Goal: Task Accomplishment & Management: Complete application form

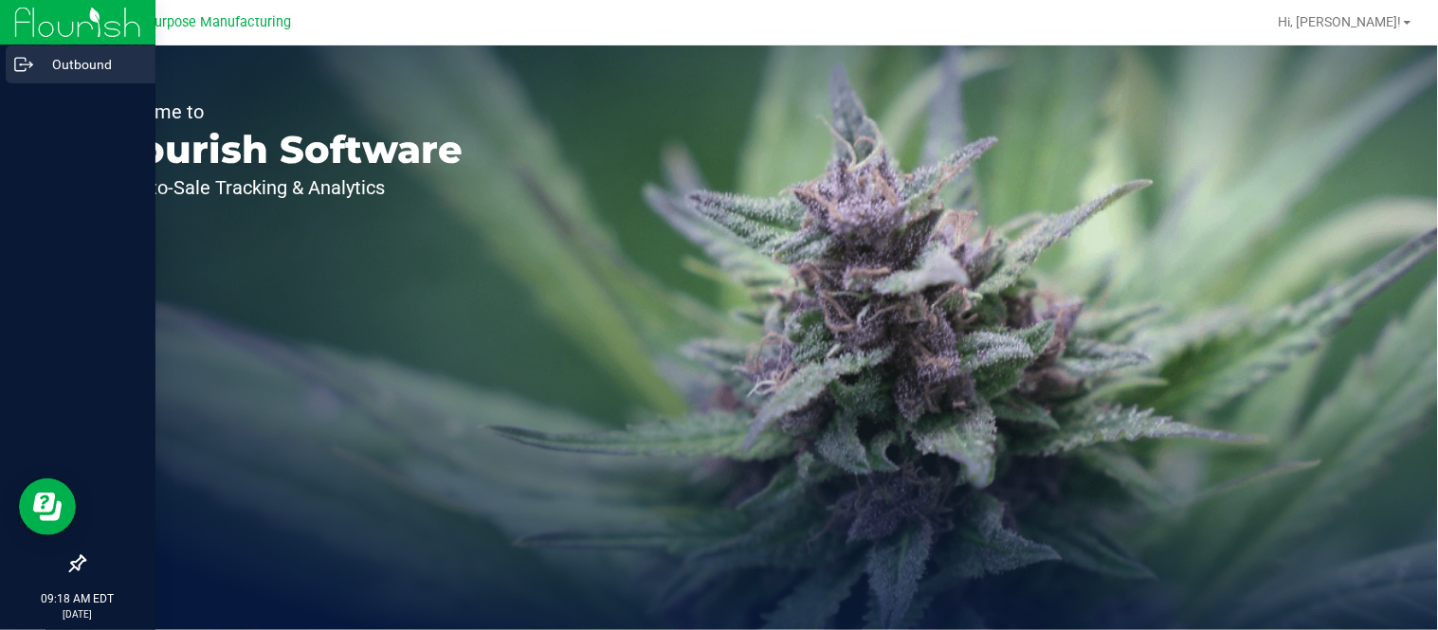
click at [12, 61] on div "Outbound" at bounding box center [81, 65] width 150 height 38
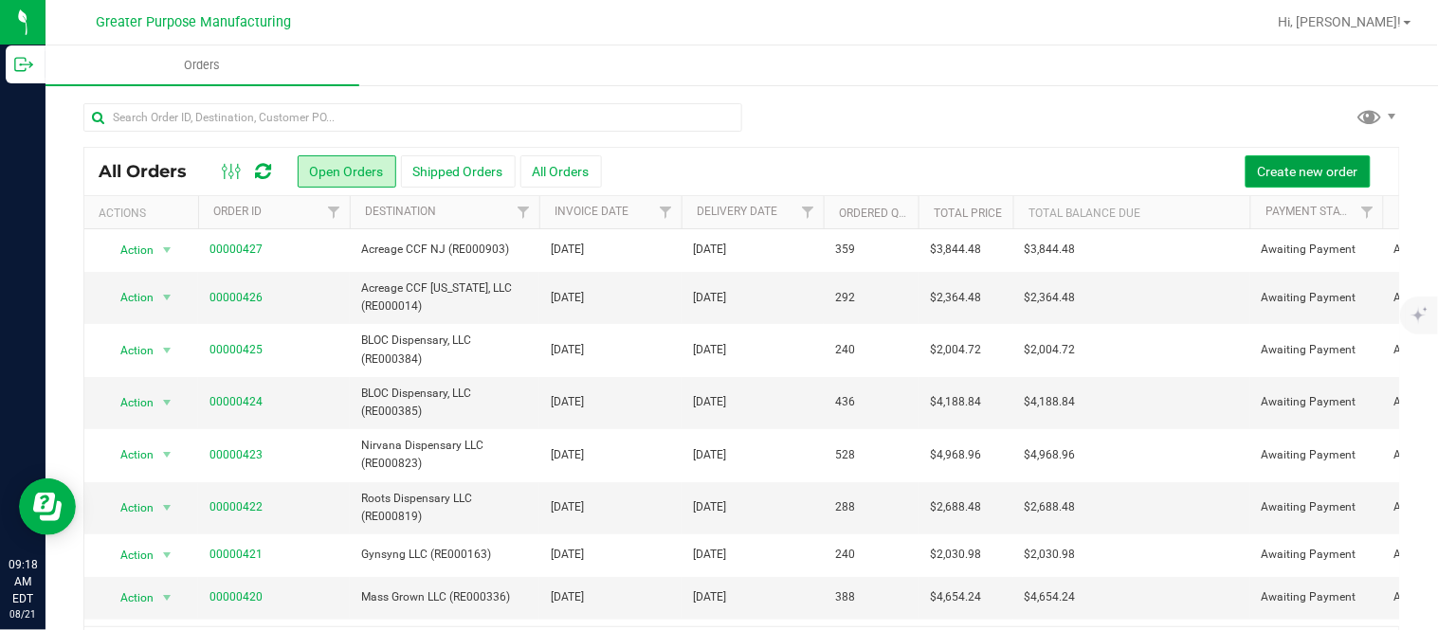
click at [1258, 166] on span "Create new order" at bounding box center [1308, 171] width 100 height 15
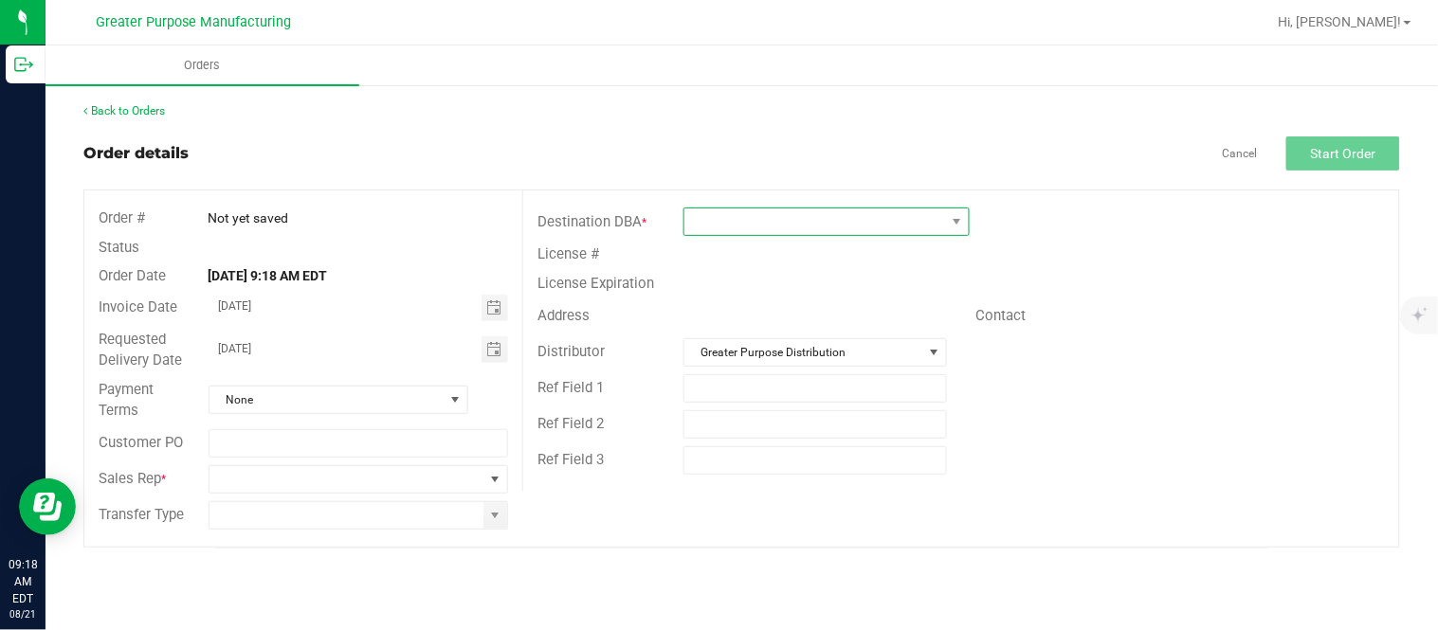
click at [815, 229] on span at bounding box center [814, 222] width 261 height 27
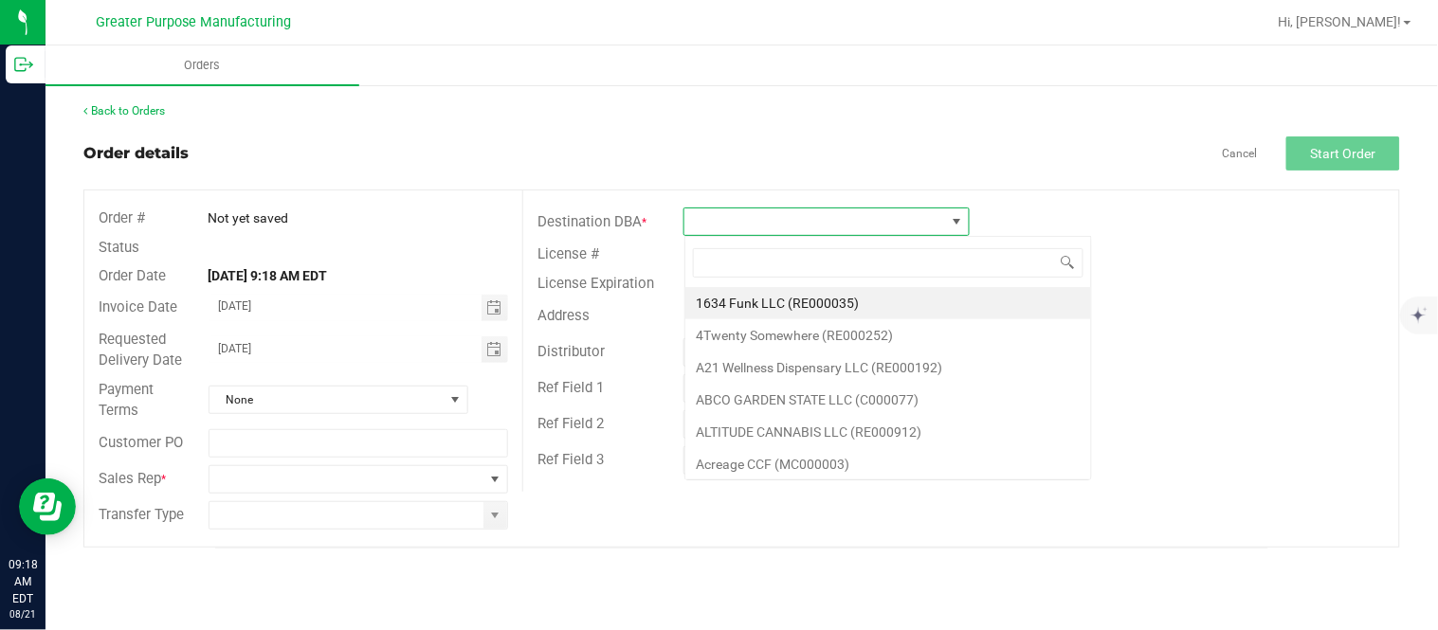
scroll to position [28, 285]
type input "RE000804"
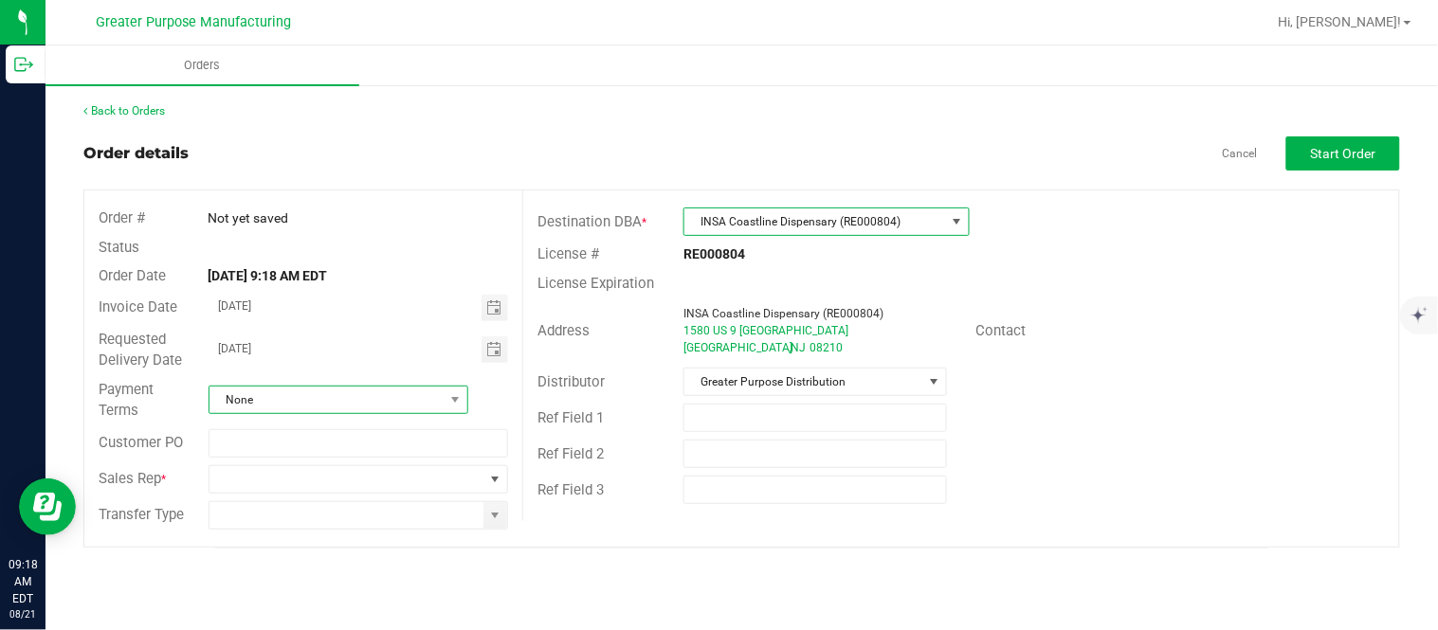
click at [392, 398] on span "None" at bounding box center [327, 400] width 234 height 27
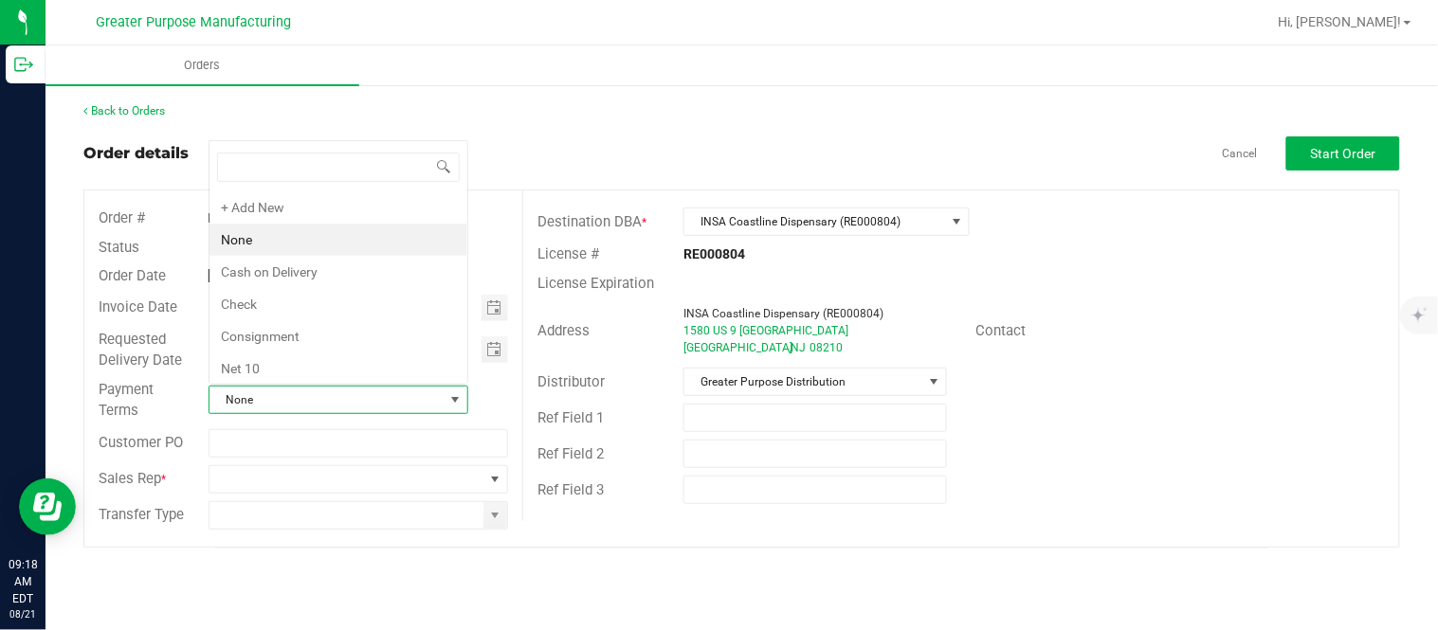
scroll to position [28, 256]
click at [347, 269] on li "Cash on Delivery" at bounding box center [339, 272] width 258 height 32
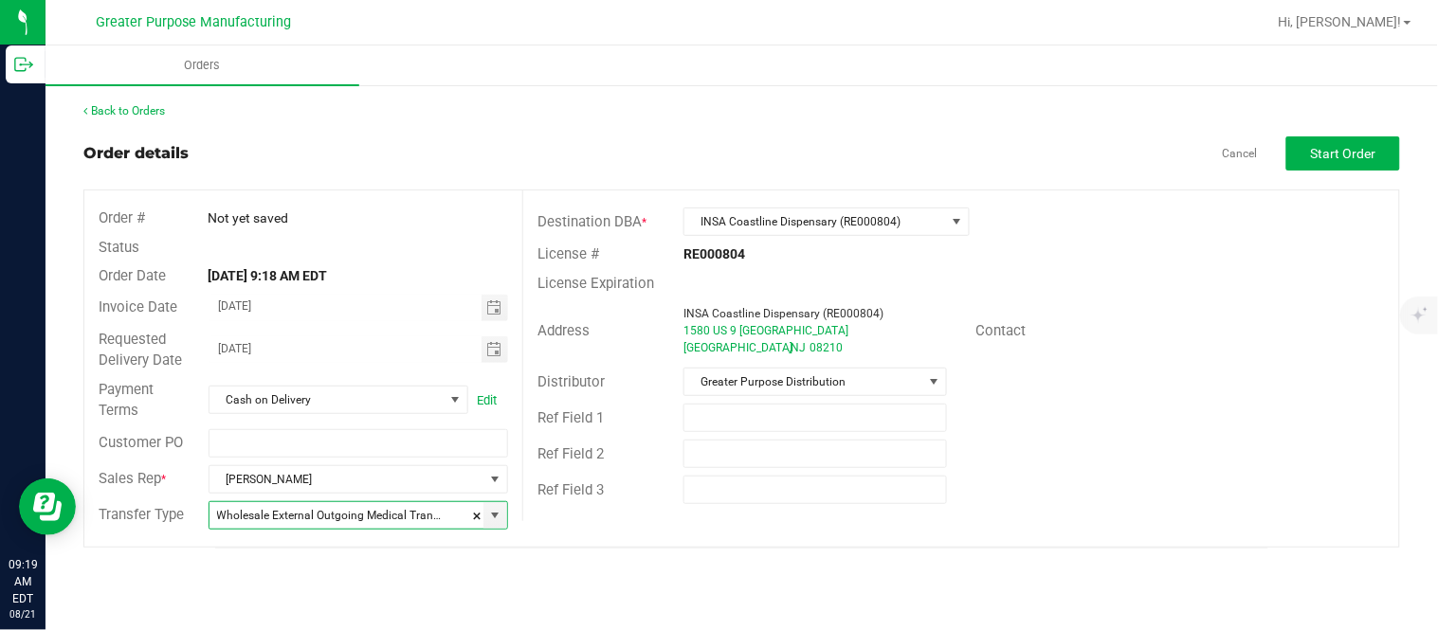
type input "Wholesale Transfer"
click at [1356, 159] on span "Start Order" at bounding box center [1343, 153] width 65 height 15
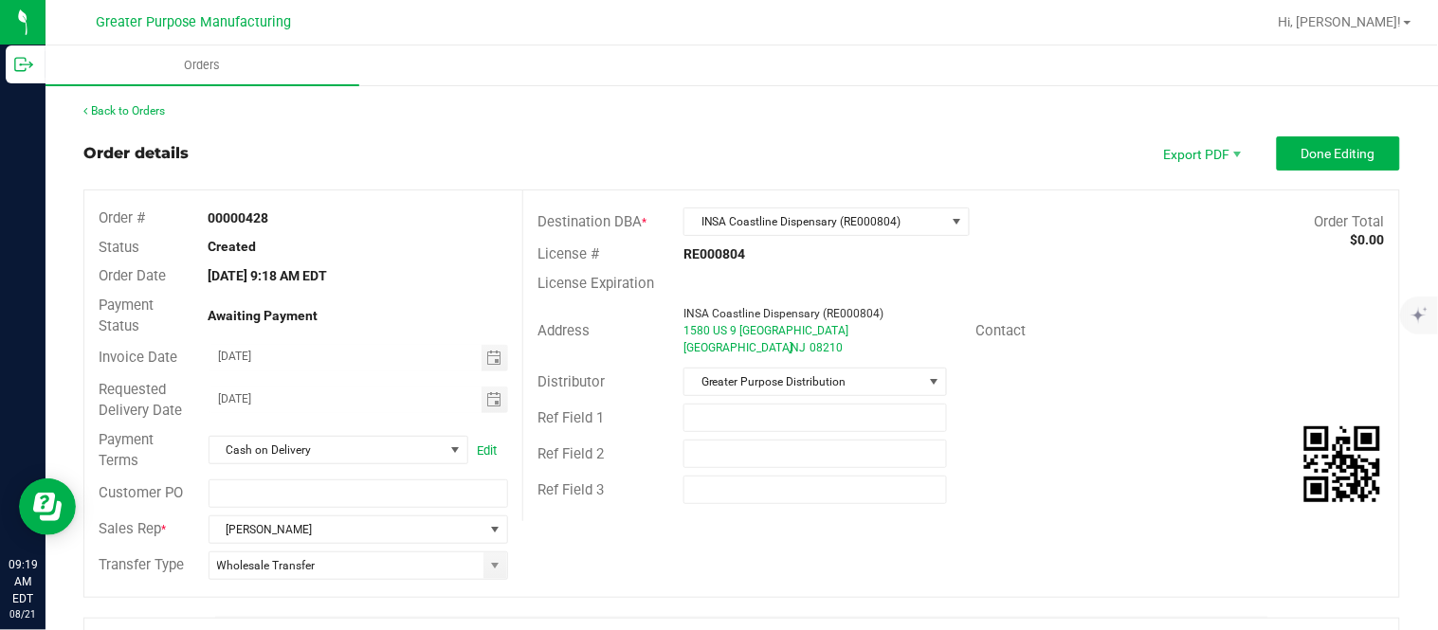
click at [215, 218] on strong "00000428" at bounding box center [239, 217] width 61 height 15
copy strong "00000428"
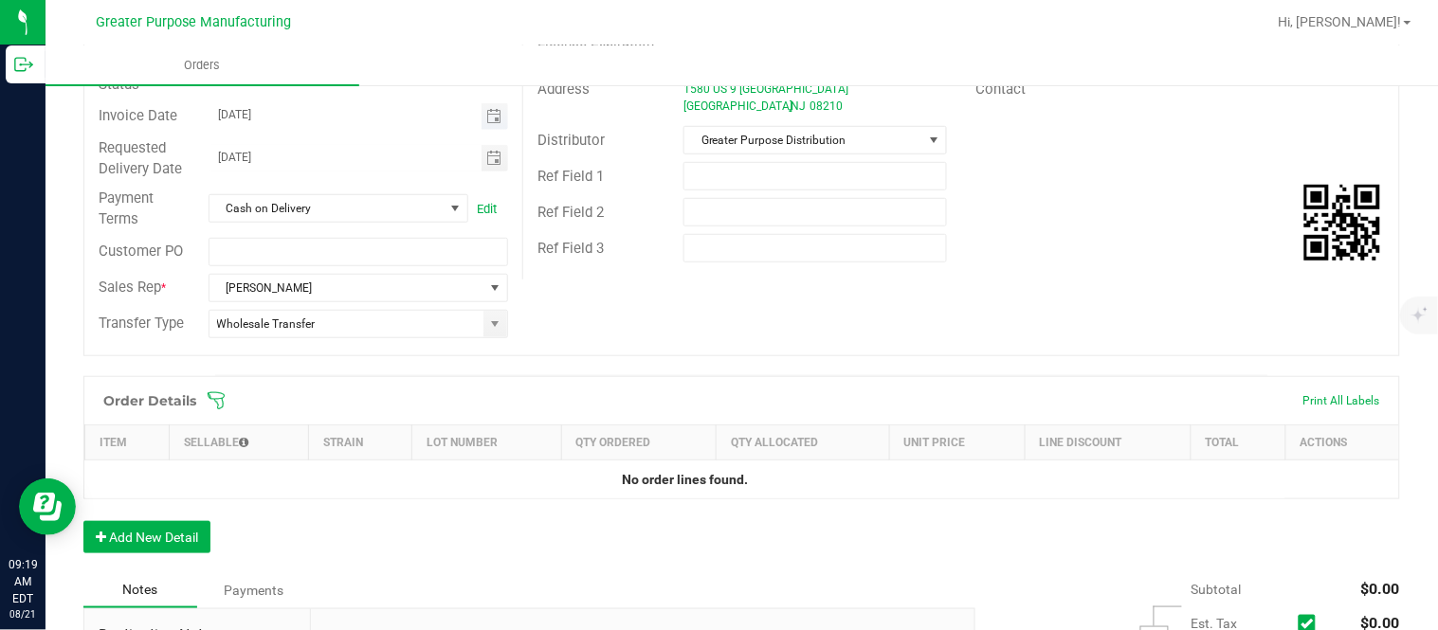
scroll to position [245, 0]
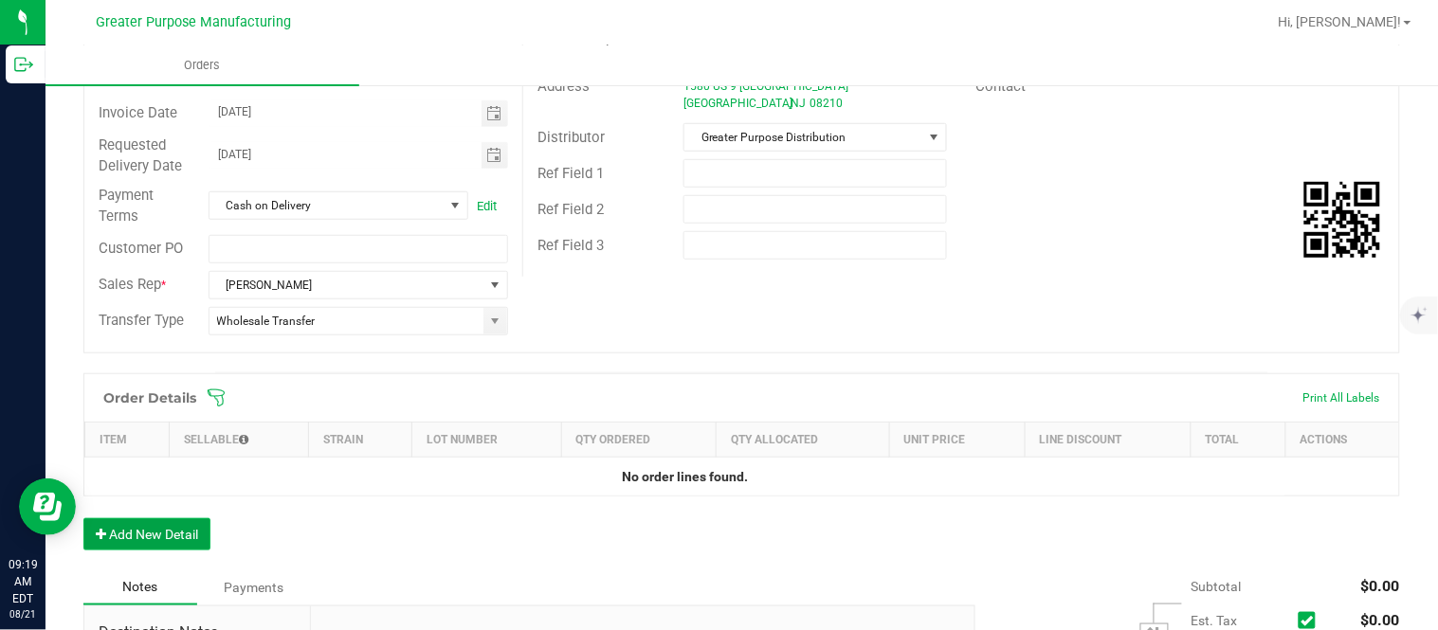
click at [155, 529] on button "Add New Detail" at bounding box center [146, 535] width 127 height 32
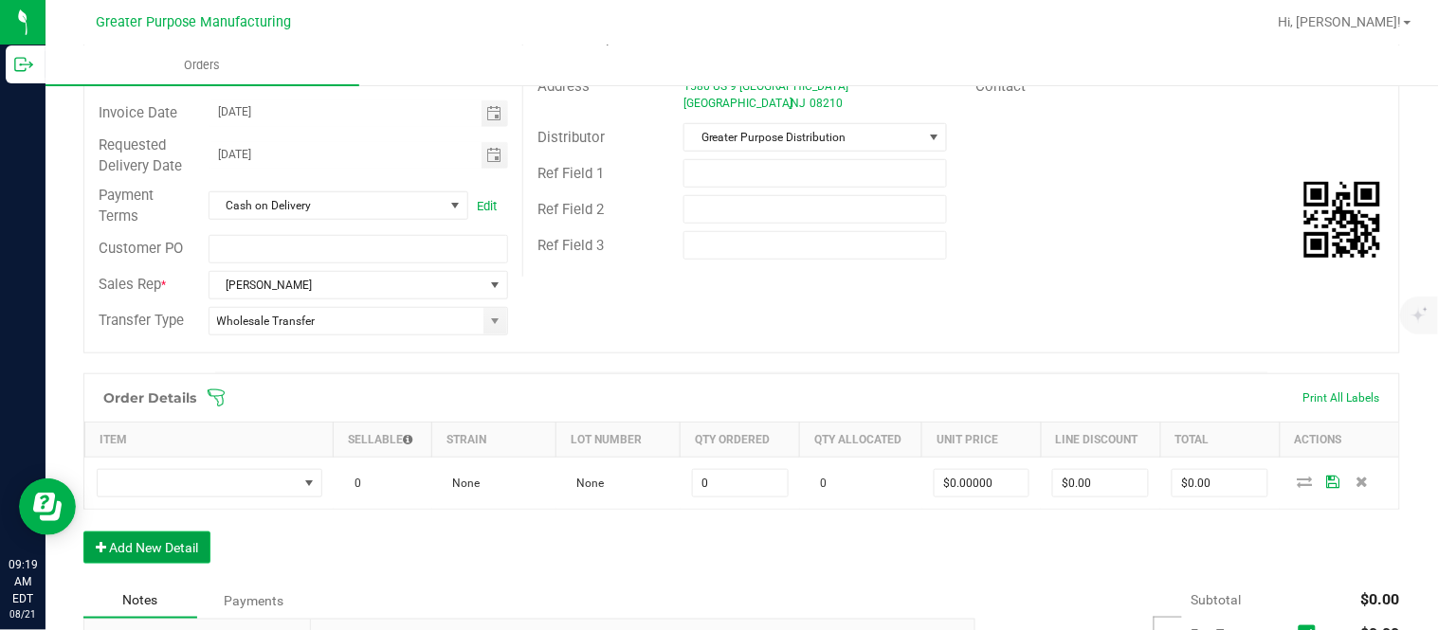
click at [83, 532] on button "Add New Detail" at bounding box center [146, 548] width 127 height 32
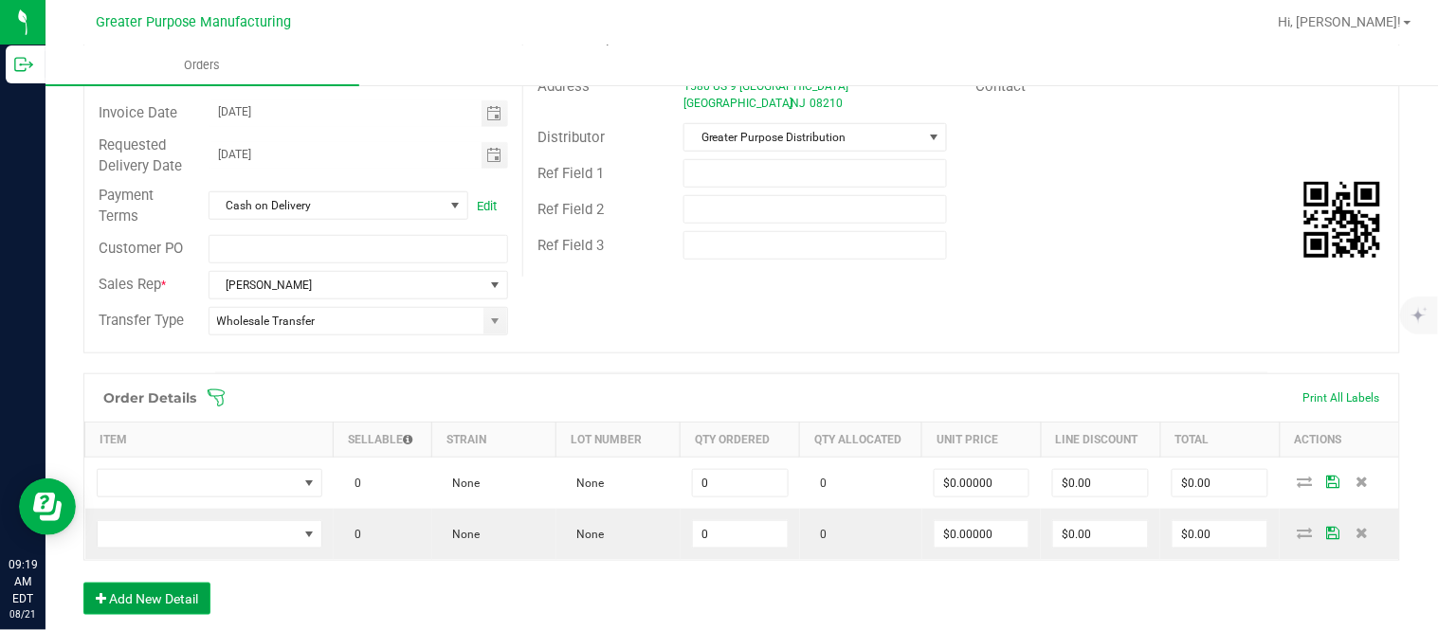
click at [83, 583] on button "Add New Detail" at bounding box center [146, 599] width 127 height 32
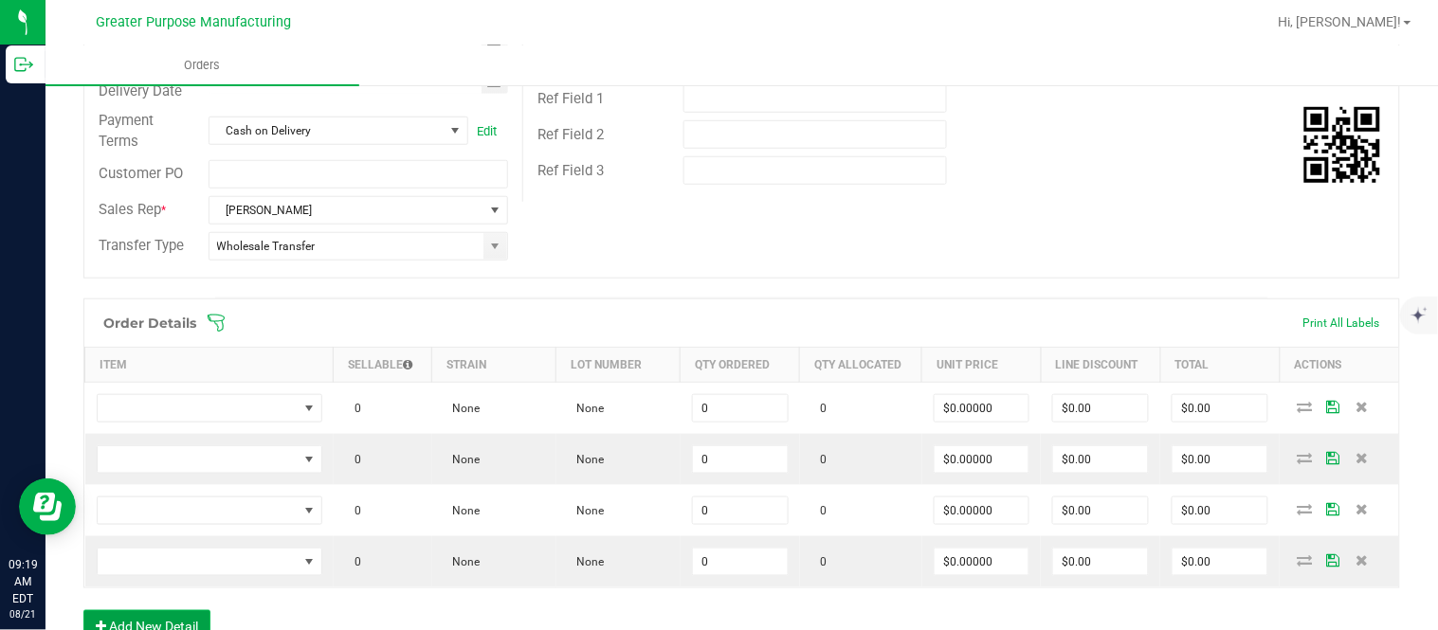
scroll to position [334, 0]
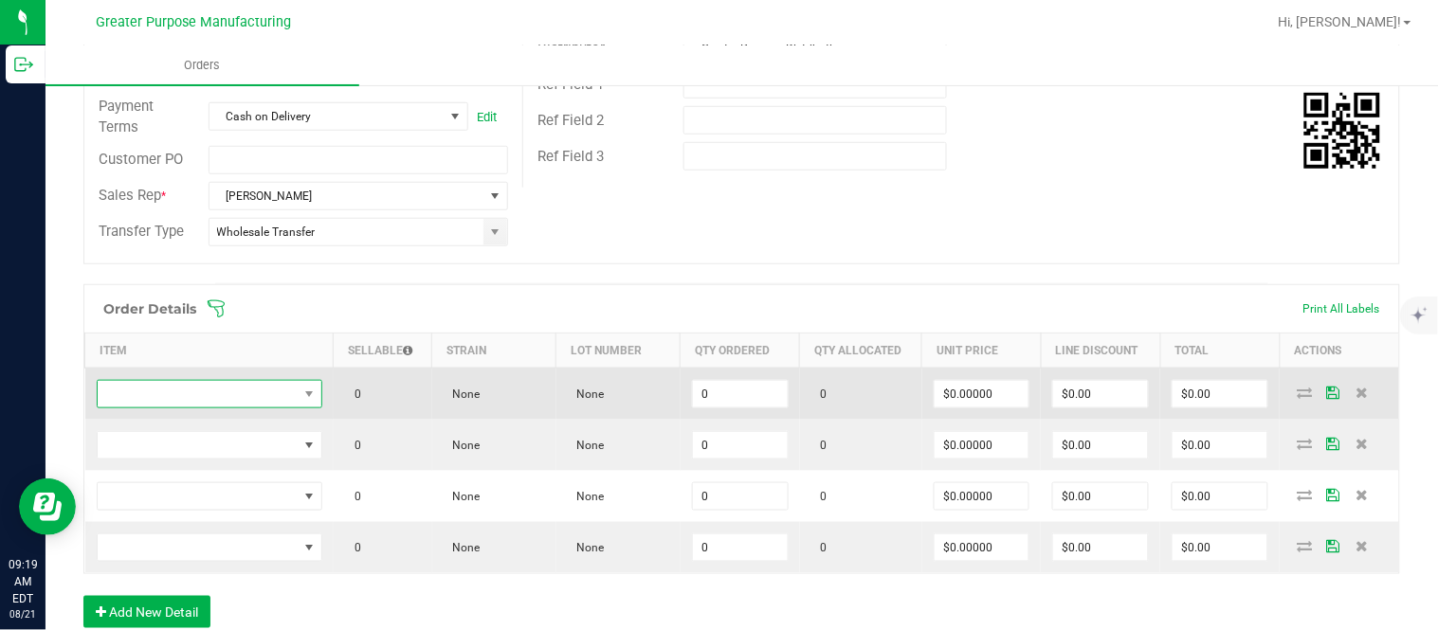
click at [184, 401] on span "NO DATA FOUND" at bounding box center [198, 394] width 200 height 27
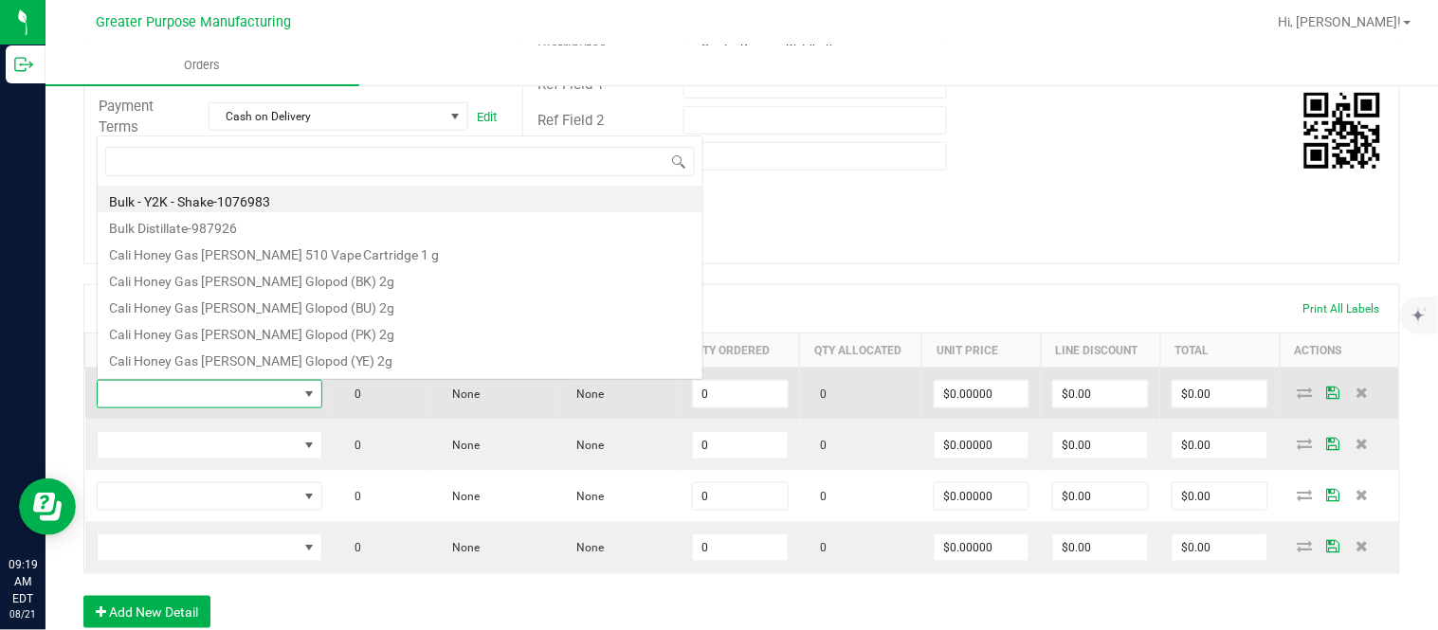
scroll to position [28, 219]
type input "1.3.13.1013.0"
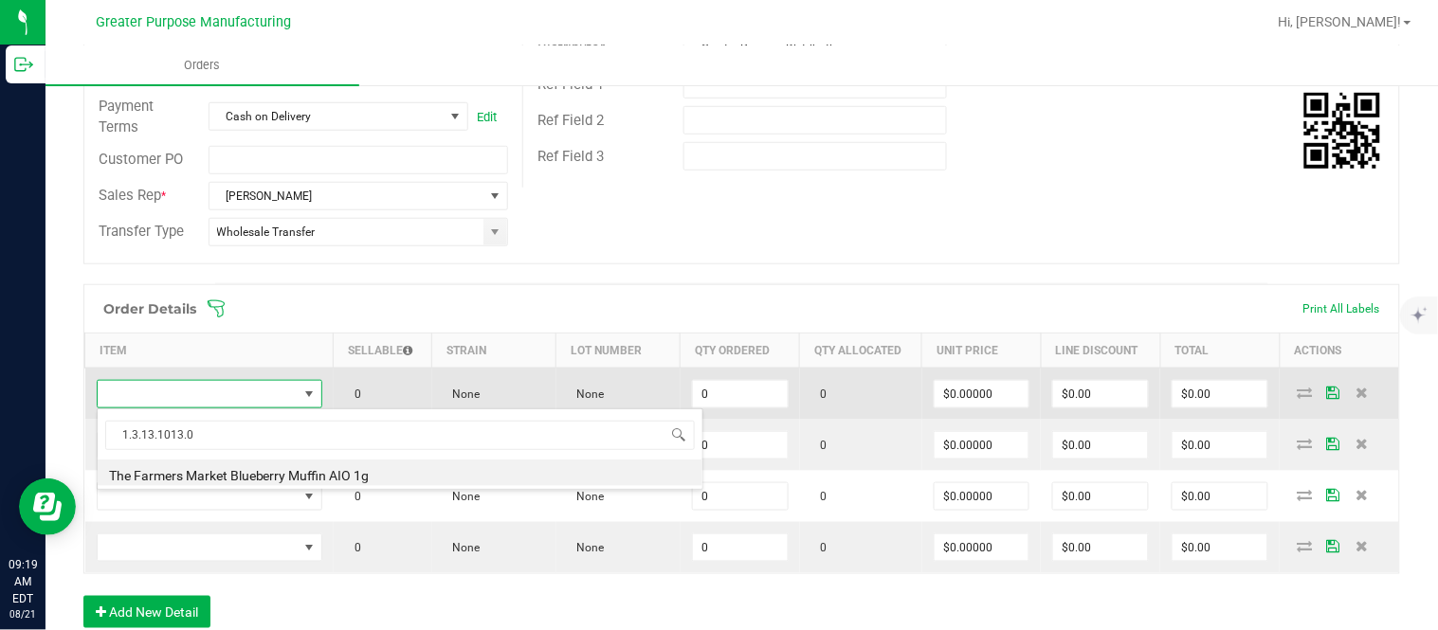
type input "0 ea"
type input "$30.00000"
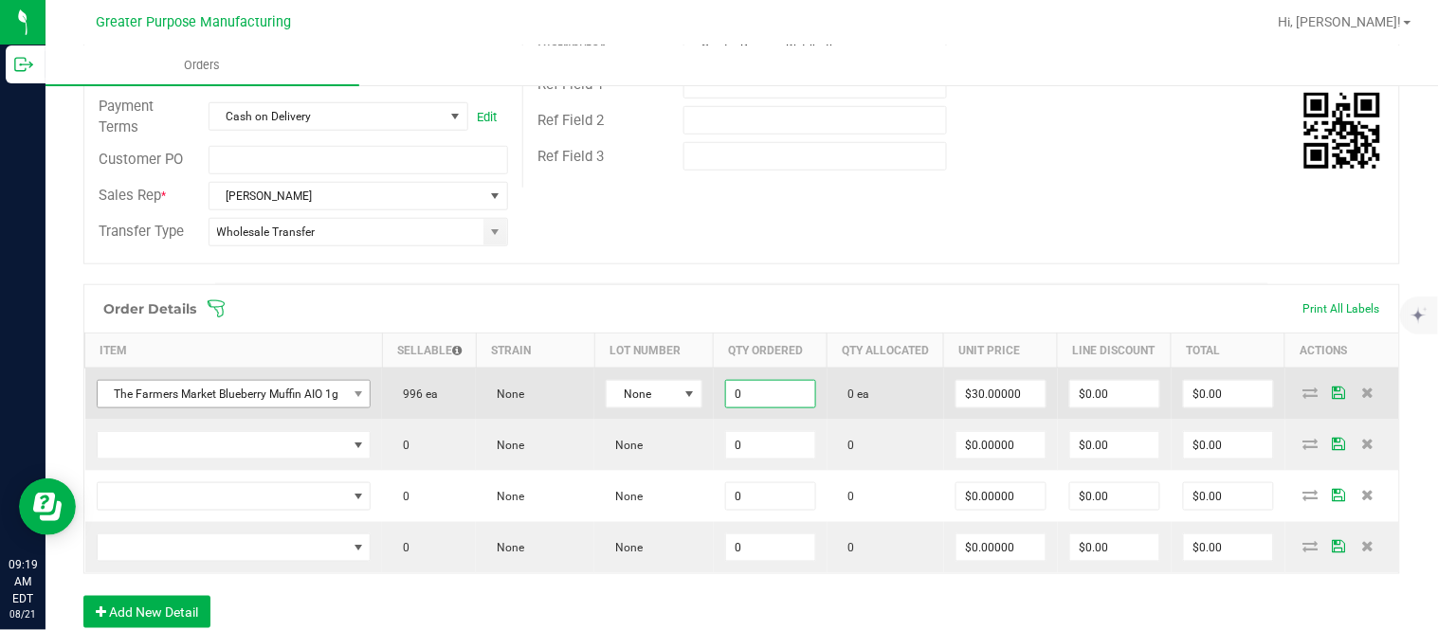
paste input "24"
type input "24 ea"
type input "30"
type input "$720.00"
type input "$30.00000"
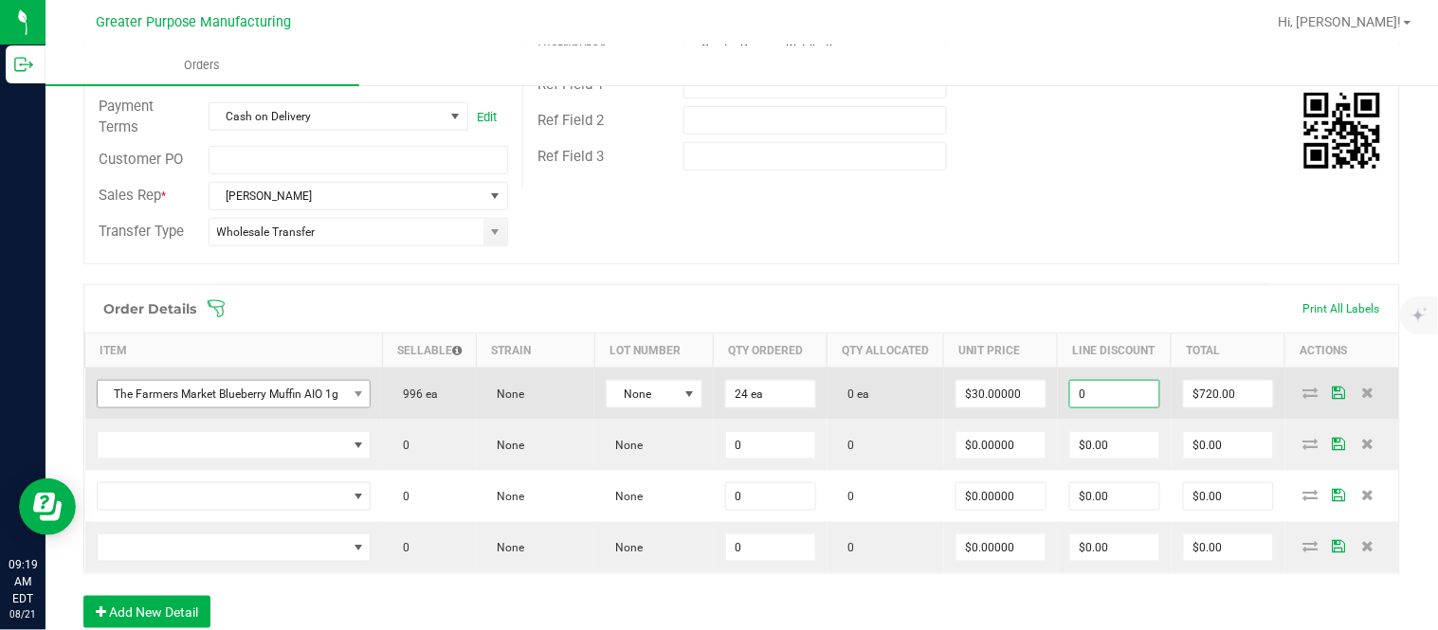
type input "$0.00"
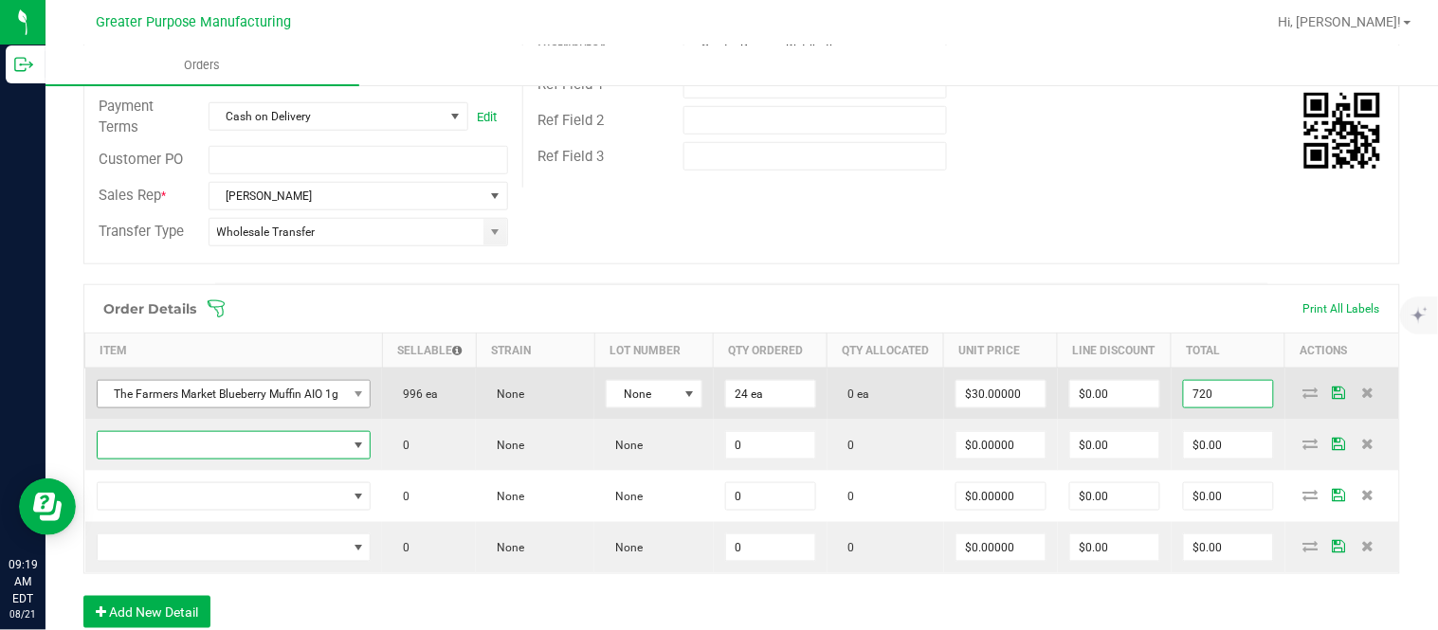
type input "$720.00"
click at [1219, 408] on input "$720.00" at bounding box center [1228, 394] width 89 height 27
paste input "66"
type input "660"
type input "$27.50000"
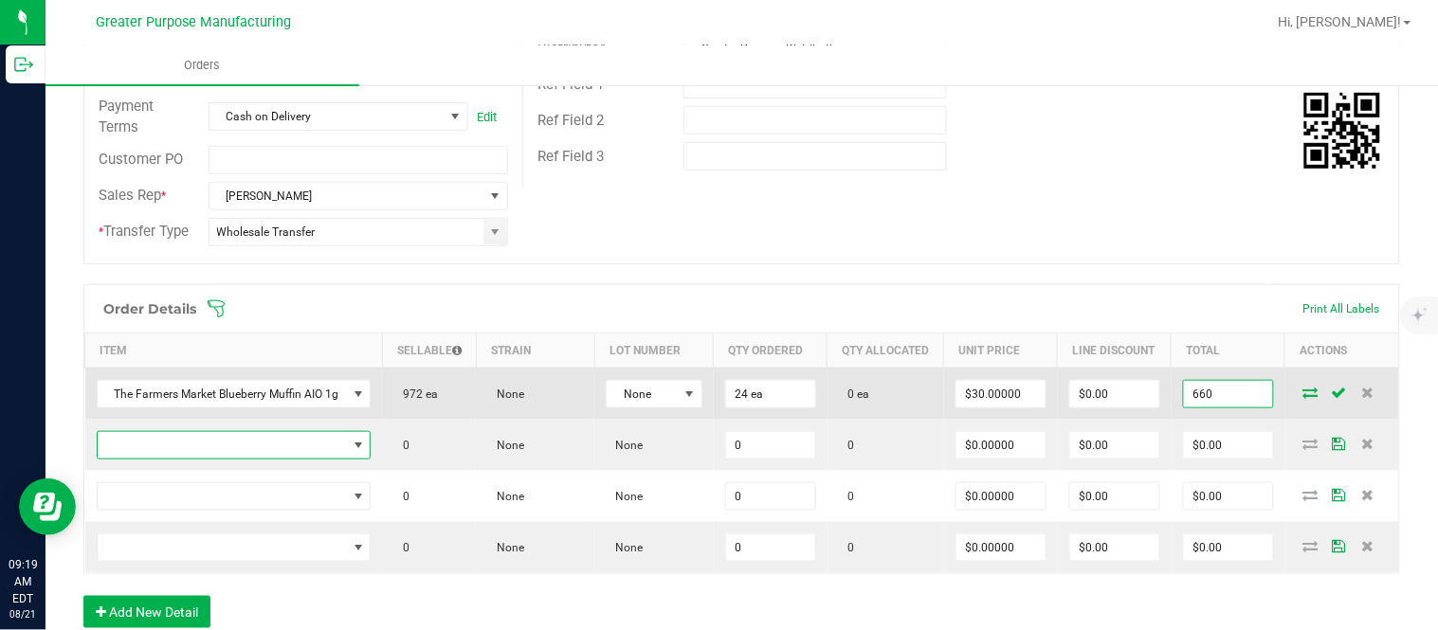
type input "$660.00"
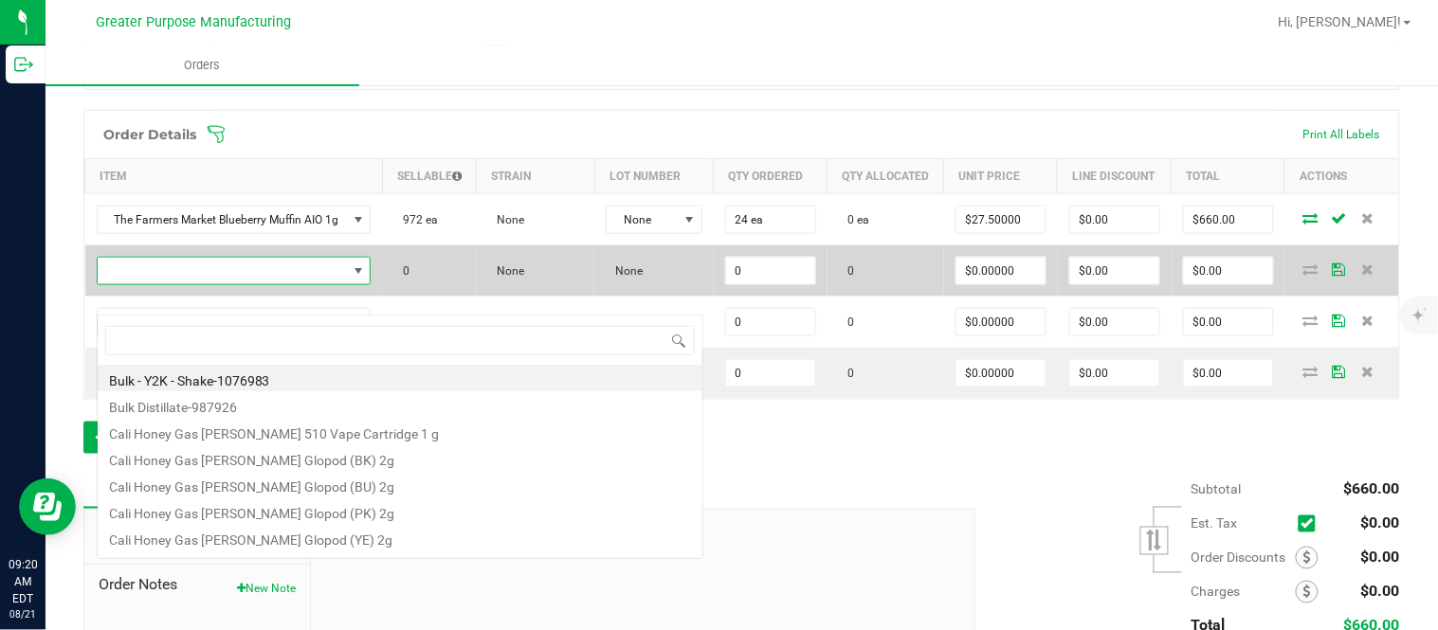
scroll to position [28, 275]
type input "1.3.13.1014.0"
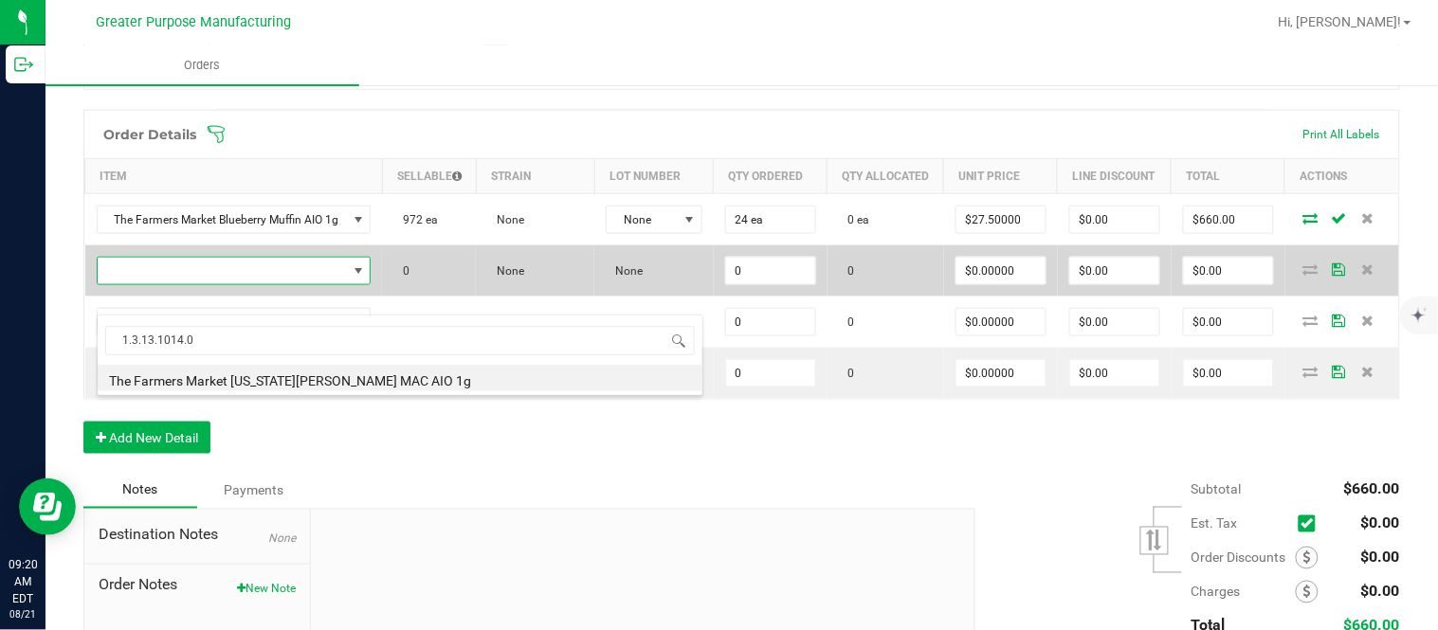
type input "0 ea"
type input "$30.00000"
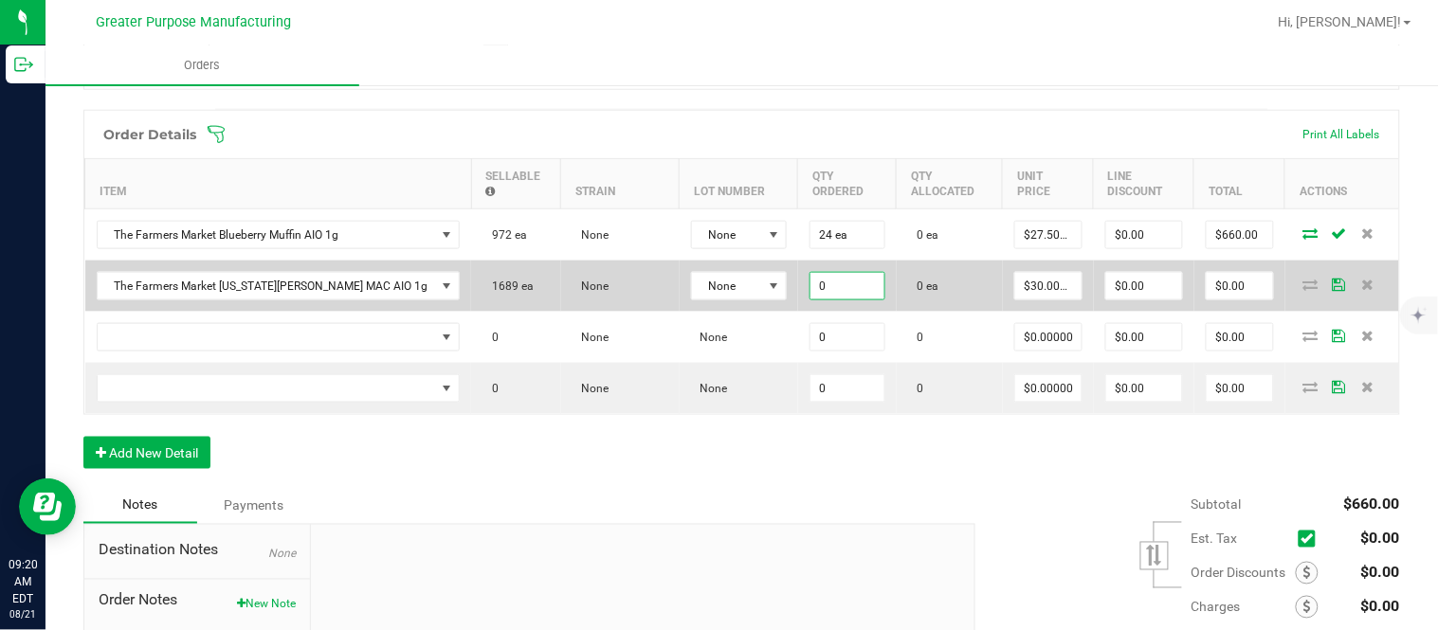
paste input "24"
type input "24 ea"
type input "30"
type input "$720.00"
type input "$30.00000"
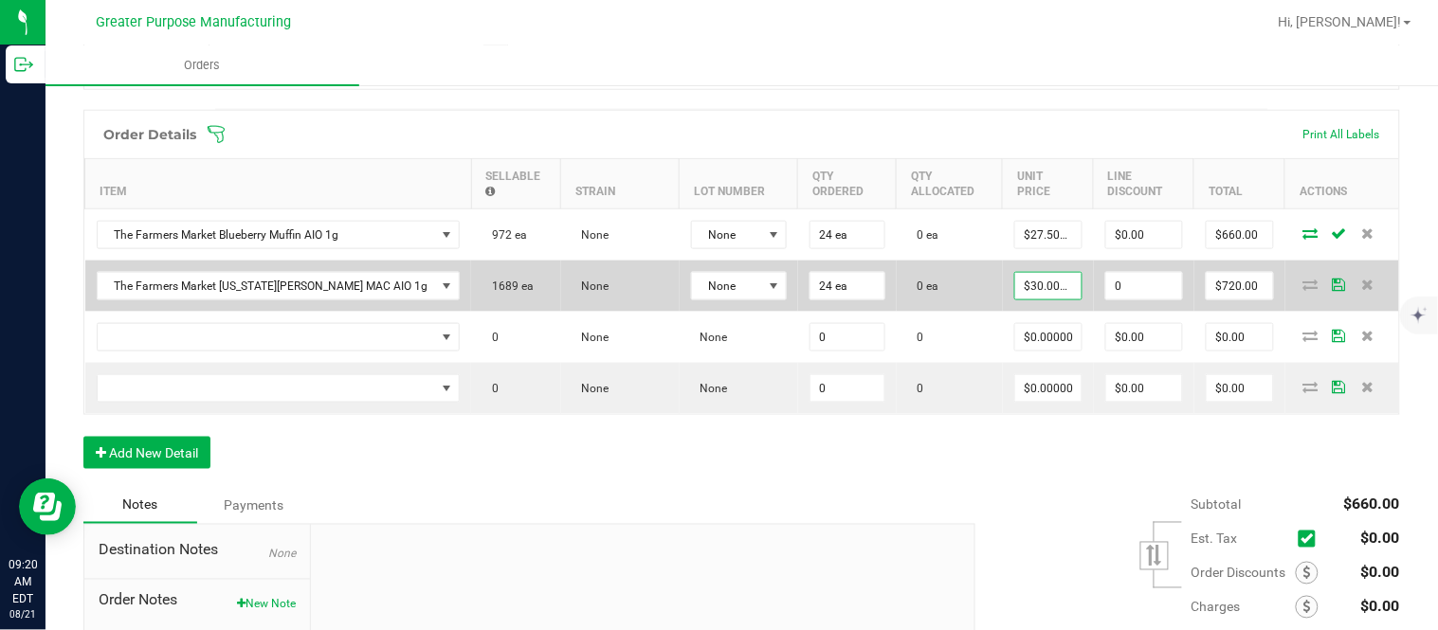
type input "$0.00"
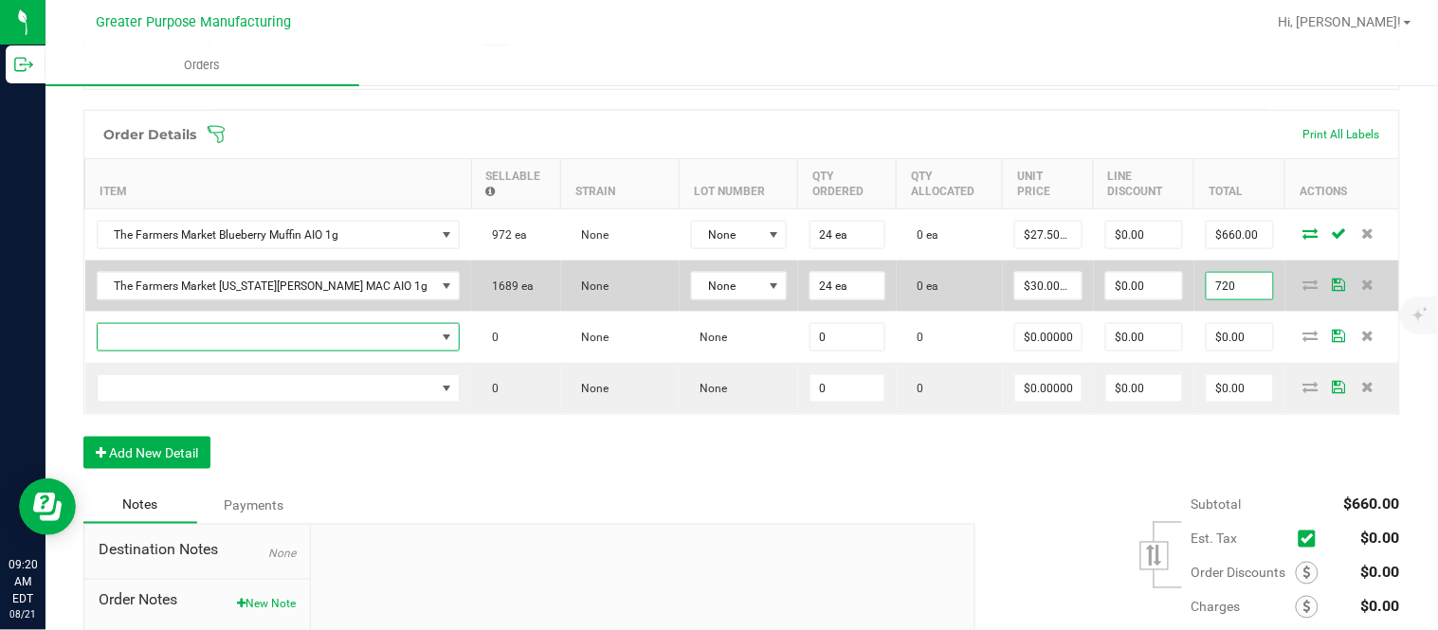
type input "$720.00"
click at [1226, 298] on input "$720.00" at bounding box center [1240, 286] width 66 height 27
paste input "66"
type input "660"
type input "$27.50000"
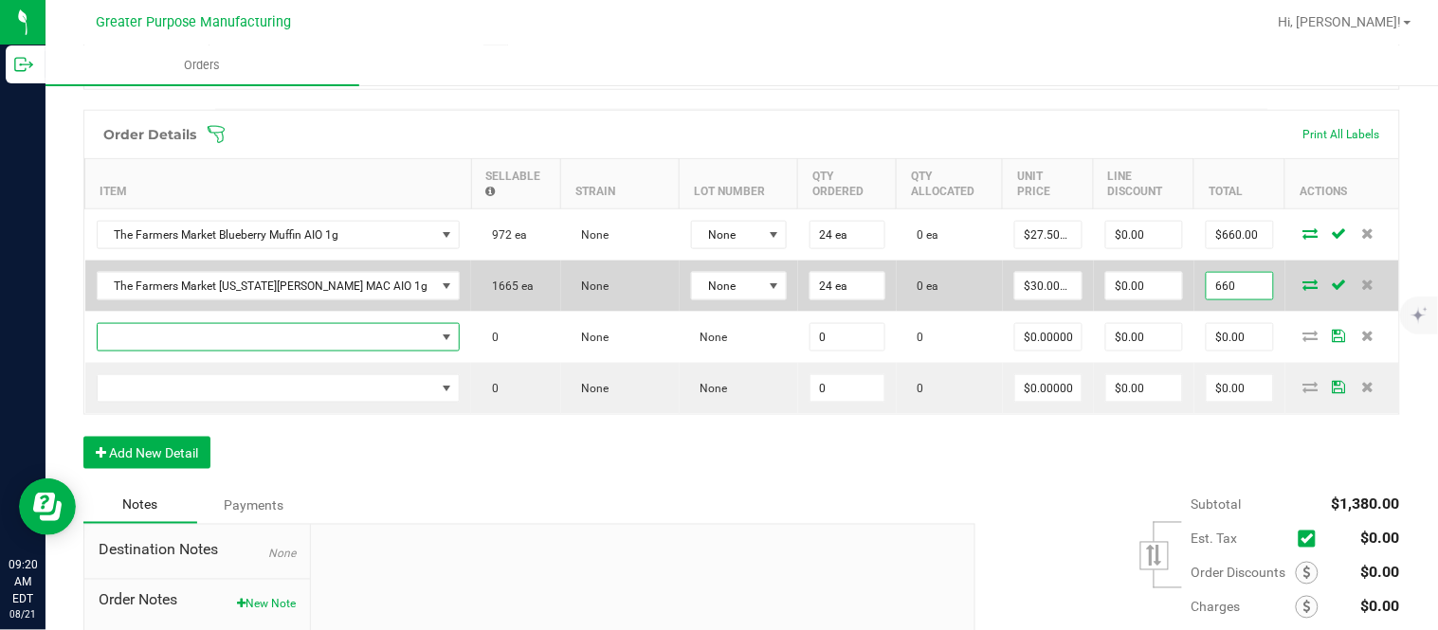
type input "$660.00"
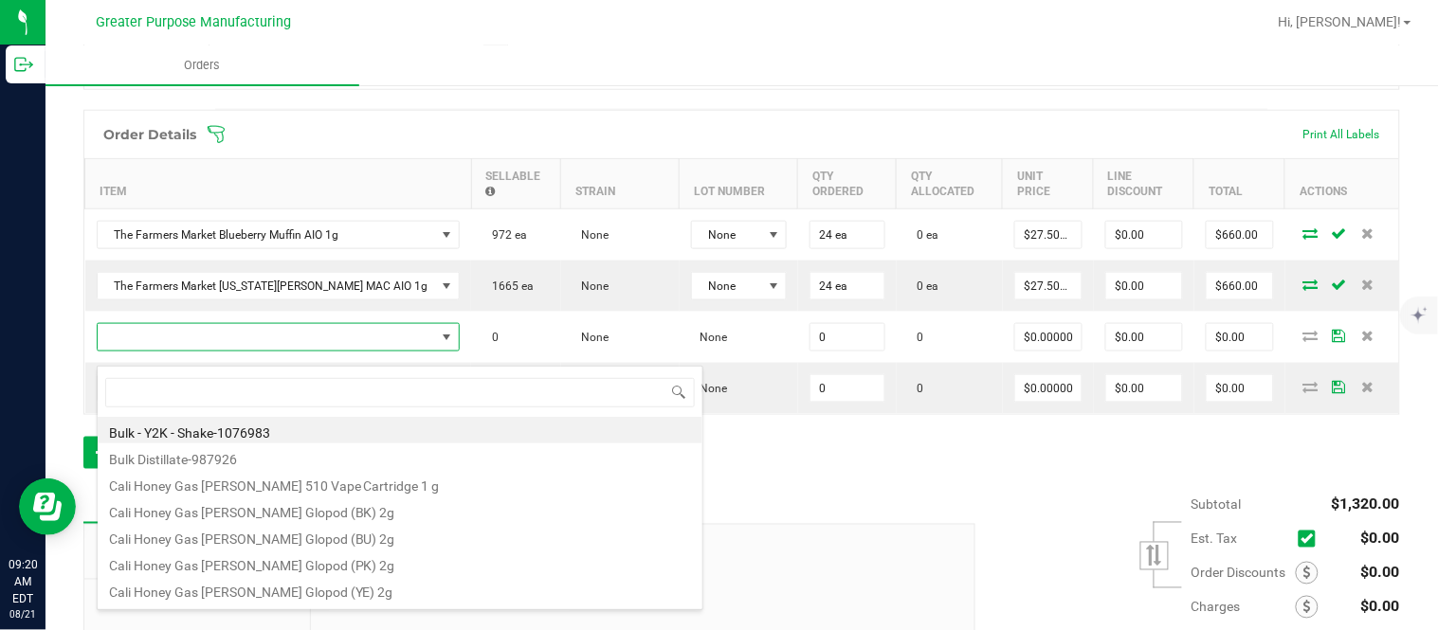
scroll to position [28, 292]
type input "1.3.13.1016.0"
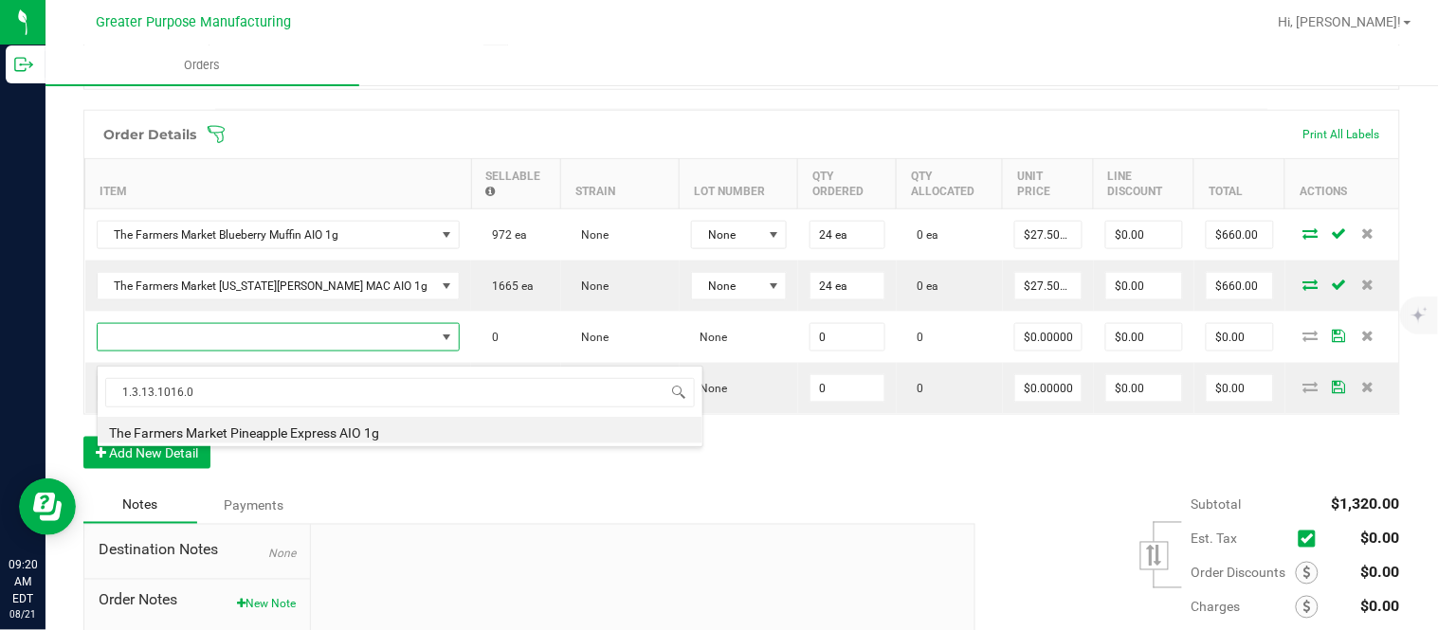
type input "0 ea"
type input "$30.00000"
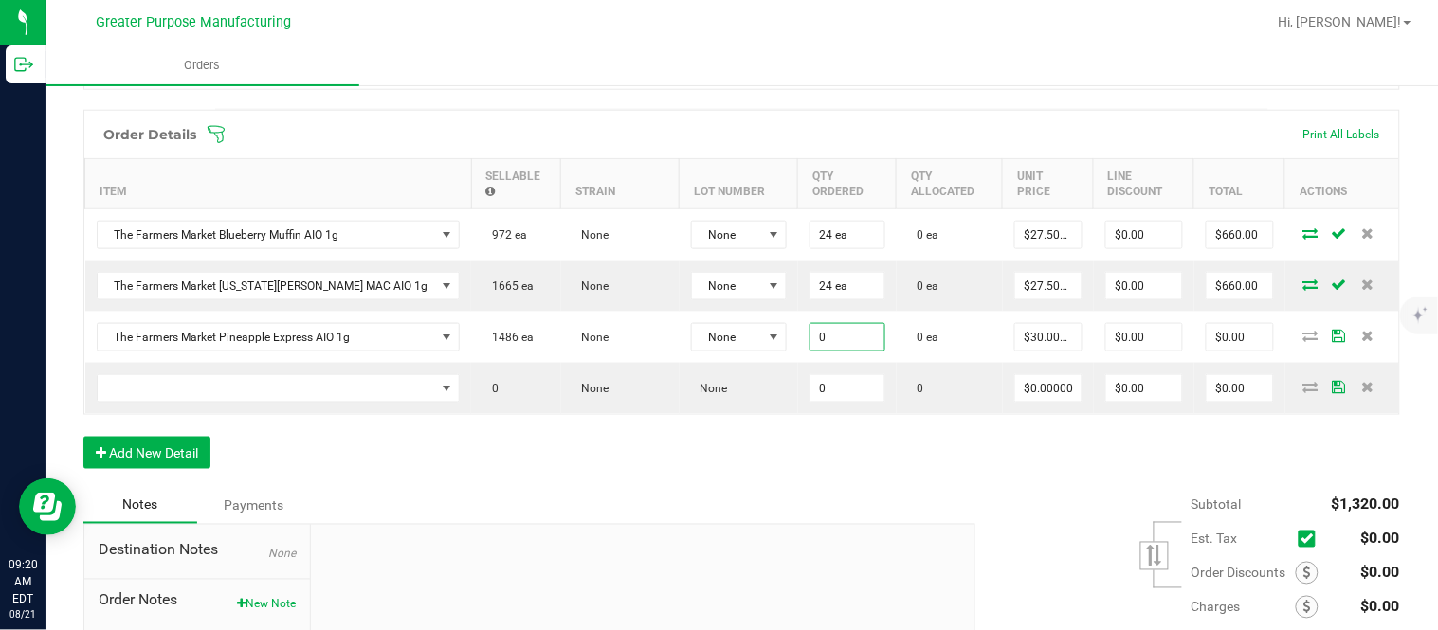
paste input "24"
type input "24 ea"
type input "30"
type input "$720.00"
type input "$30.00000"
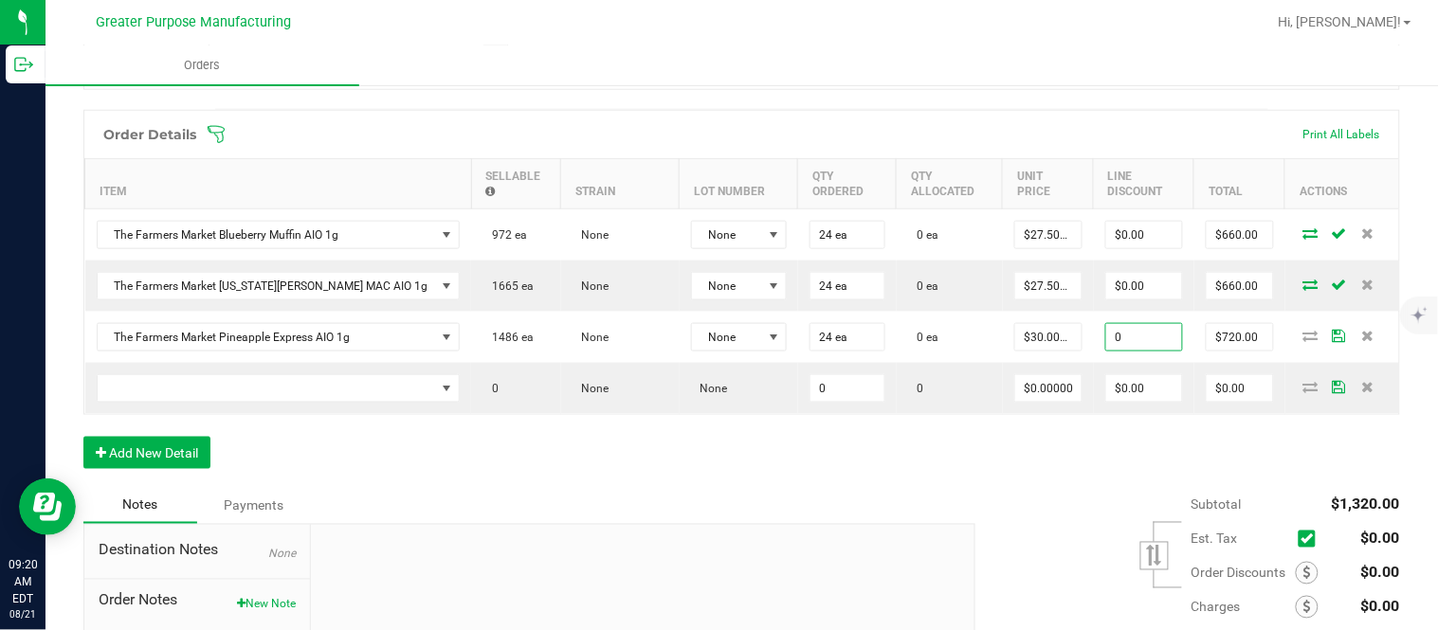
type input "$0.00"
type input "$720.00"
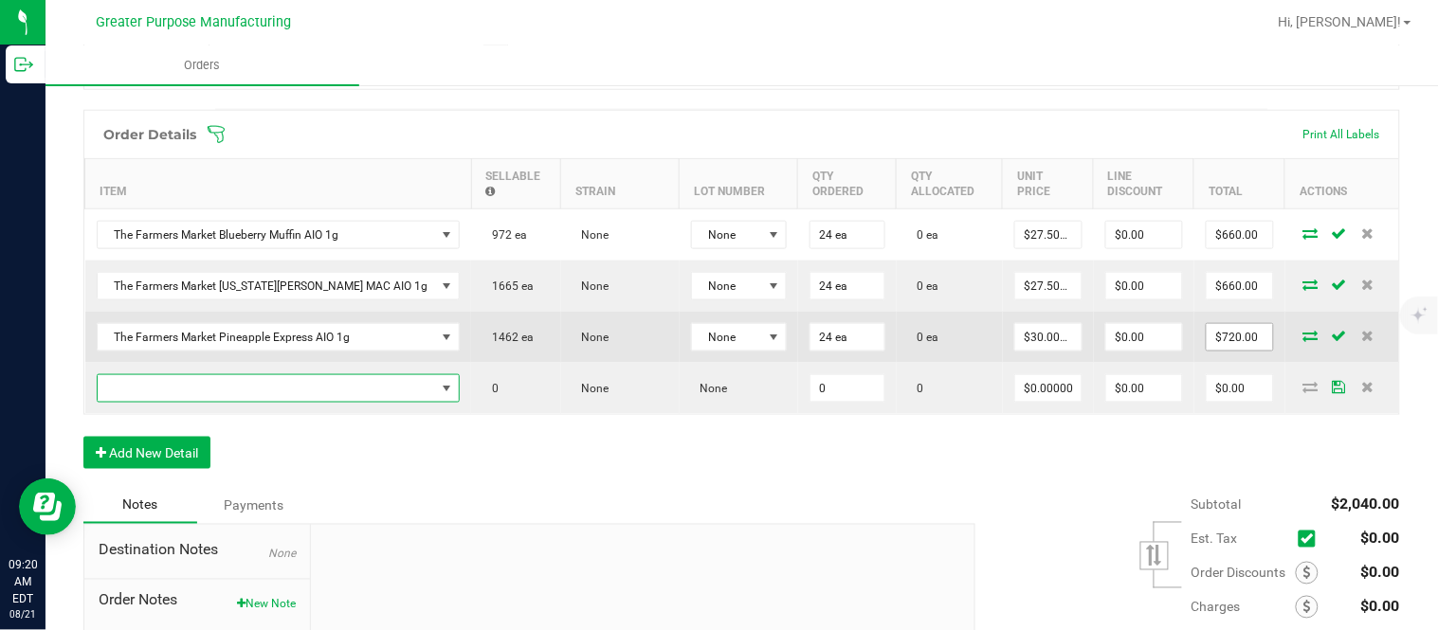
click at [1215, 351] on input "$720.00" at bounding box center [1240, 337] width 66 height 27
paste input "66"
type input "660"
type input "$27.50000"
type input "$660.00"
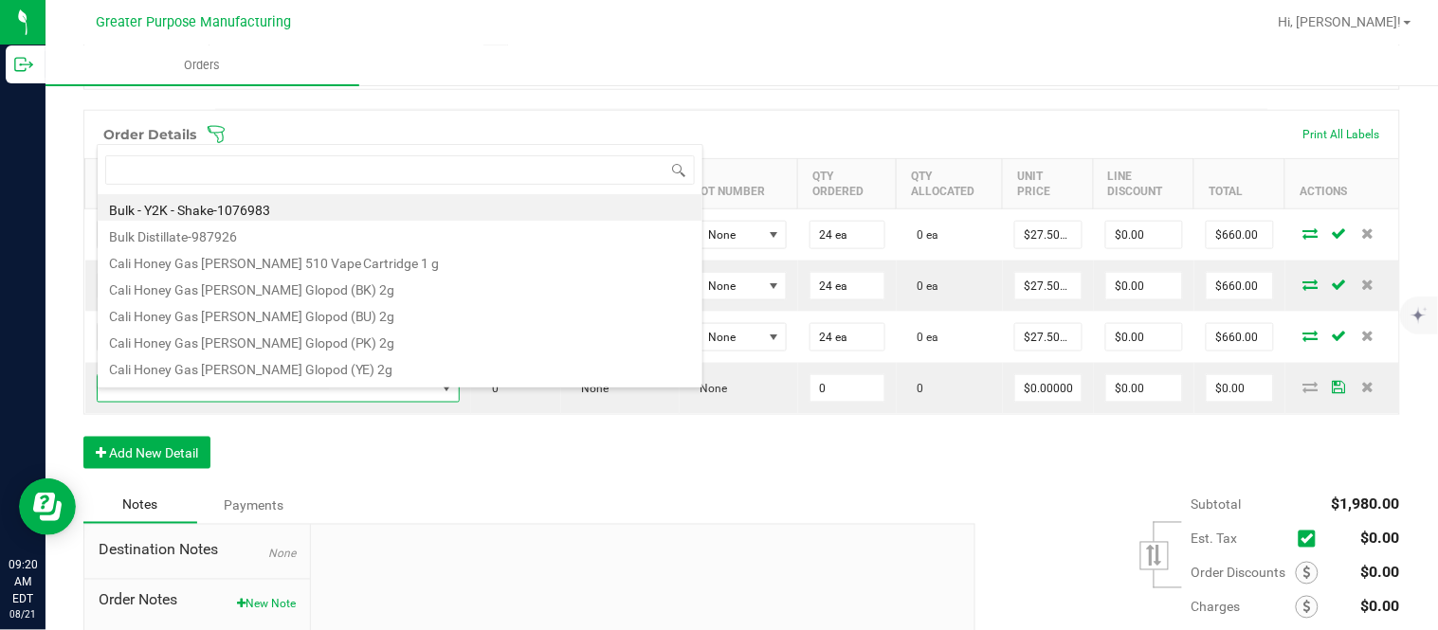
type input "1.3.13.1017.0"
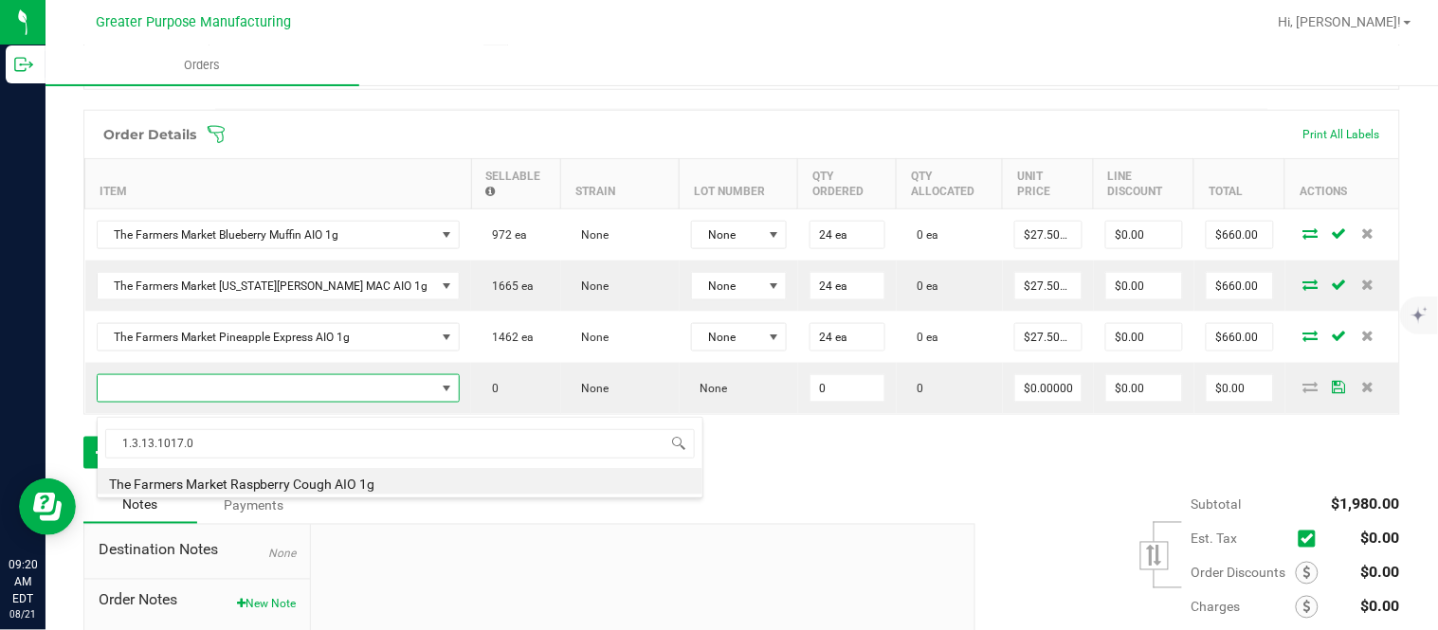
type input "0 ea"
type input "$30.00000"
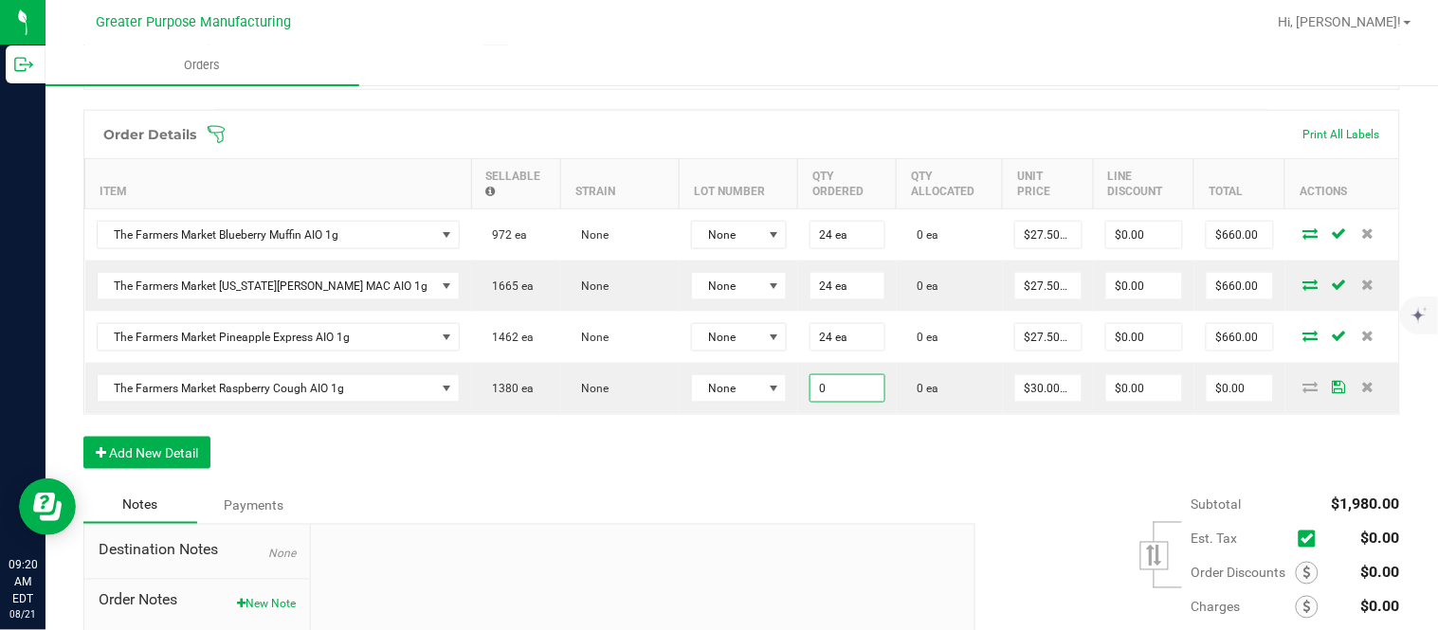
paste input "24"
type input "24 ea"
type input "30"
type input "$720.00"
type input "$30.00000"
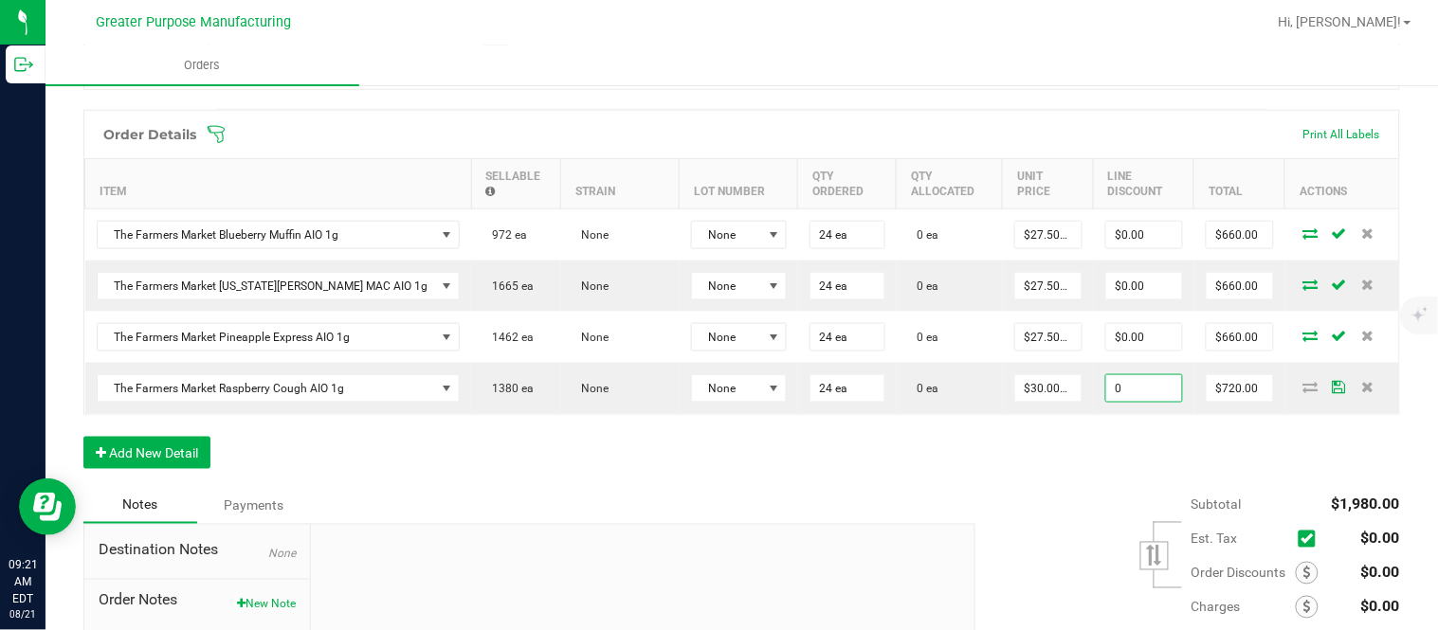
type input "$0.00"
type input "$720.00"
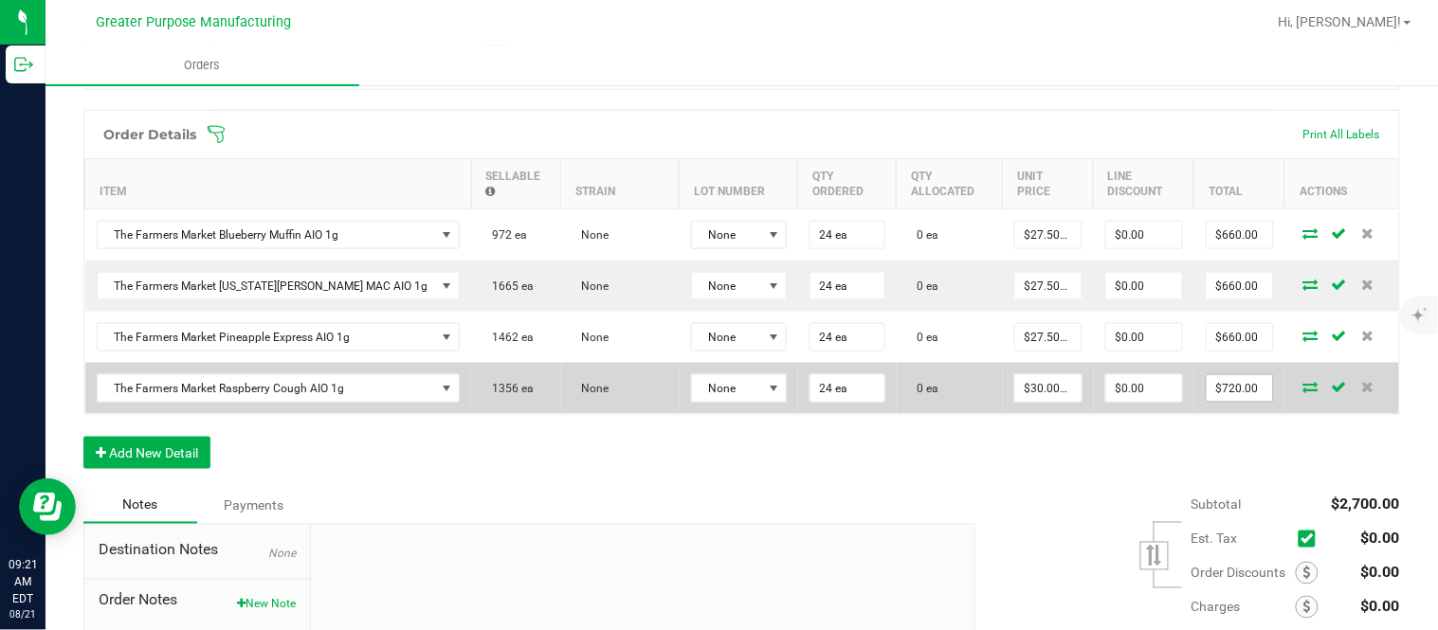
click at [1210, 399] on input "$720.00" at bounding box center [1240, 388] width 66 height 27
paste input "66"
type input "660"
type input "$27.50000"
type input "$660.00"
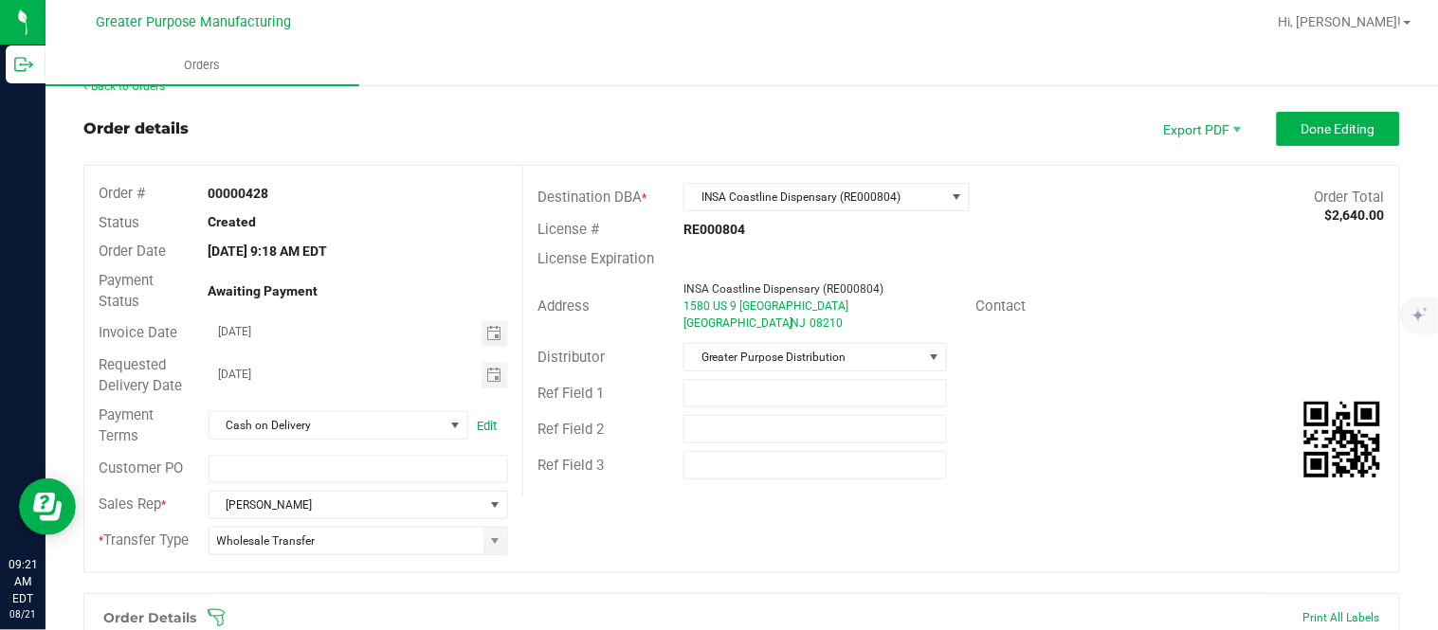
scroll to position [0, 0]
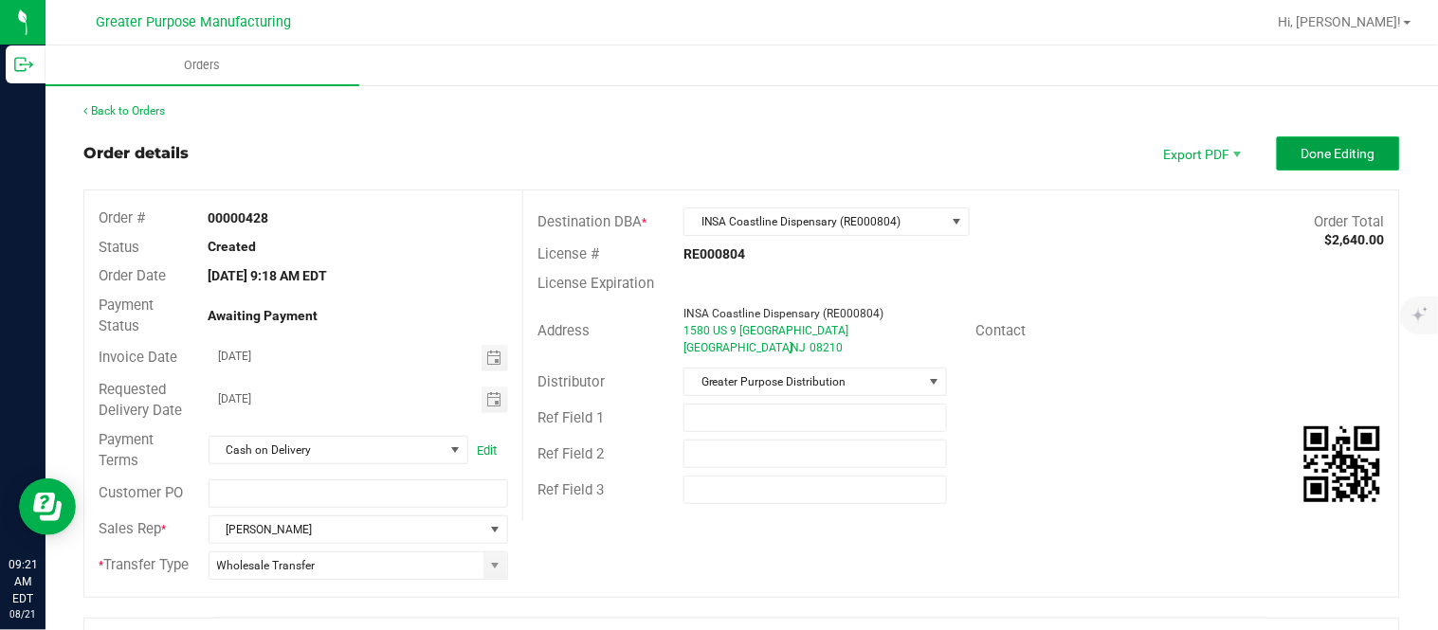
click at [1299, 164] on button "Done Editing" at bounding box center [1338, 154] width 123 height 34
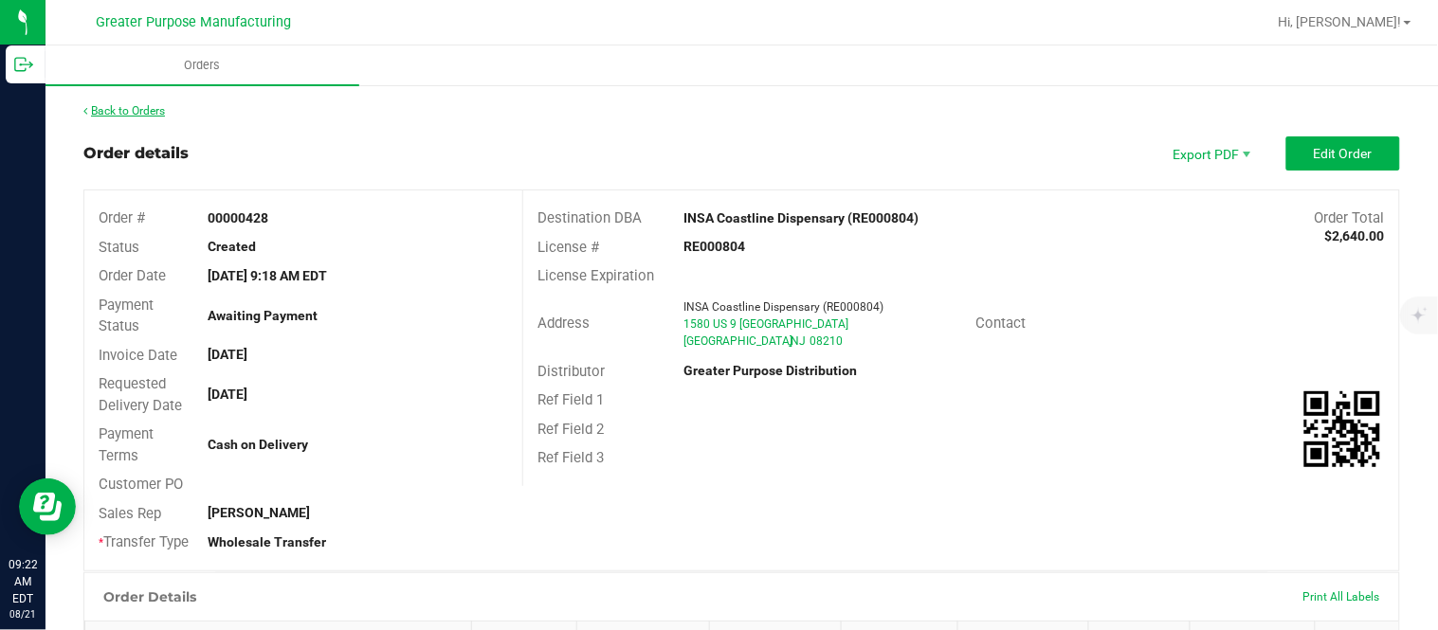
click at [148, 109] on link "Back to Orders" at bounding box center [124, 110] width 82 height 13
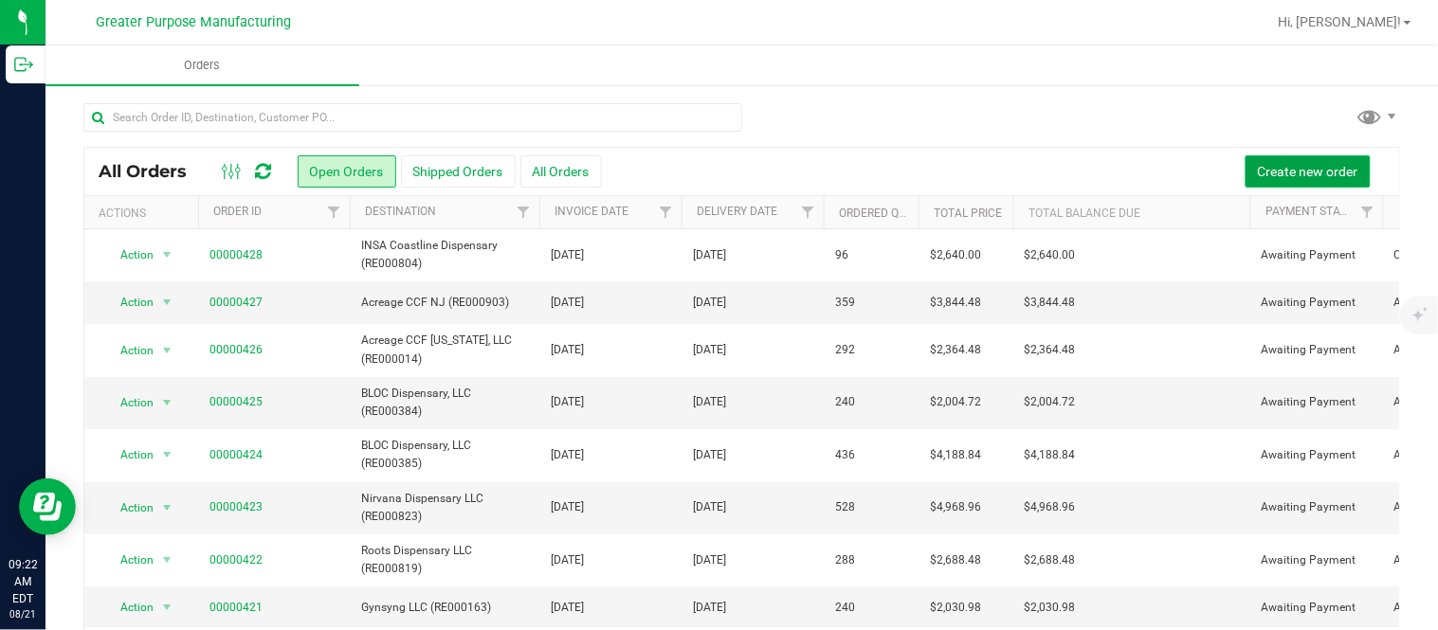
click at [1289, 172] on span "Create new order" at bounding box center [1308, 171] width 100 height 15
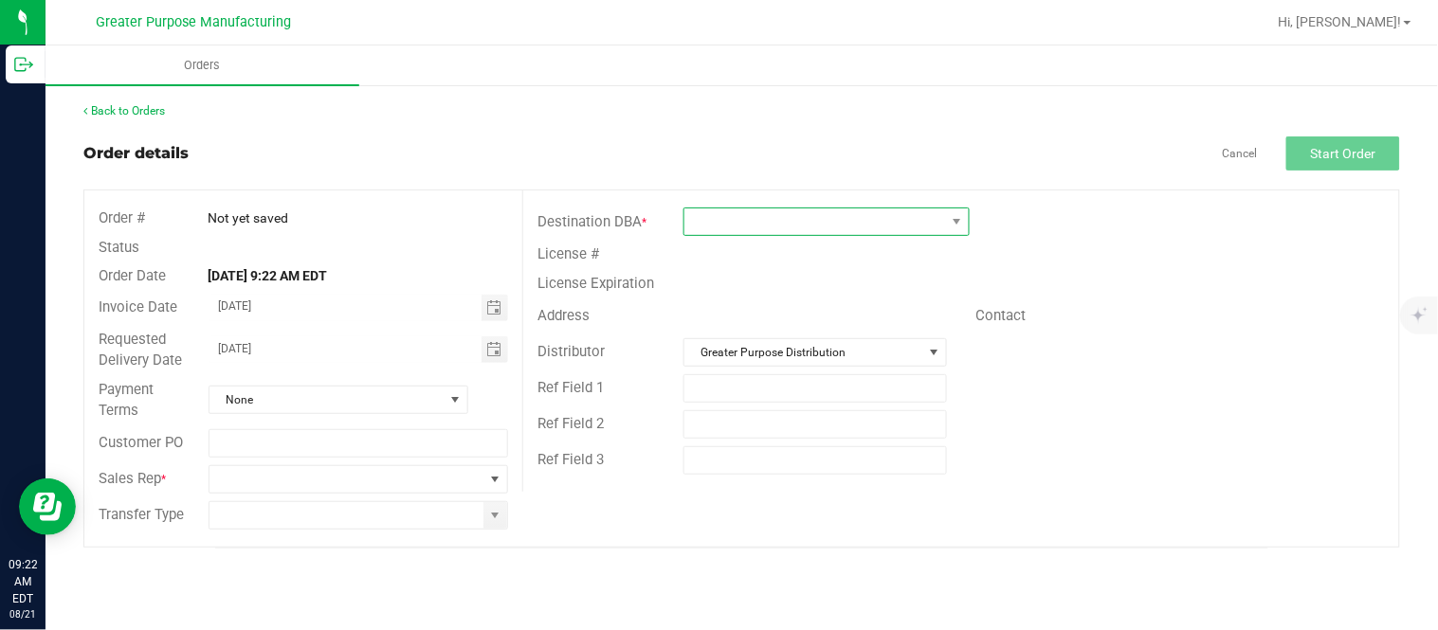
click at [897, 222] on span at bounding box center [814, 222] width 261 height 27
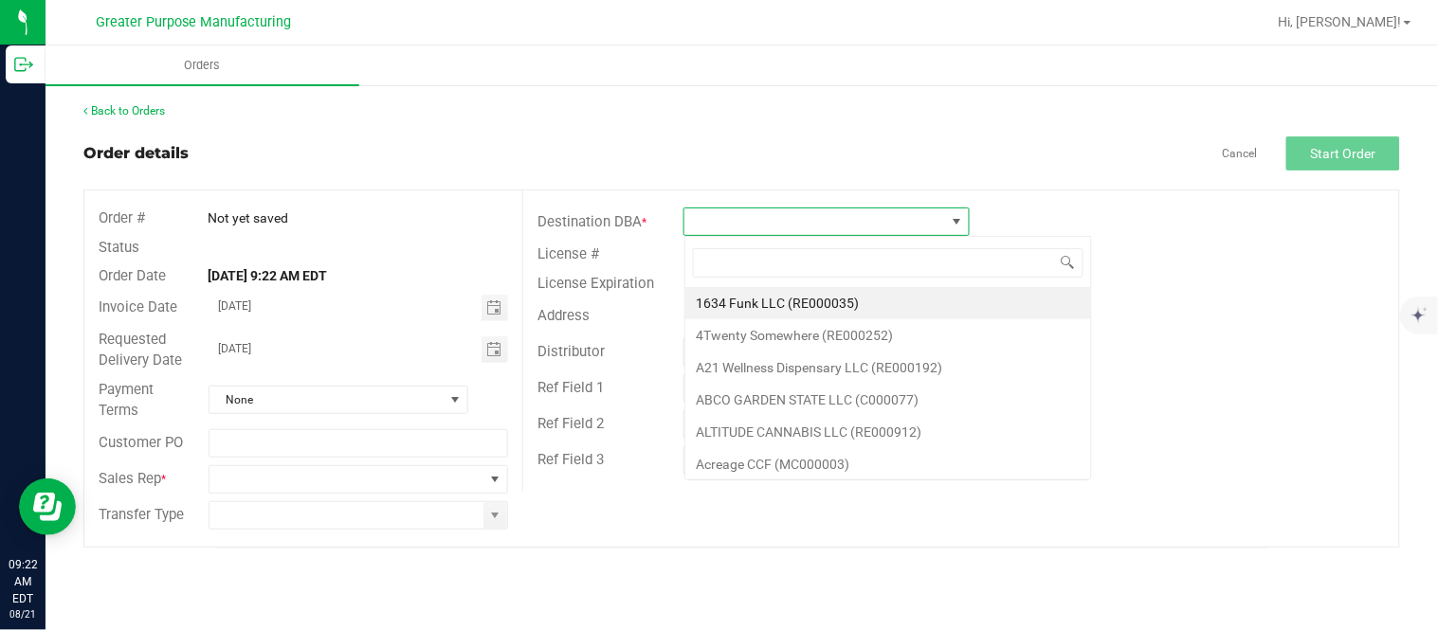
scroll to position [28, 285]
type input "RE000237"
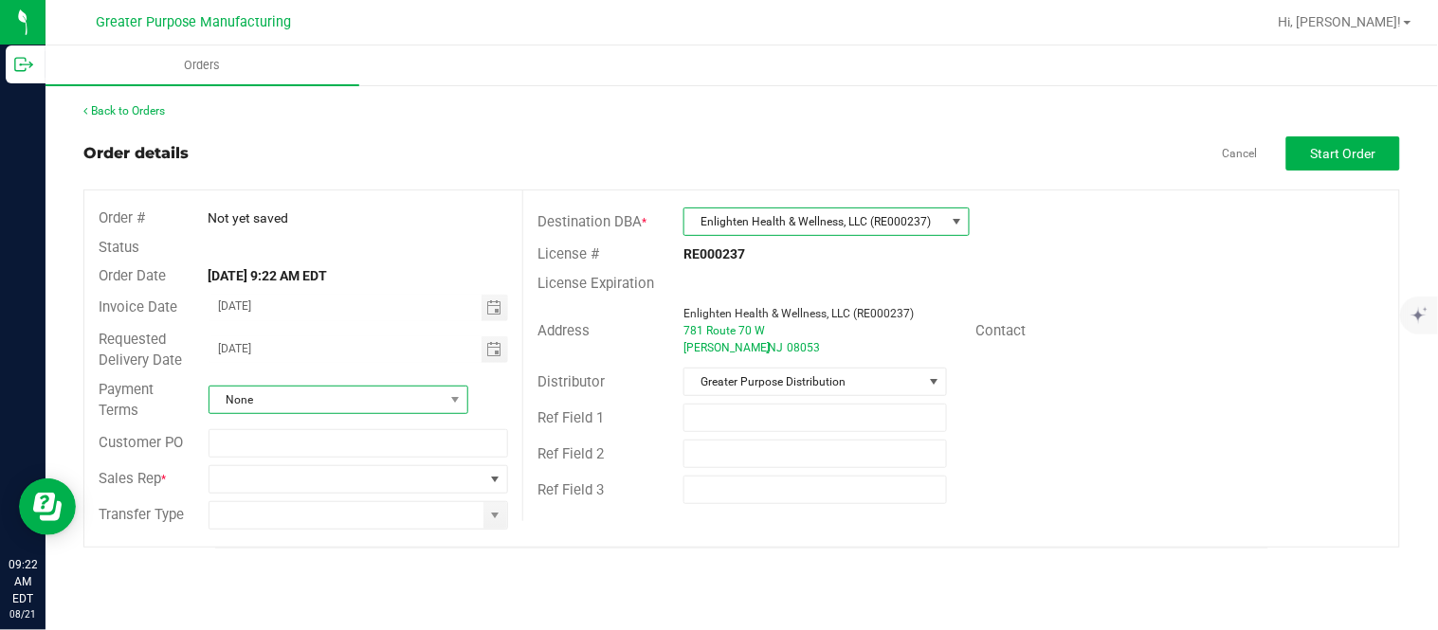
click at [358, 398] on span "None" at bounding box center [327, 400] width 234 height 27
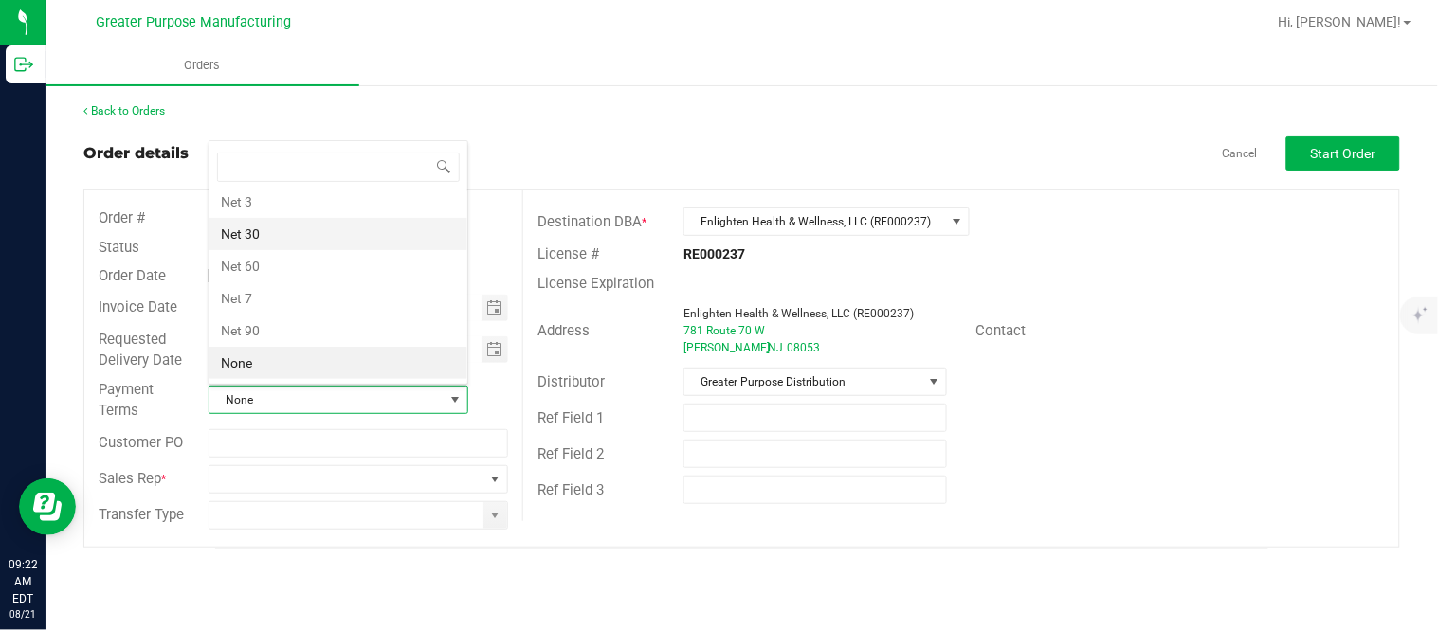
scroll to position [0, 0]
click at [361, 231] on li "Cash on Delivery" at bounding box center [339, 240] width 258 height 32
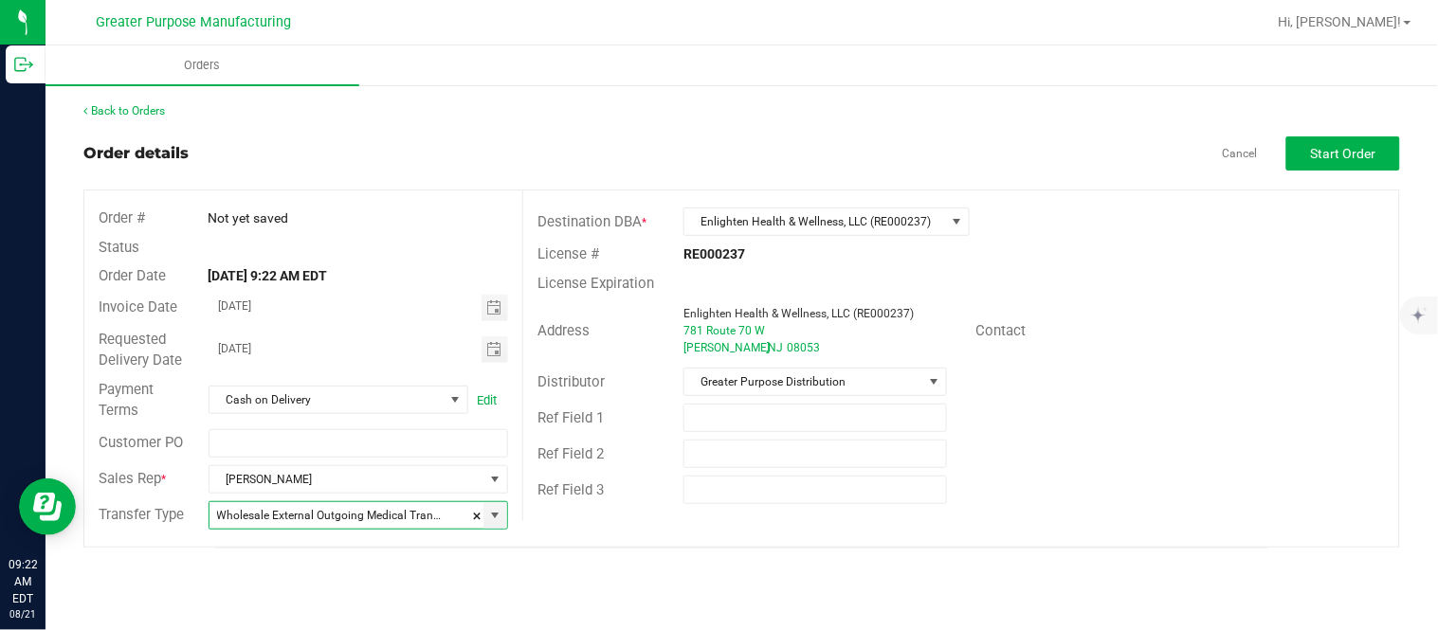
type input "Wholesale Transfer"
click at [1359, 156] on span "Start Order" at bounding box center [1343, 153] width 65 height 15
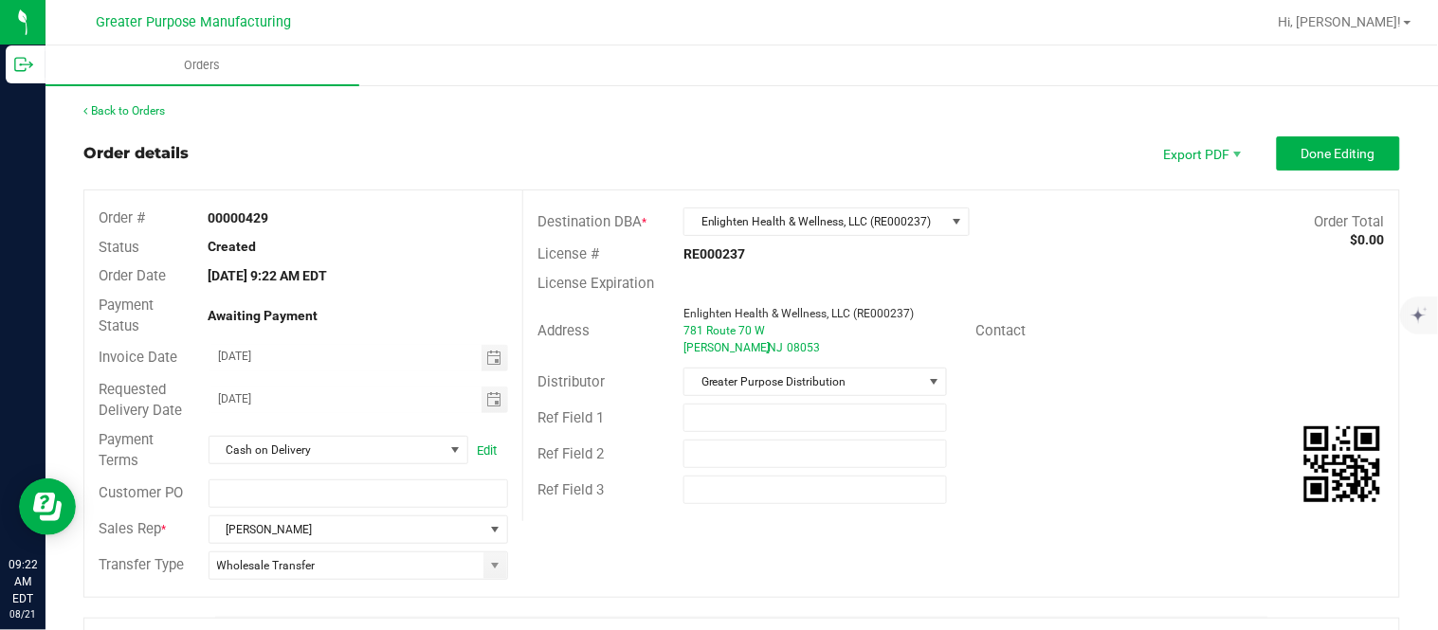
click at [231, 218] on strong "00000429" at bounding box center [239, 217] width 61 height 15
copy strong "00000429"
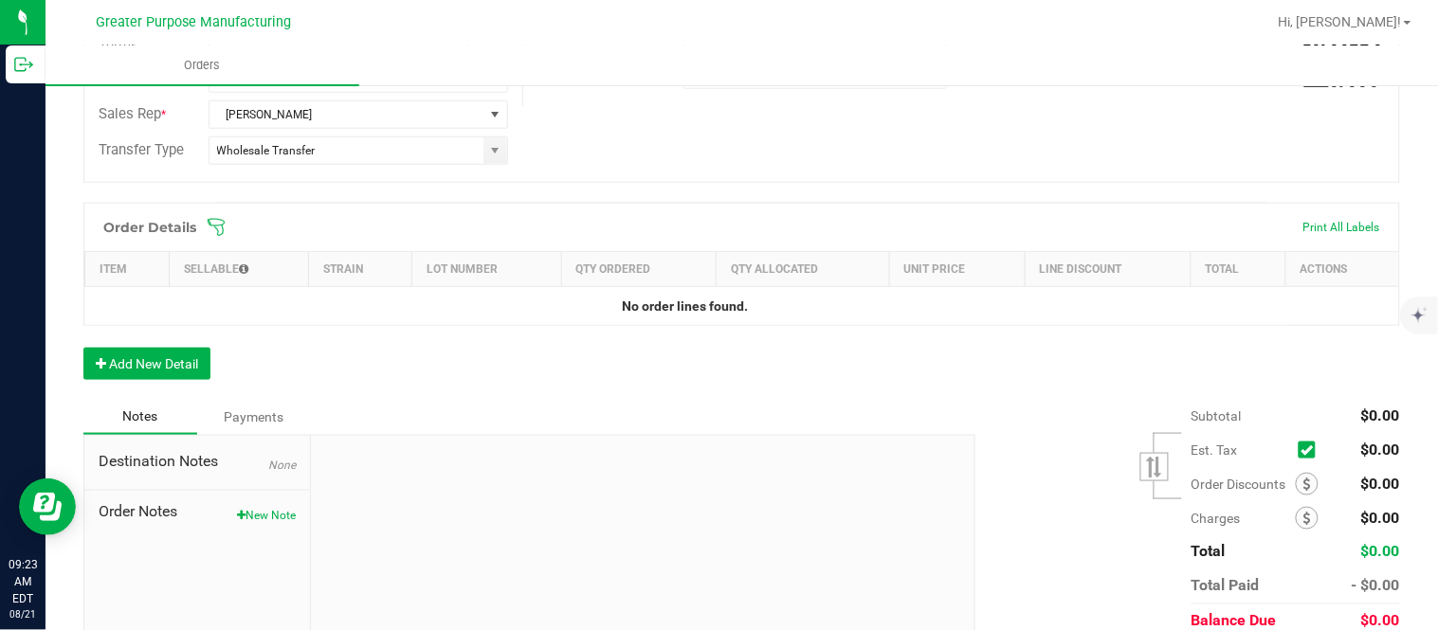
scroll to position [421, 0]
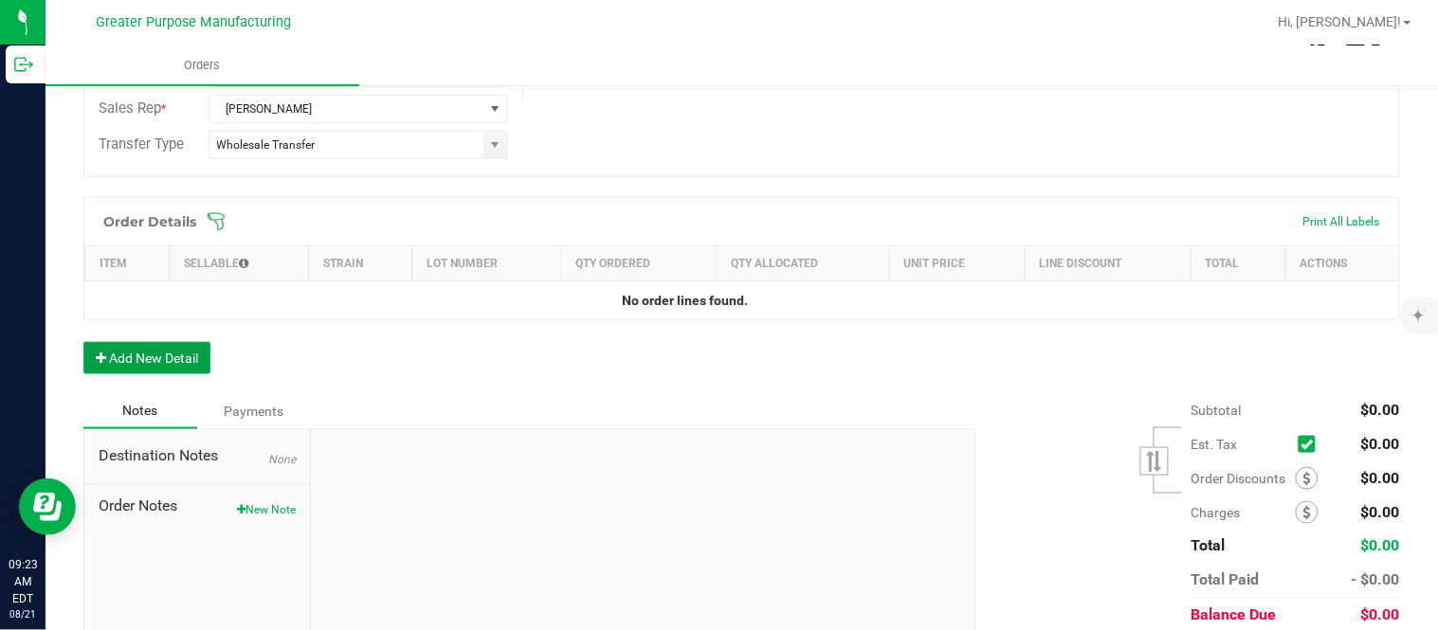
click at [169, 353] on button "Add New Detail" at bounding box center [146, 358] width 127 height 32
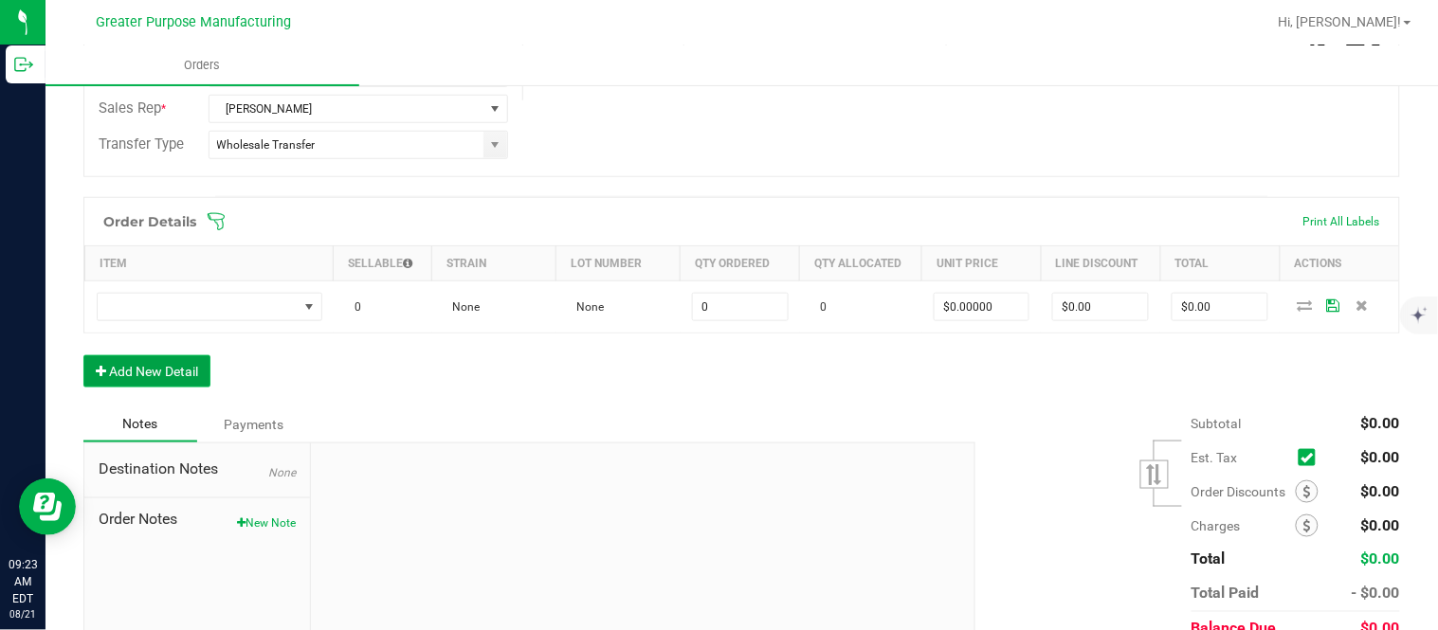
click at [83, 355] on button "Add New Detail" at bounding box center [146, 371] width 127 height 32
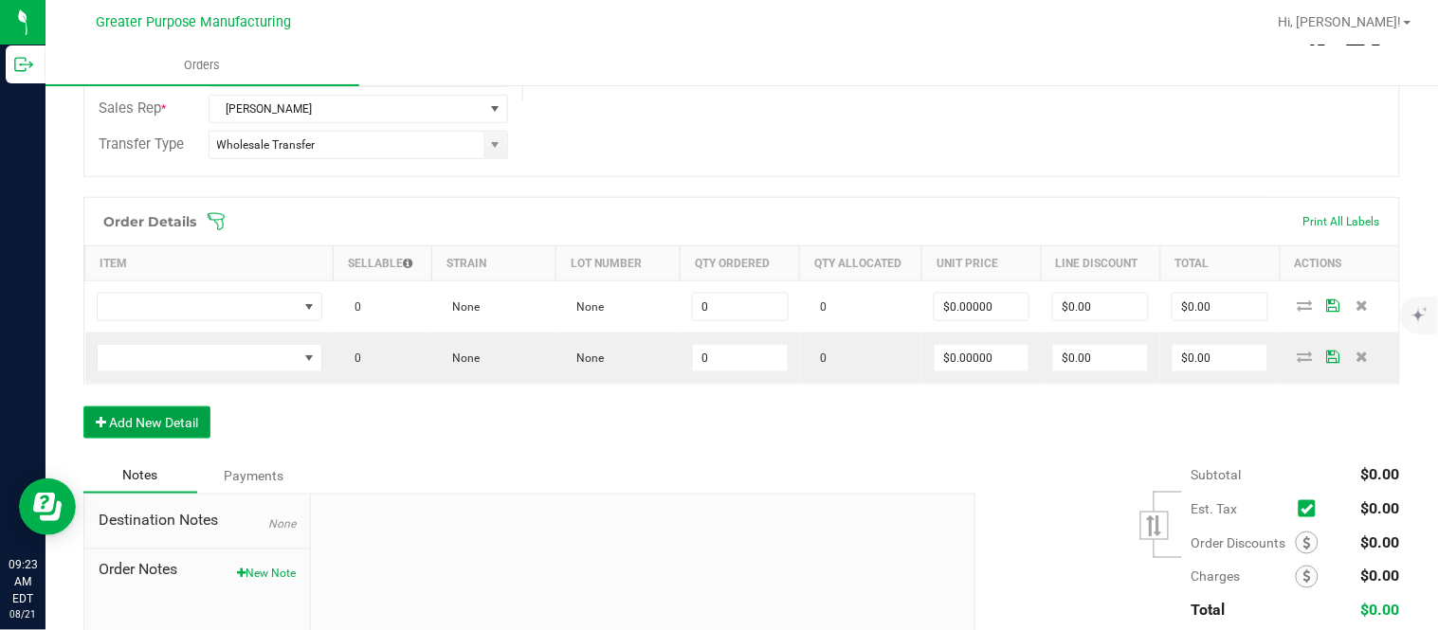
click at [83, 407] on button "Add New Detail" at bounding box center [146, 423] width 127 height 32
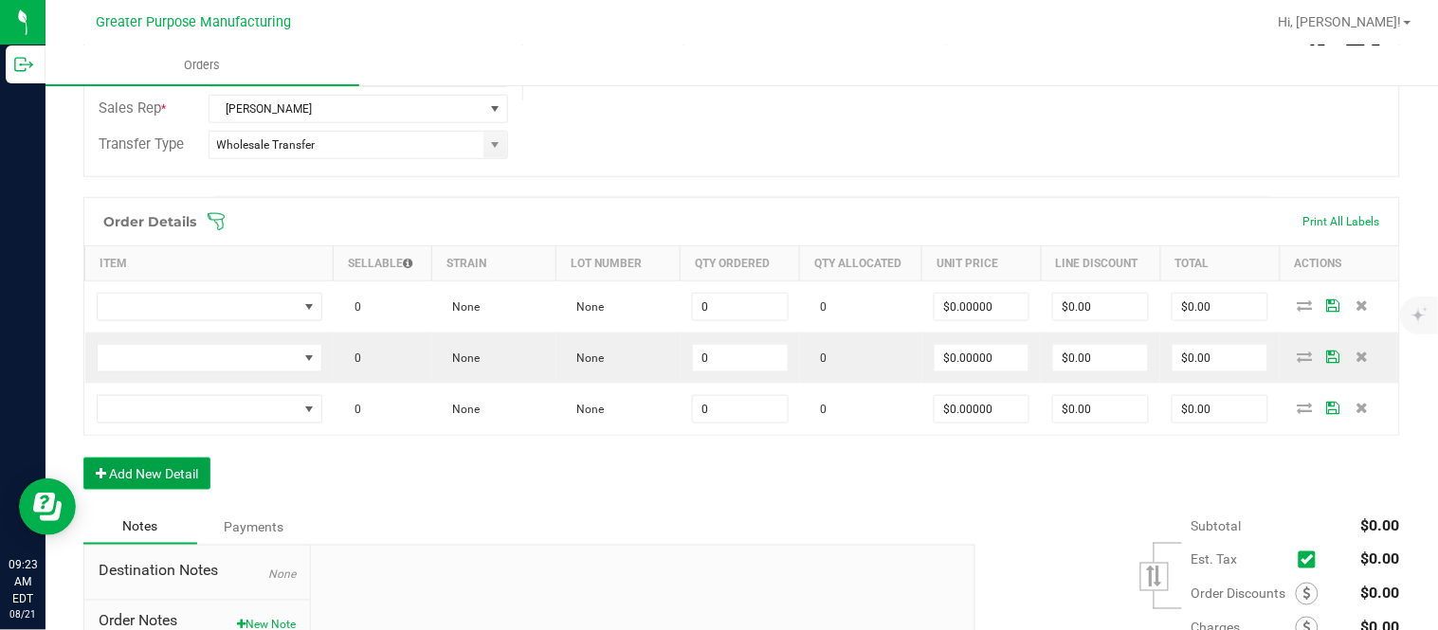
click at [83, 458] on button "Add New Detail" at bounding box center [146, 474] width 127 height 32
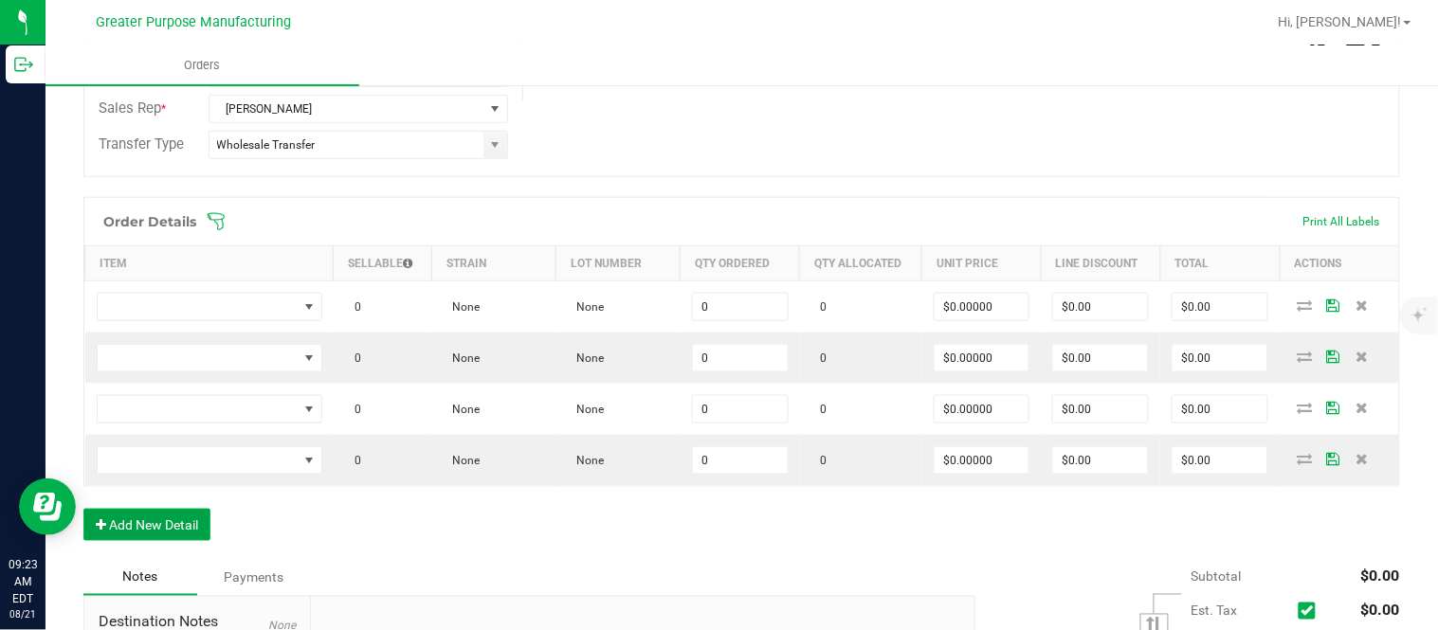
click at [83, 509] on button "Add New Detail" at bounding box center [146, 525] width 127 height 32
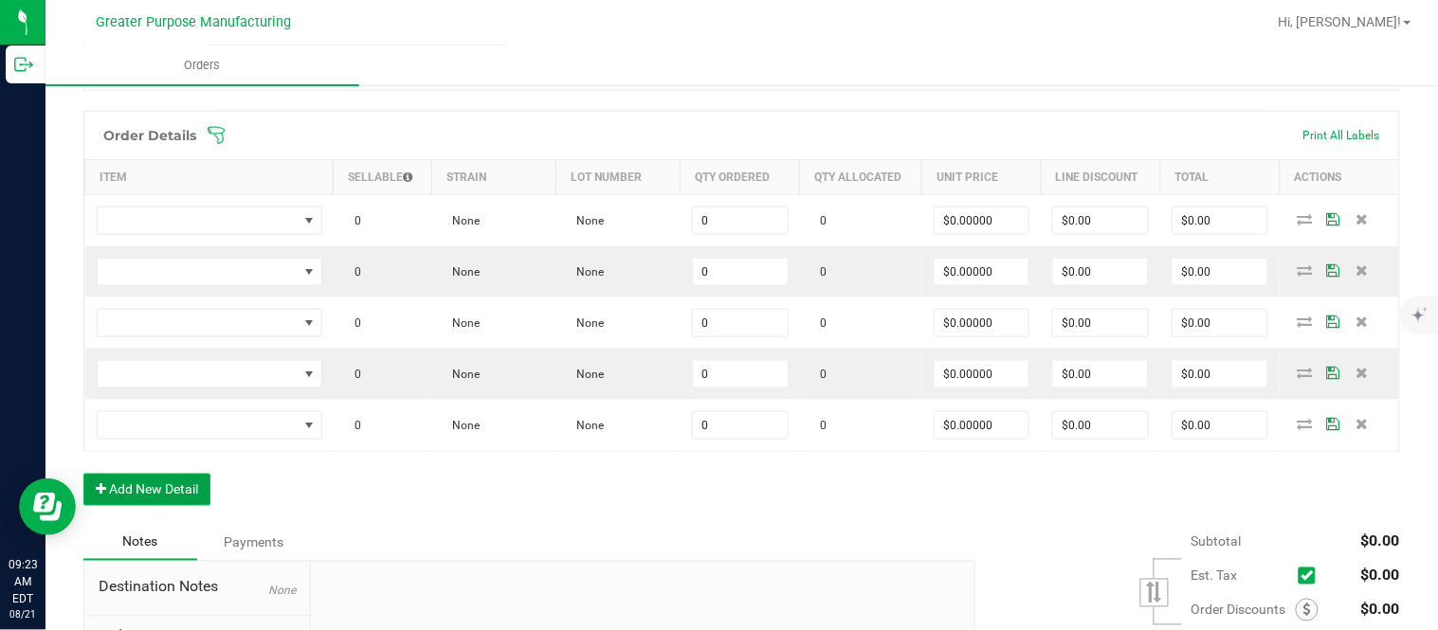
scroll to position [526, 0]
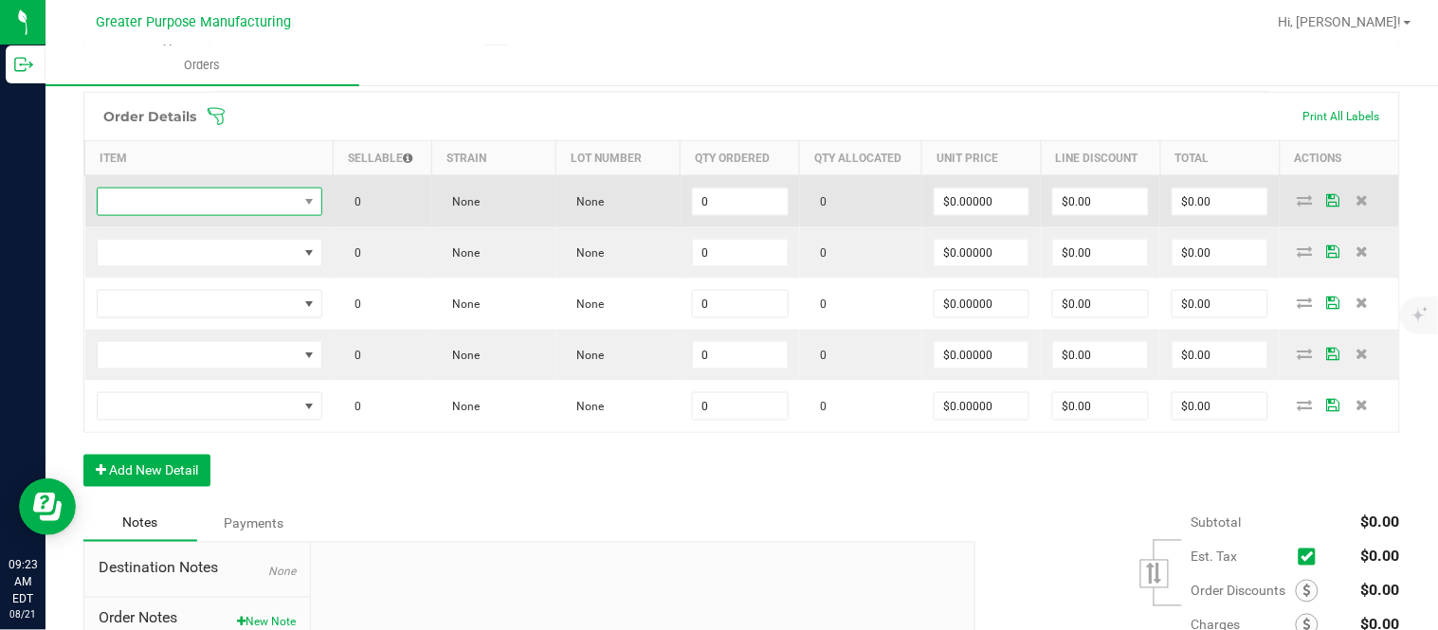
click at [185, 210] on span "NO DATA FOUND" at bounding box center [198, 202] width 200 height 27
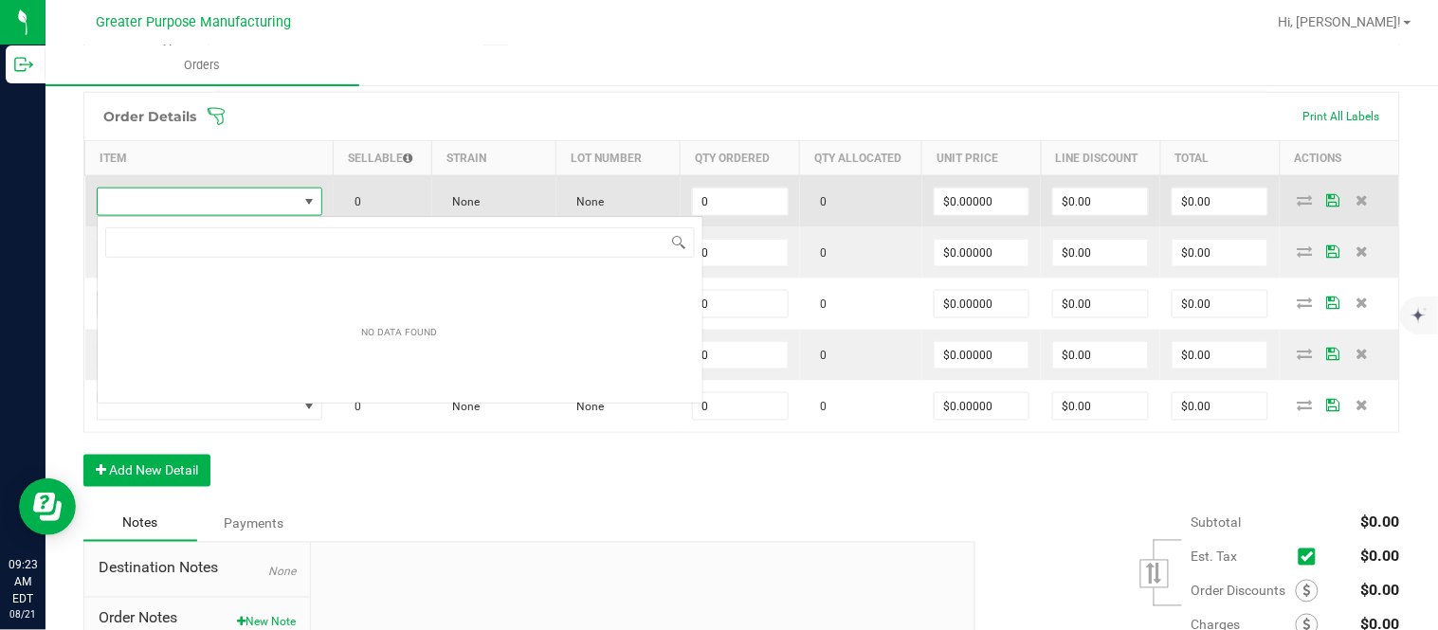
scroll to position [28, 223]
type input "1.3.13.1013.0"
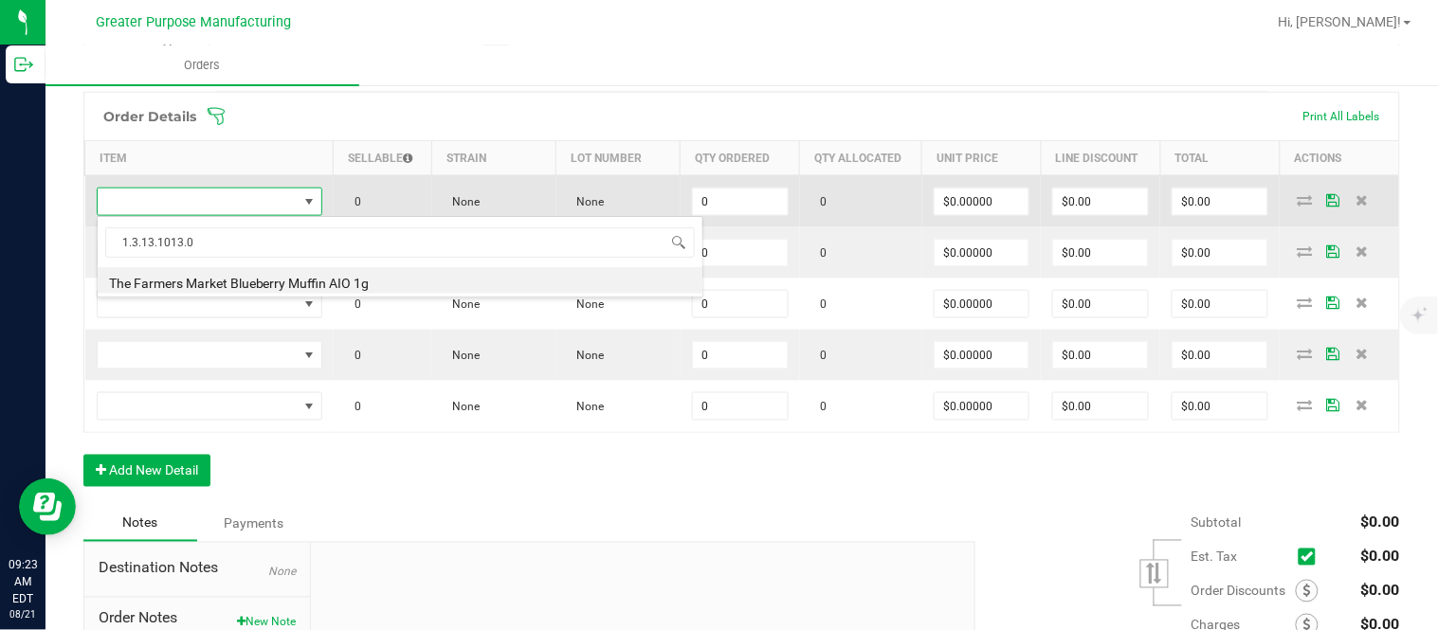
type input "0 ea"
type input "$30.00000"
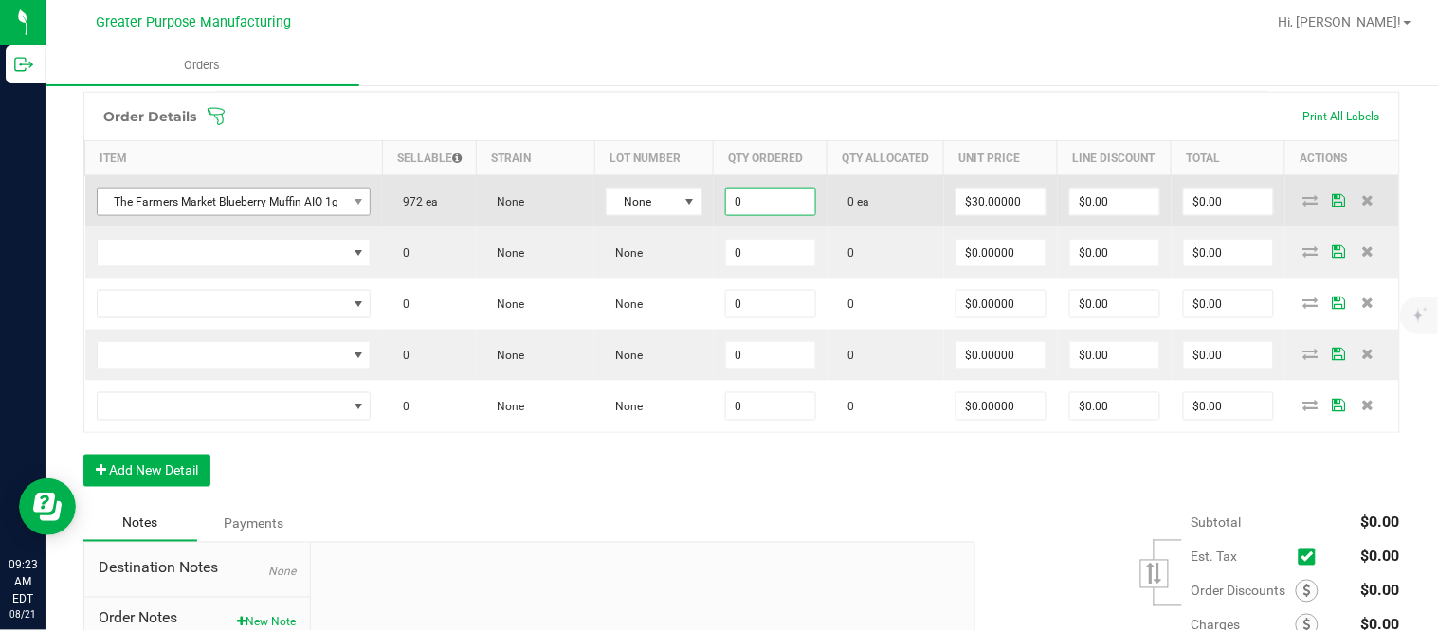
paste input "24"
type input "24"
type input "30"
type input "24 ea"
type input "$720.00"
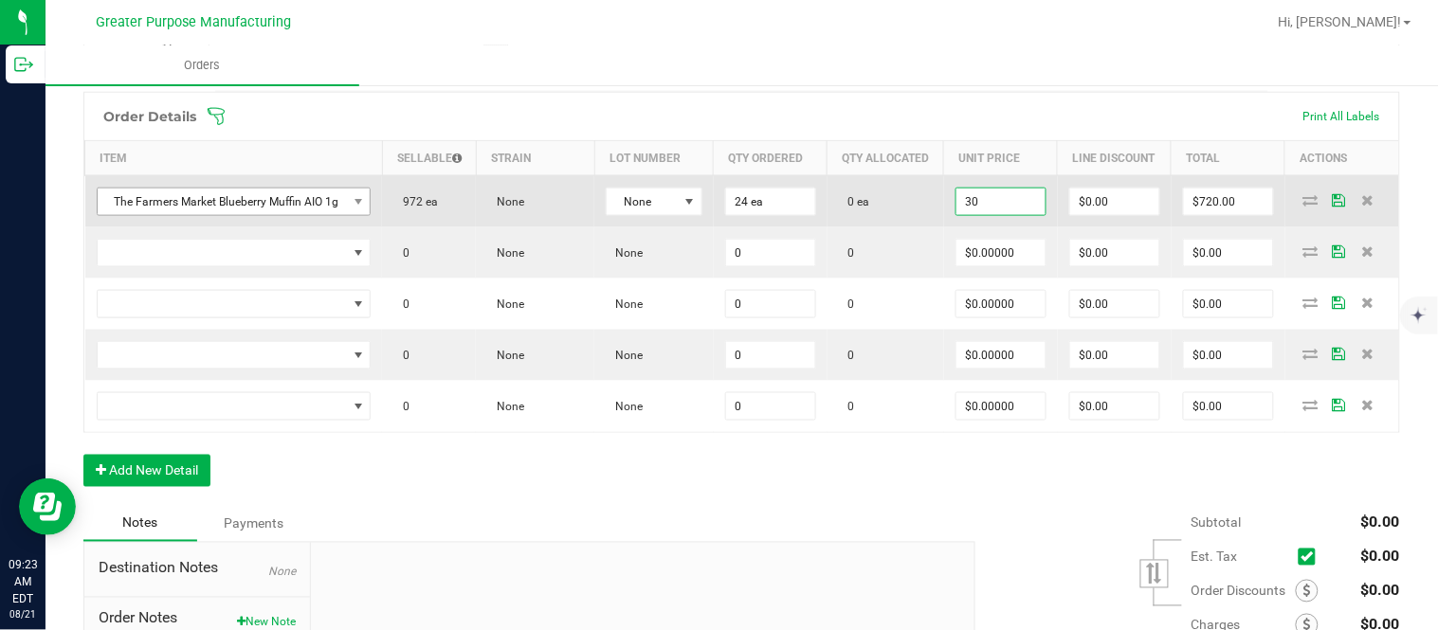
type input "$30.00000"
type input "$0.00"
type input "$720.00"
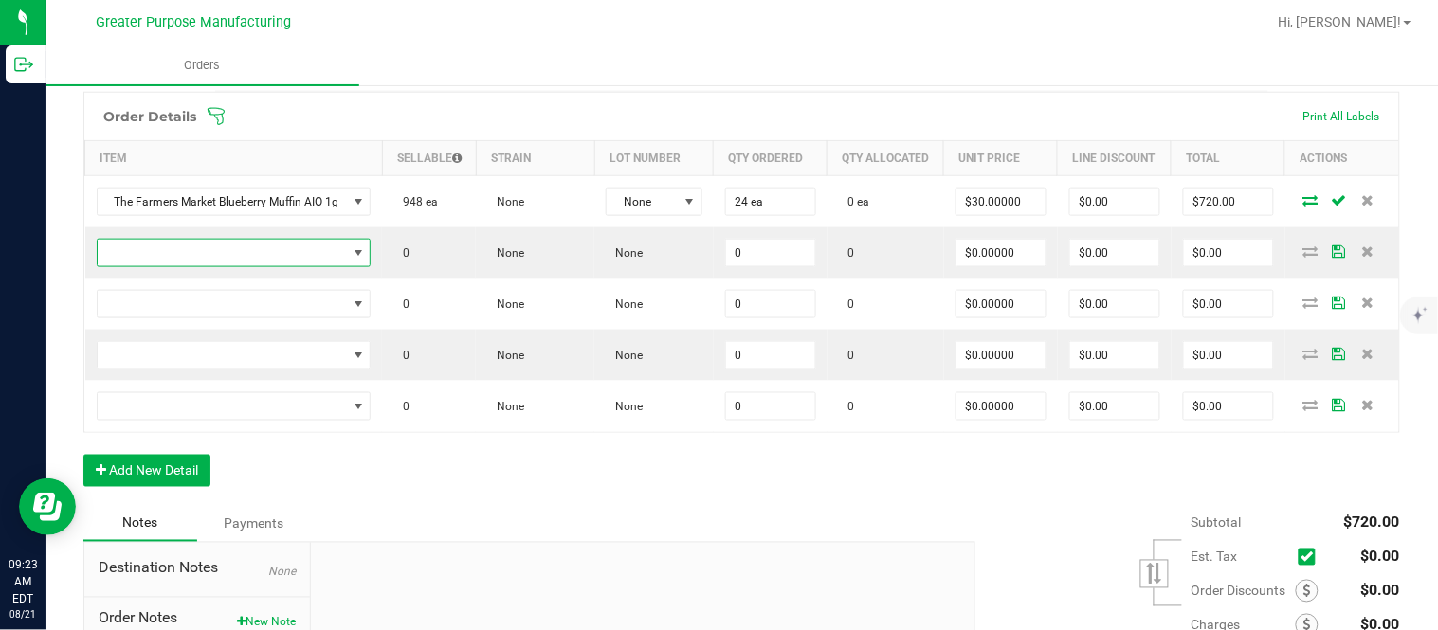
scroll to position [522, 0]
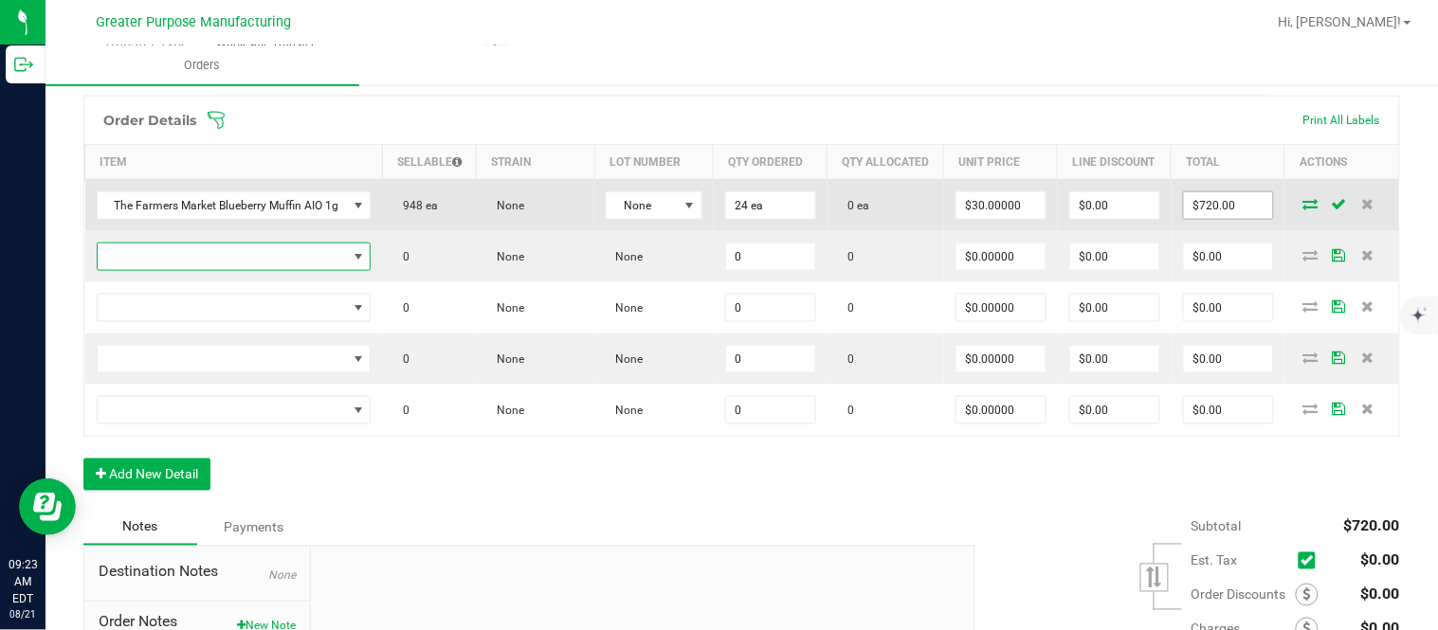
click at [1206, 219] on input "$720.00" at bounding box center [1228, 205] width 89 height 27
paste input "66"
type input "660"
type input "$27.50000"
type input "$660.00"
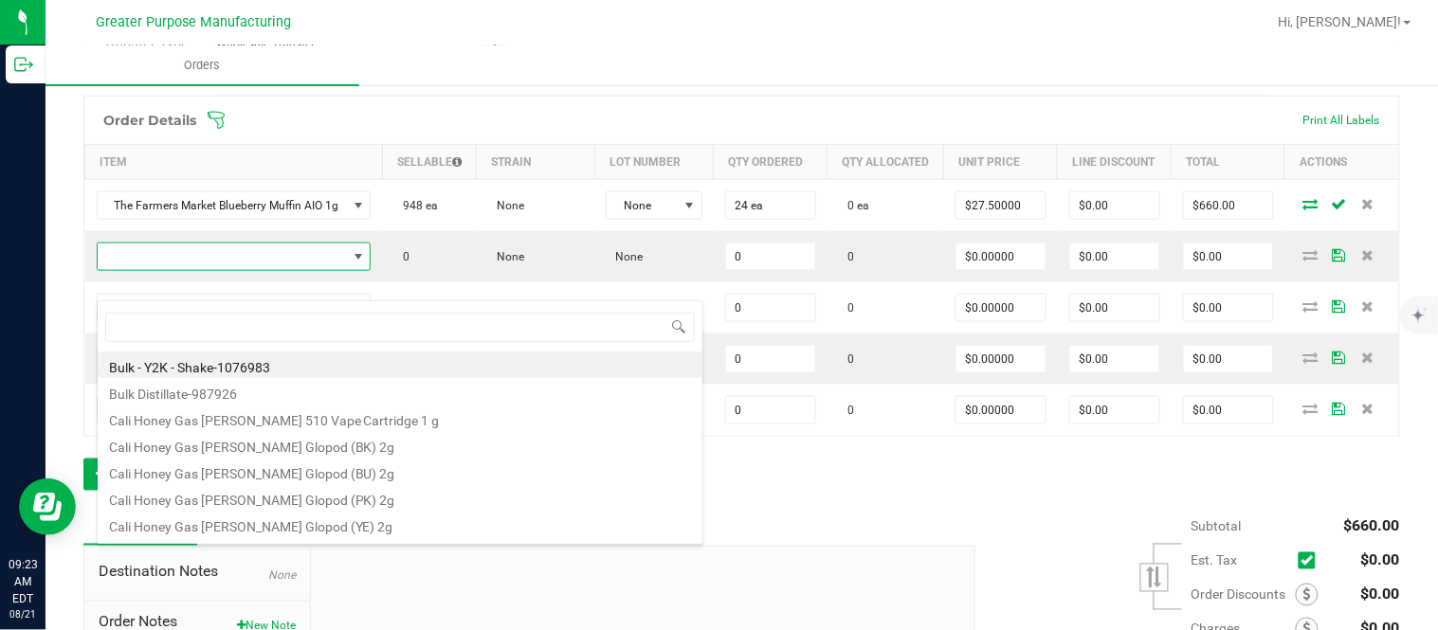
scroll to position [28, 275]
type input "1.3.13.1012.0"
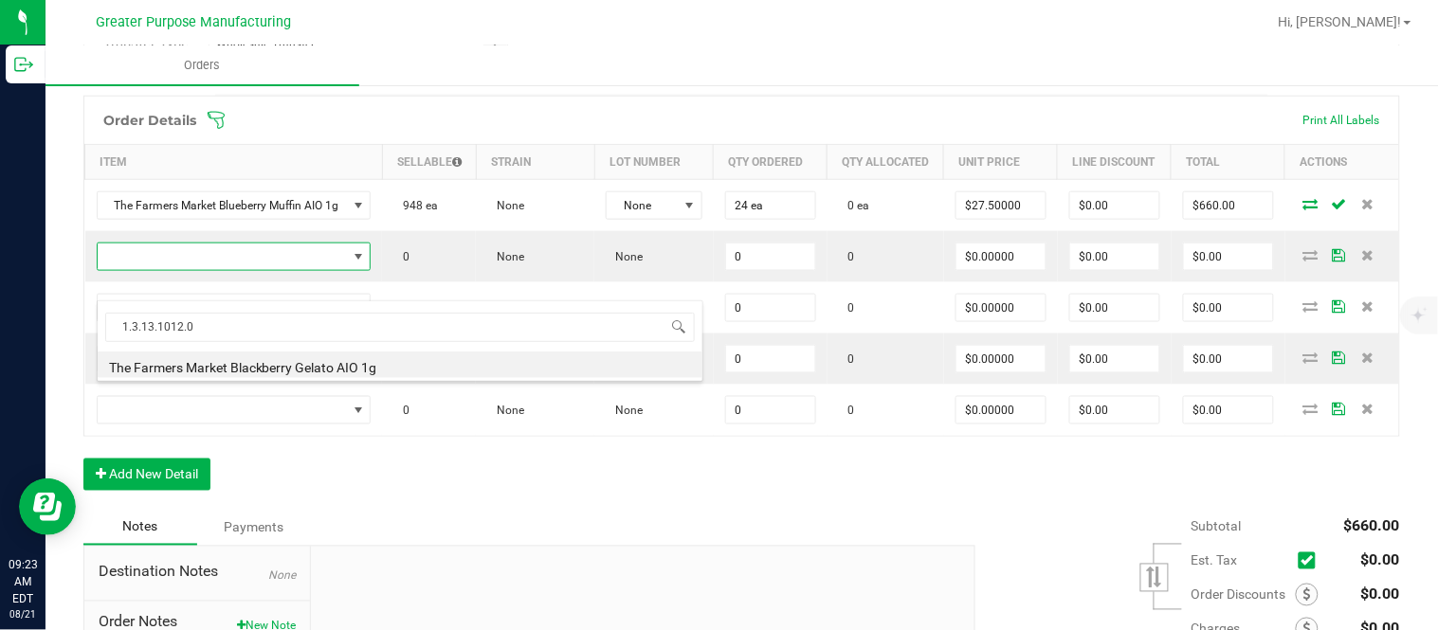
type input "0 ea"
type input "$30.00000"
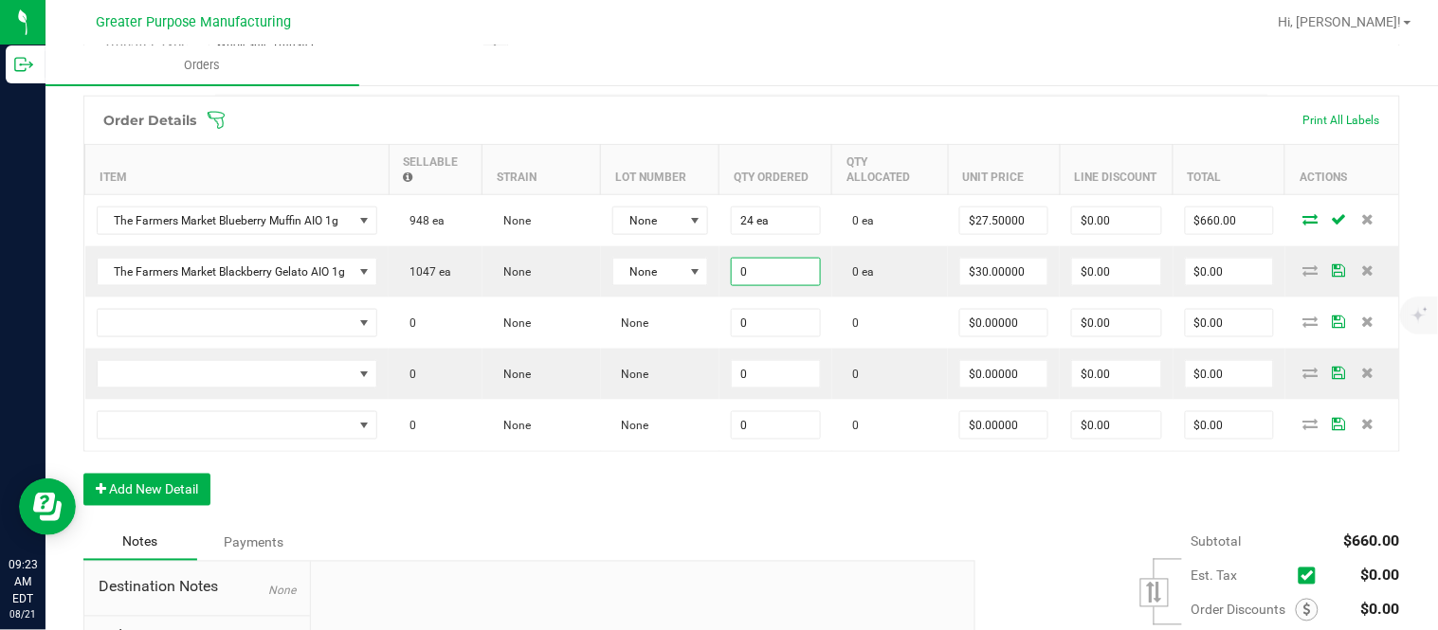
paste input "24"
type input "24 ea"
type input "30"
type input "$720.00"
type input "$30.00000"
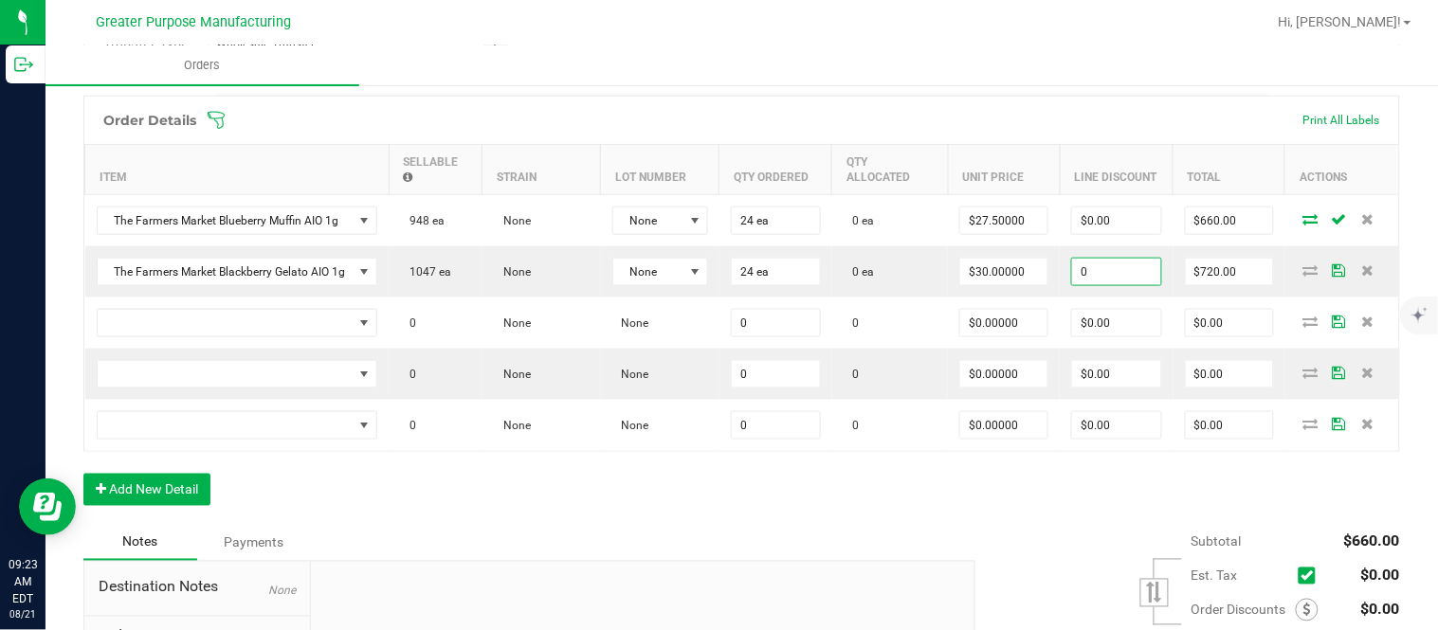
type input "$0.00"
type input "$720.00"
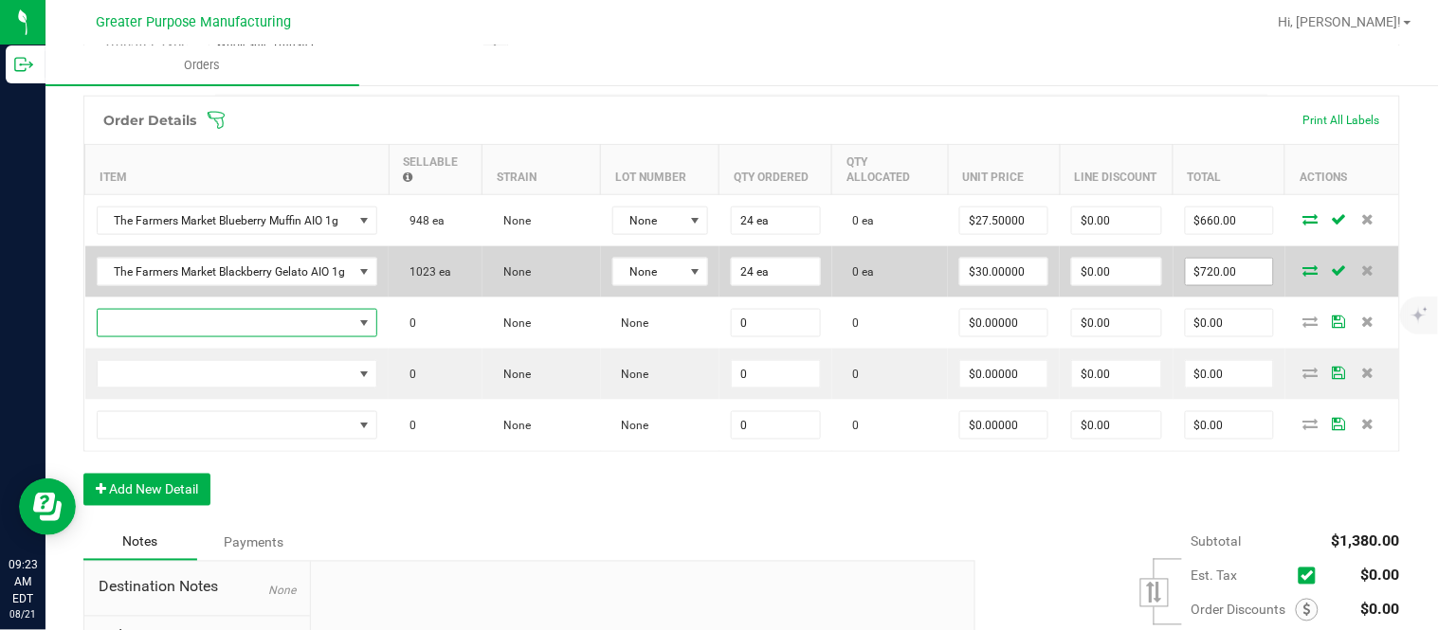
click at [1216, 282] on input "$720.00" at bounding box center [1229, 272] width 87 height 27
paste input "66"
type input "660"
type input "$27.50000"
type input "$660.00"
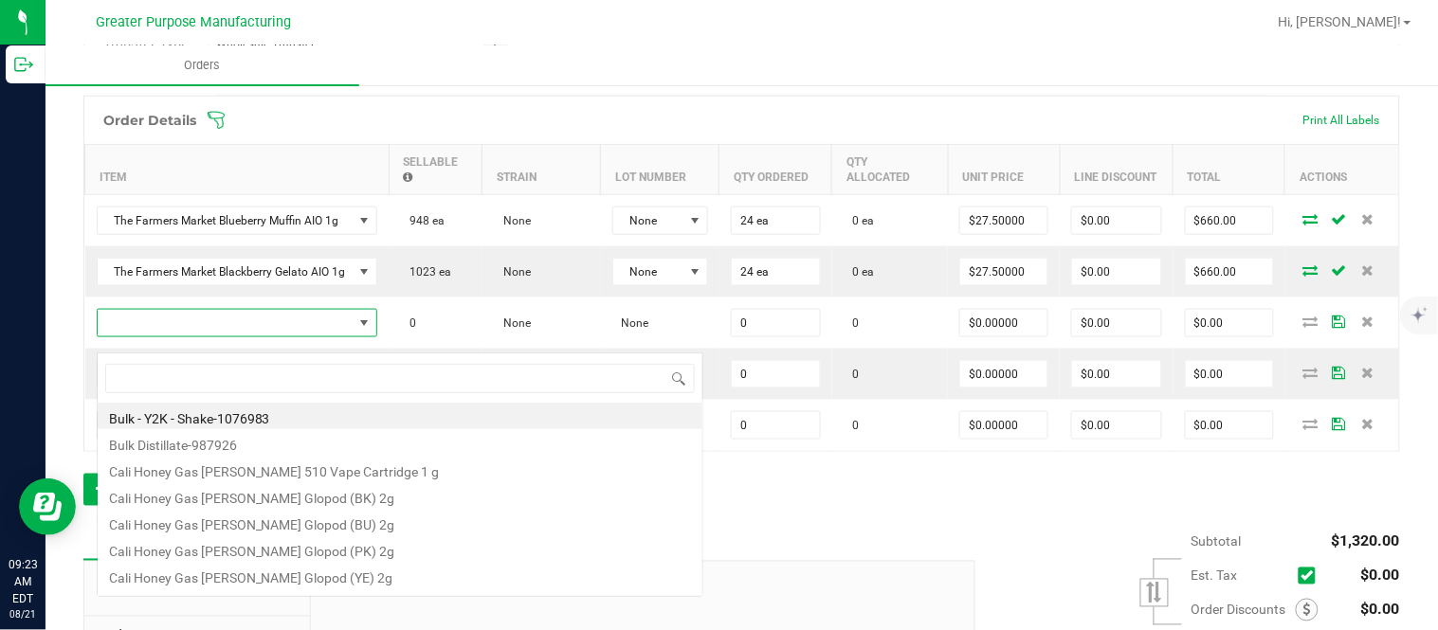
scroll to position [28, 280]
type input "1.3.13.1014.0"
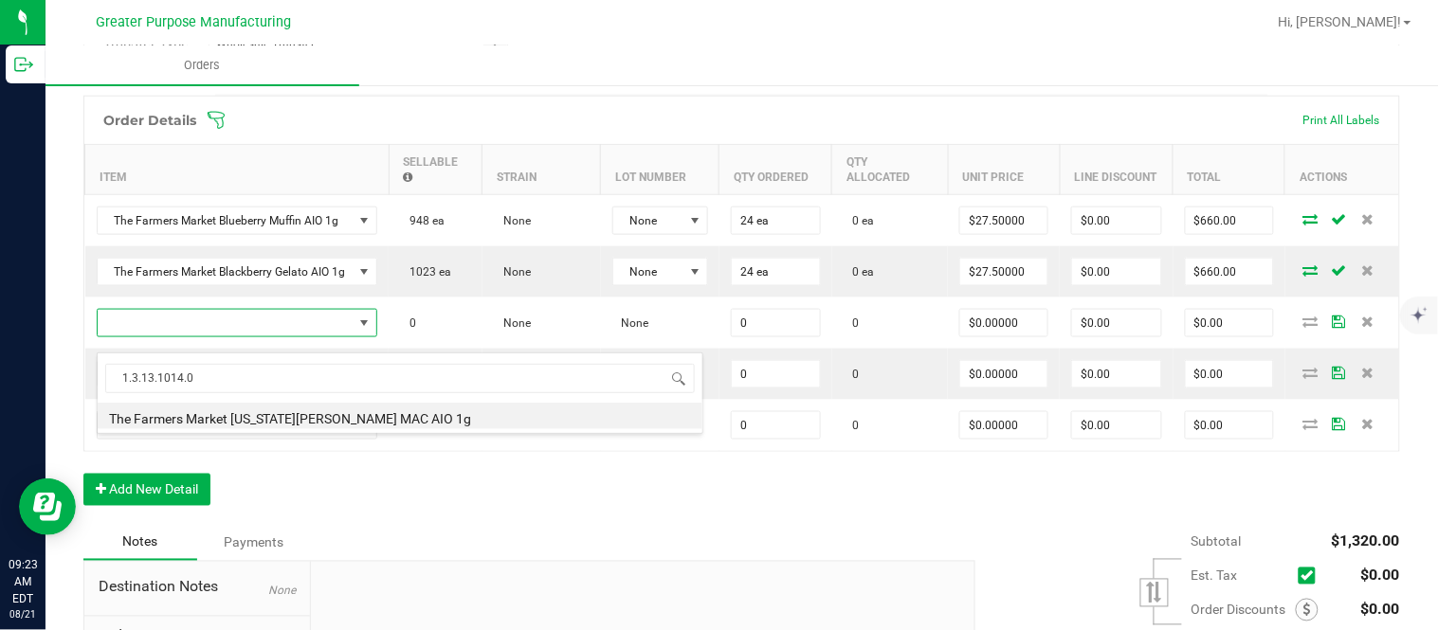
type input "0 ea"
type input "$30.00000"
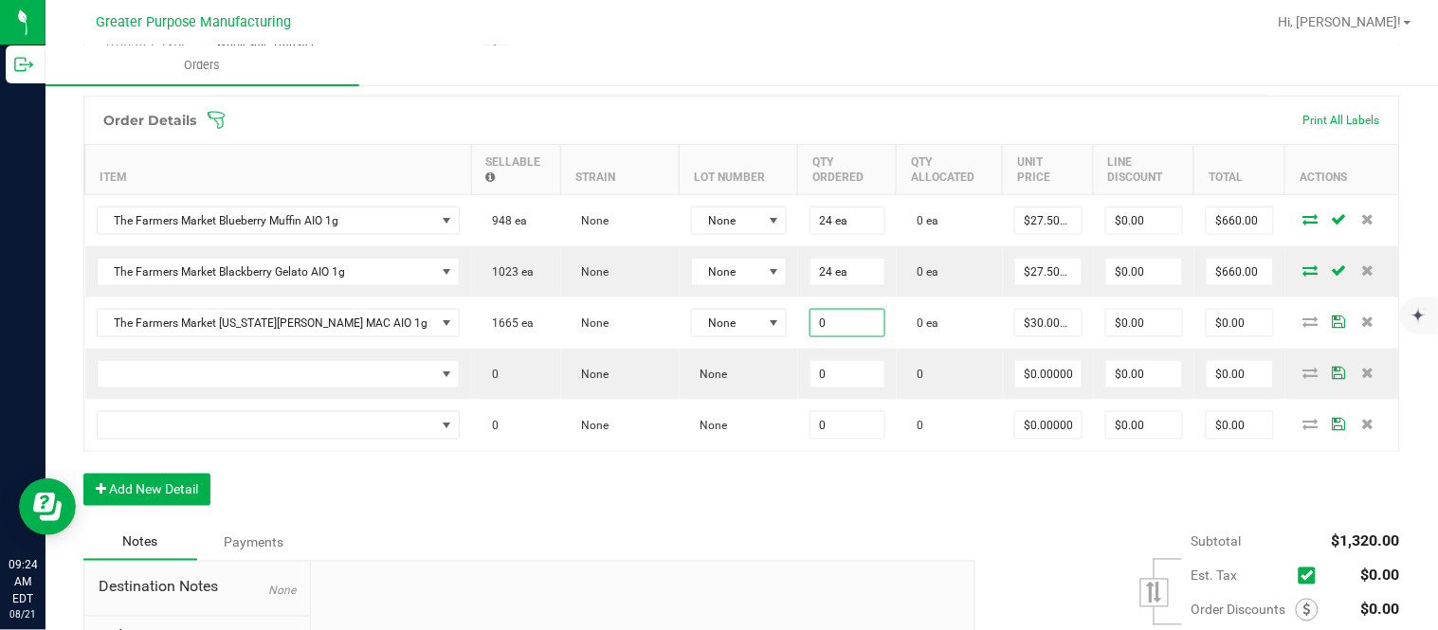
paste input "24"
type input "24 ea"
type input "30"
type input "$720.00"
type input "0"
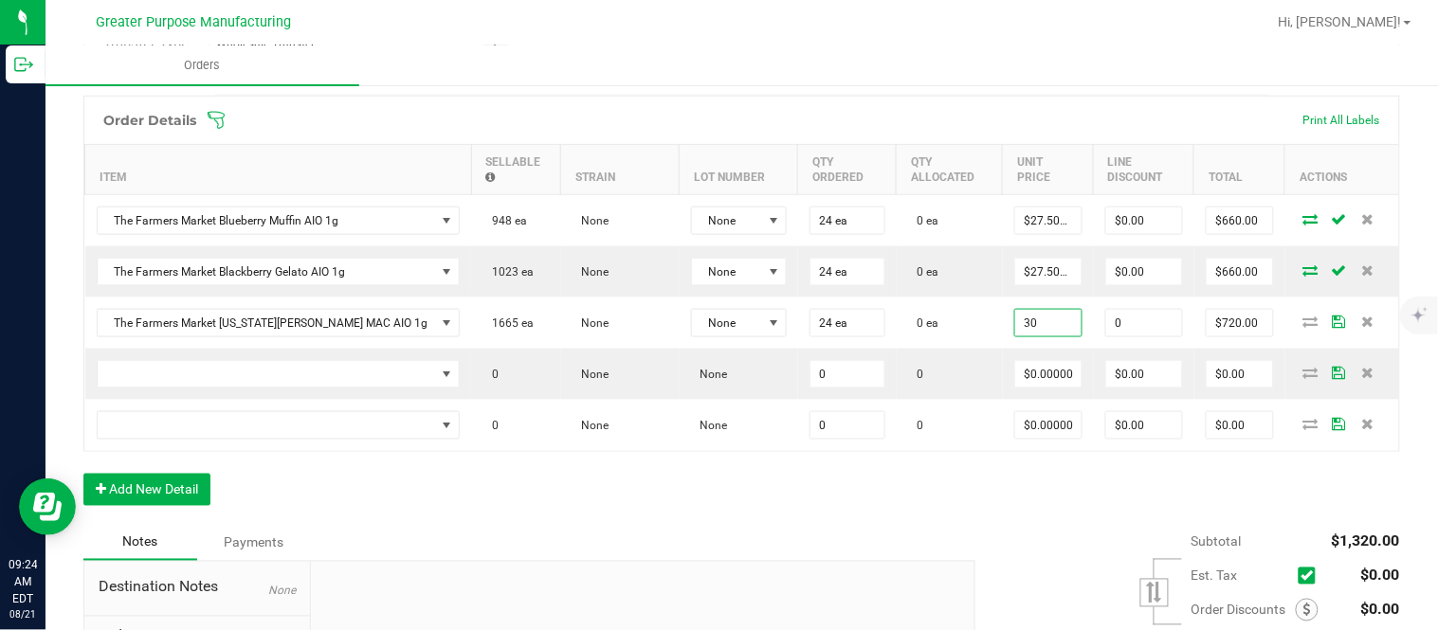
type input "$30.00000"
type input "$0.00"
type input "$720.00"
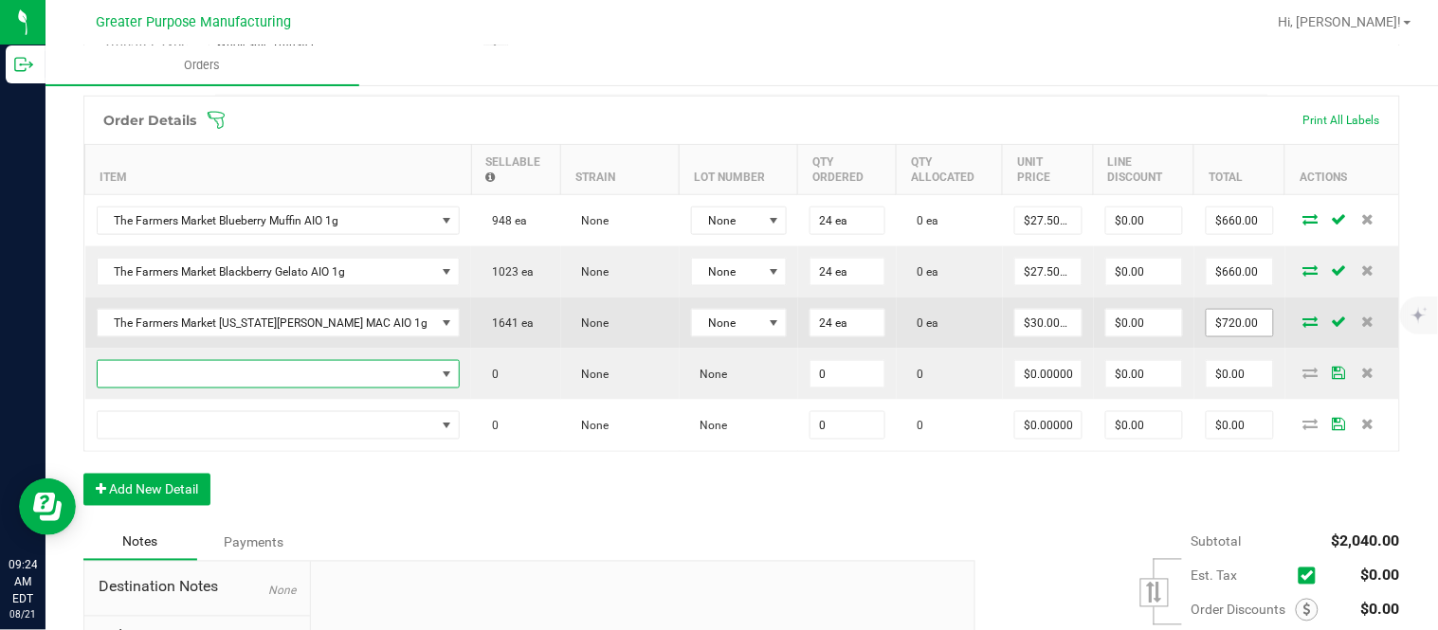
click at [1207, 336] on input "$720.00" at bounding box center [1240, 323] width 66 height 27
paste input "66"
type input "660"
type input "$27.50000"
type input "$660.00"
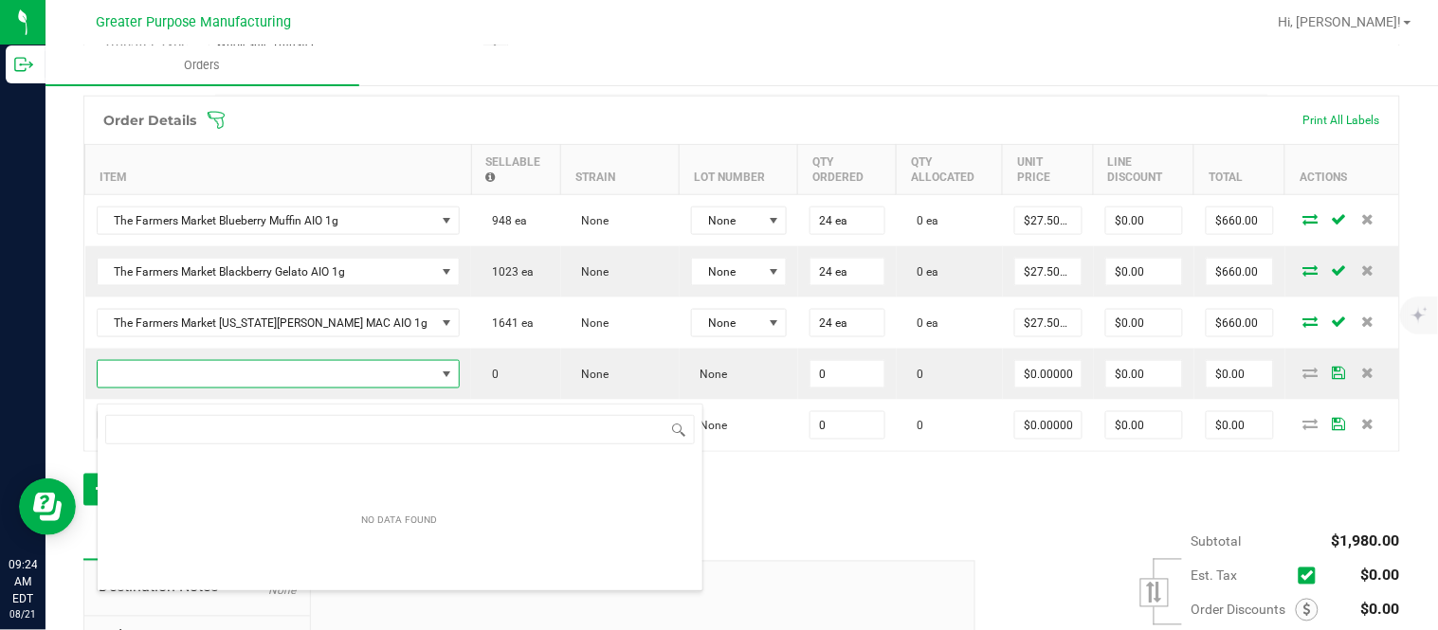
scroll to position [28, 292]
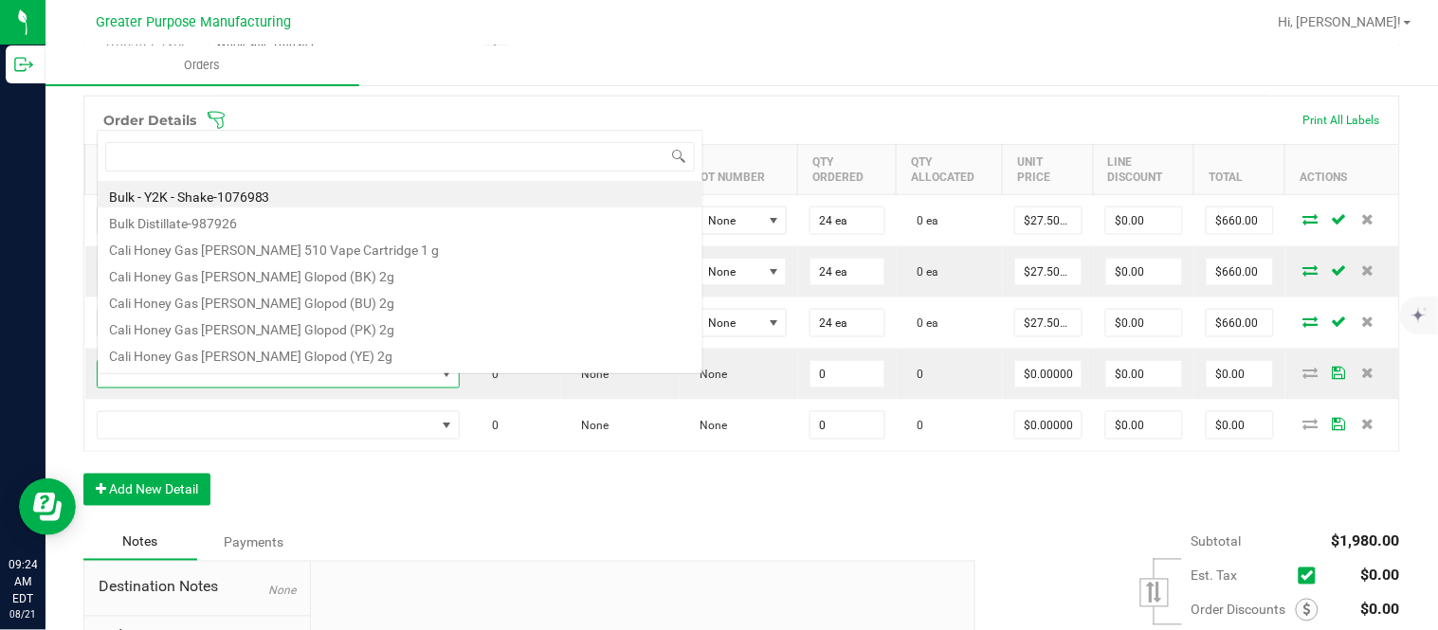
type input "1.3.13.1016.0"
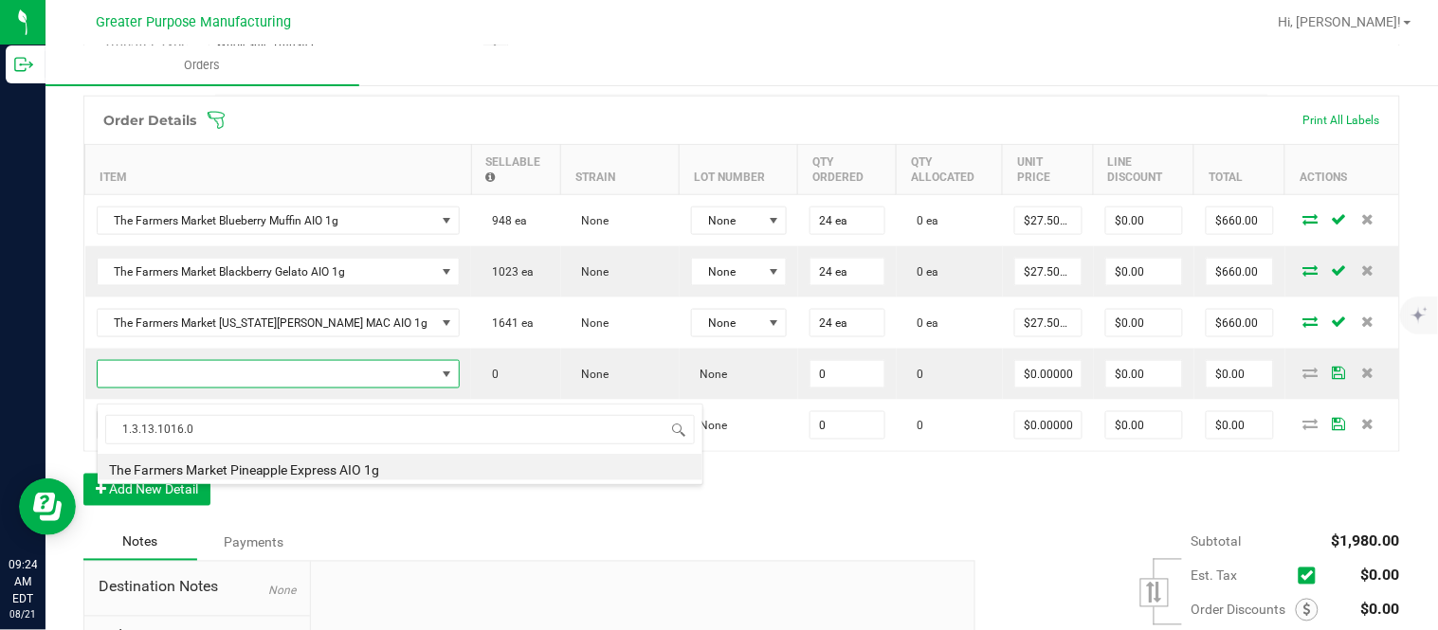
type input "0 ea"
type input "$30.00000"
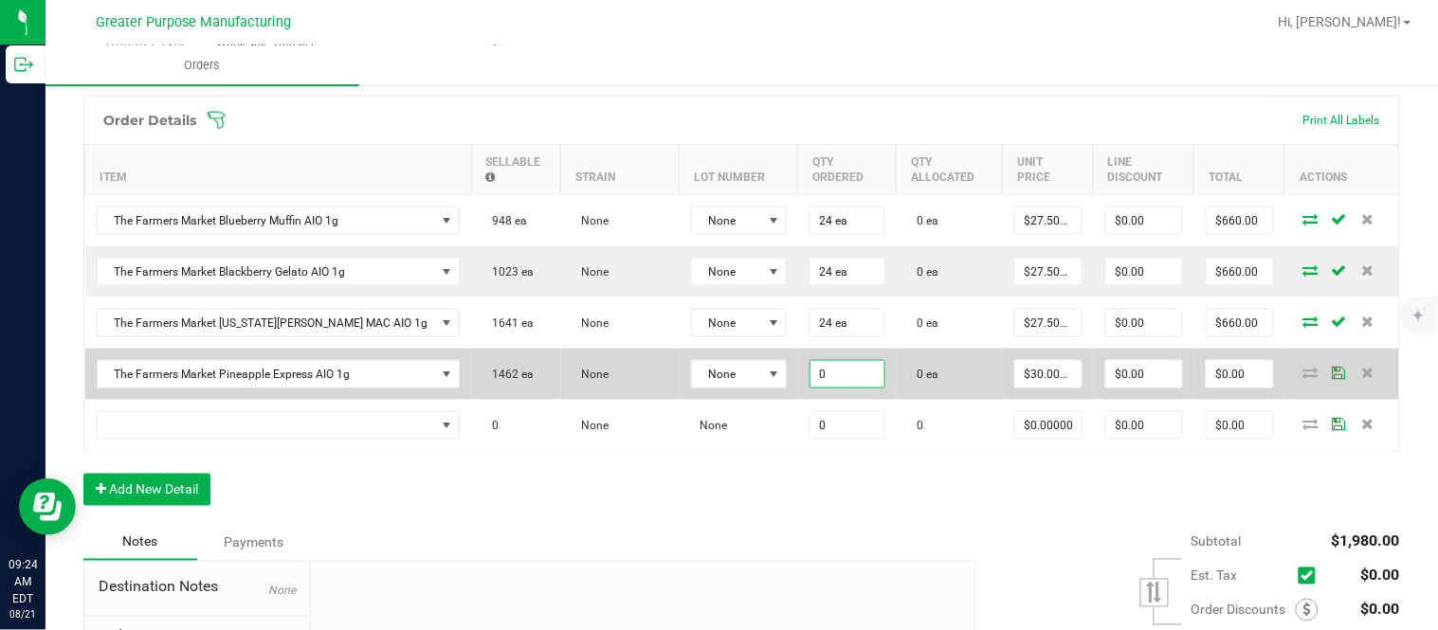
paste input "24"
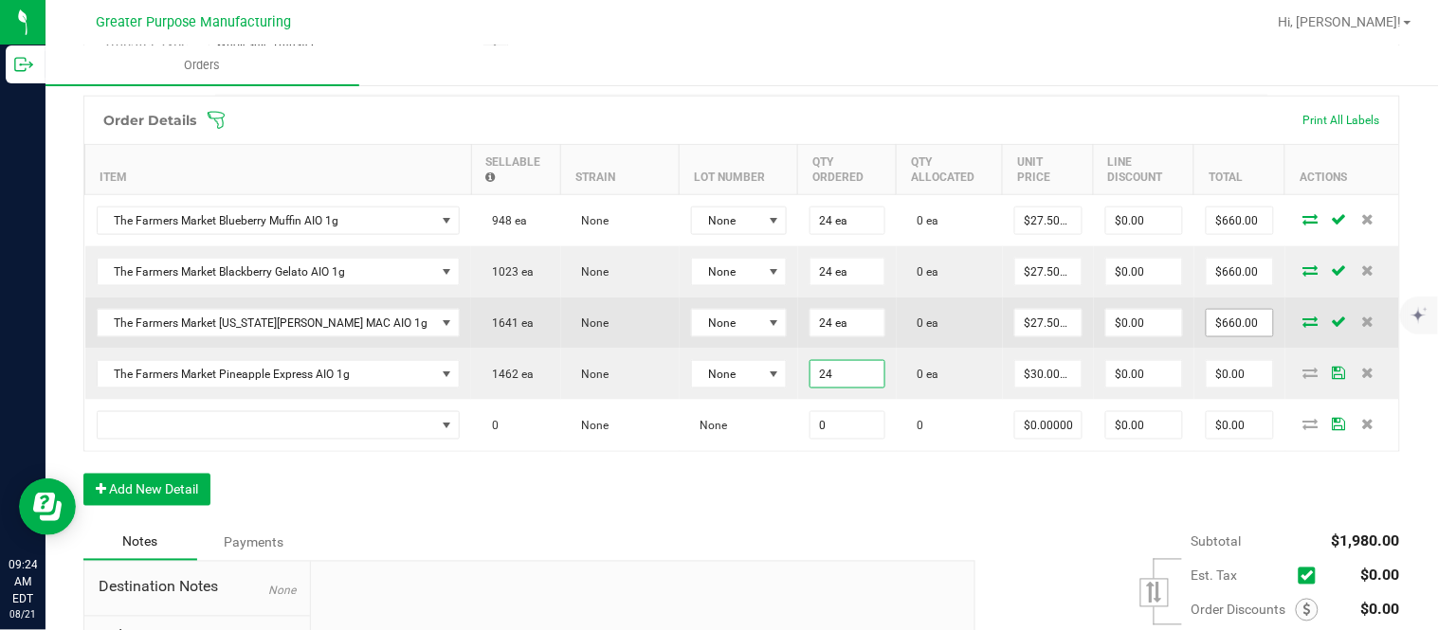
click at [1207, 337] on input "$660.00" at bounding box center [1240, 323] width 66 height 27
type input "24 ea"
type input "$720.00"
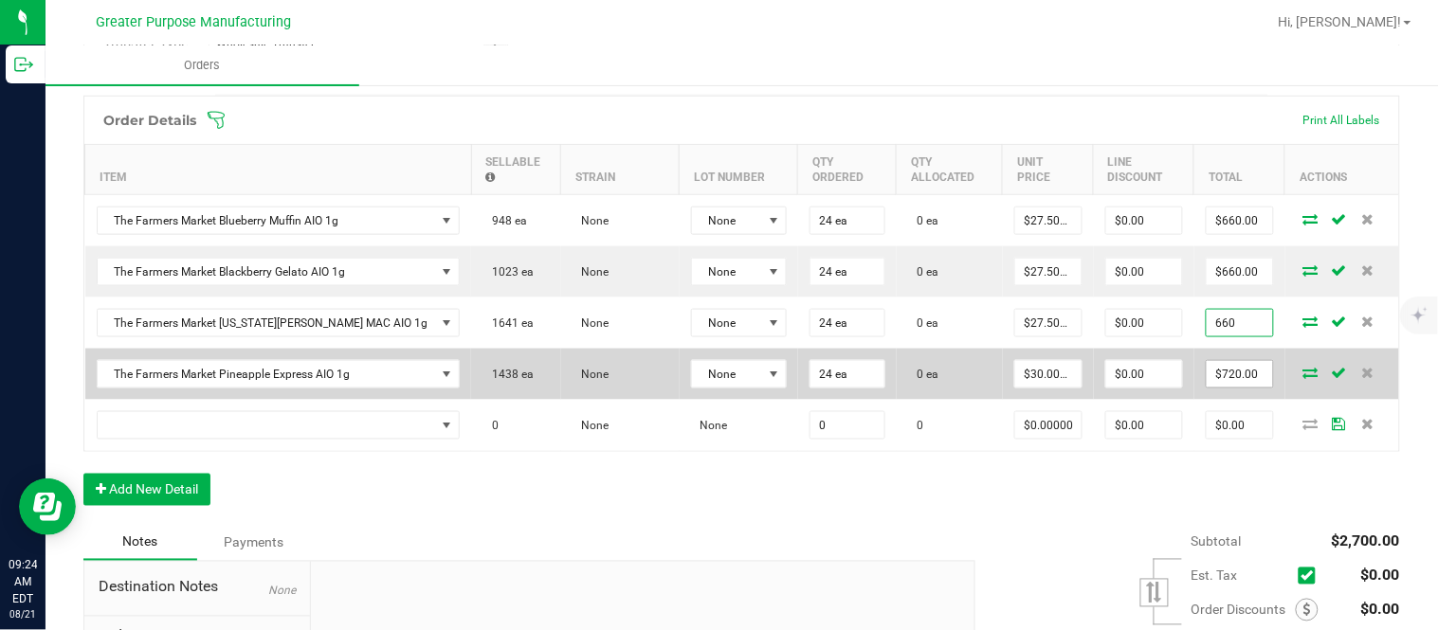
click at [1207, 388] on input "$720.00" at bounding box center [1240, 374] width 66 height 27
type input "$660.00"
paste input "66"
type input "660"
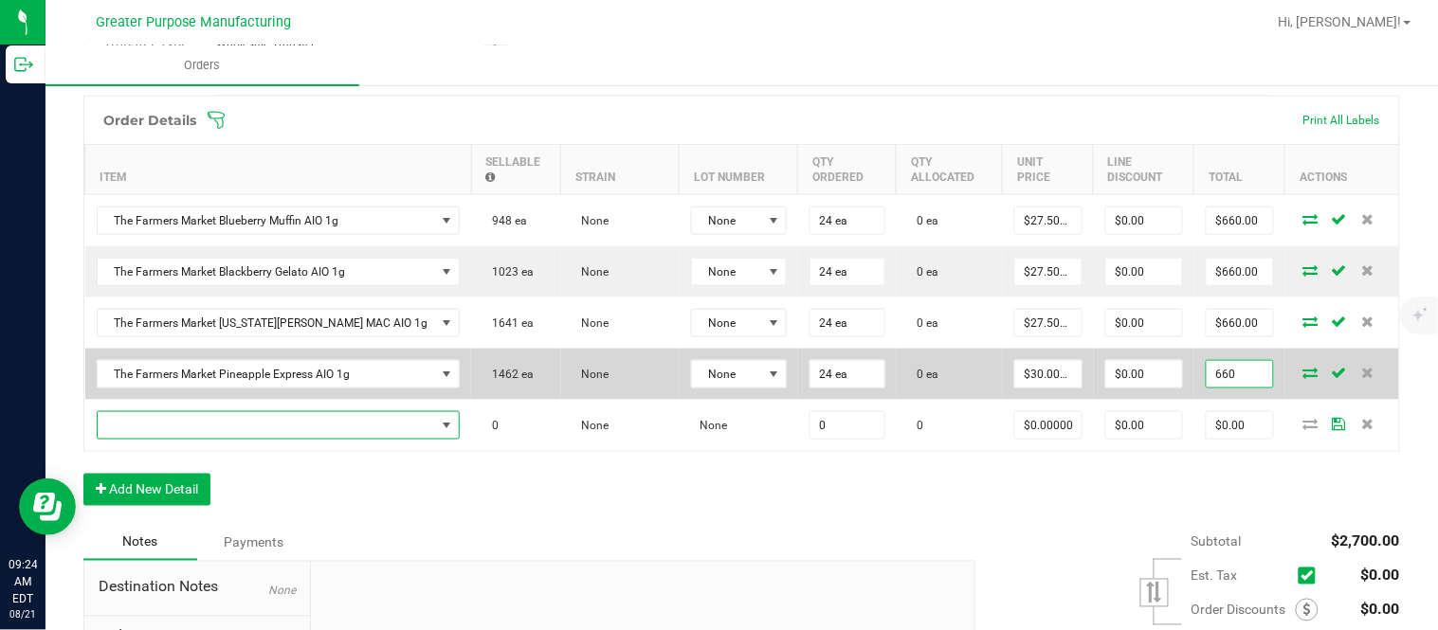
type input "$27.50000"
type input "$660.00"
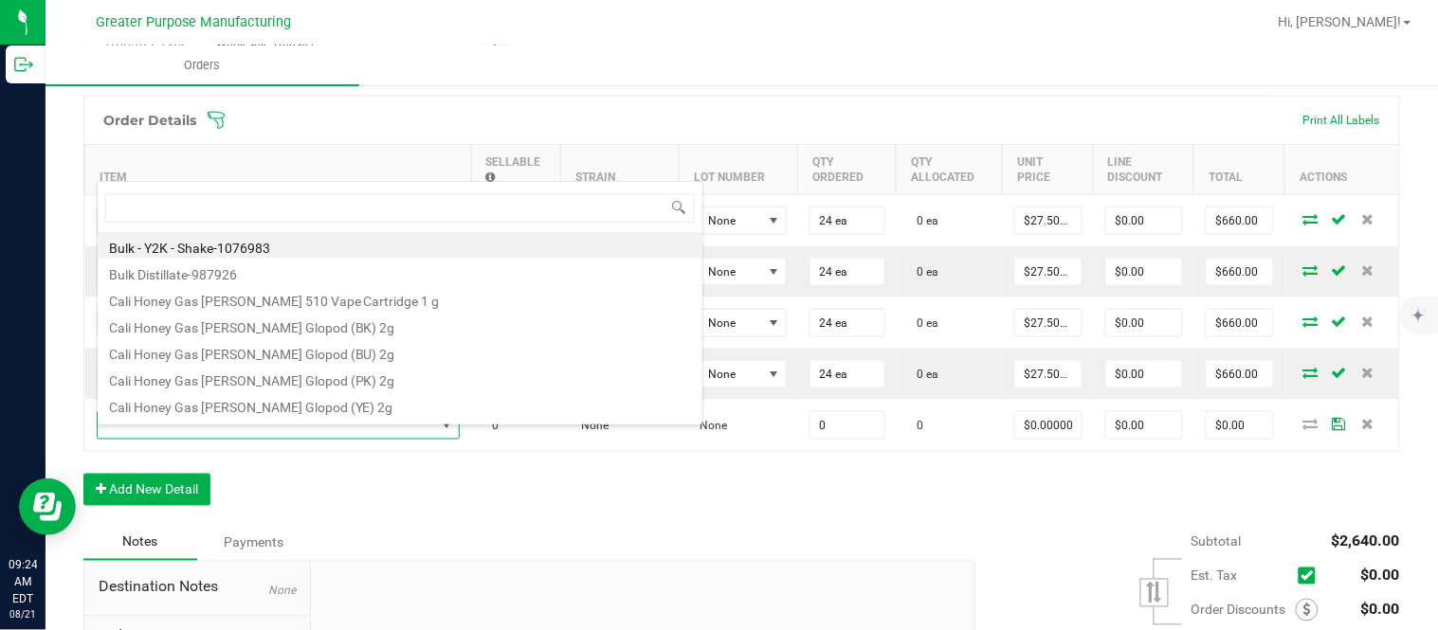
type input "1.3.13.1017.0"
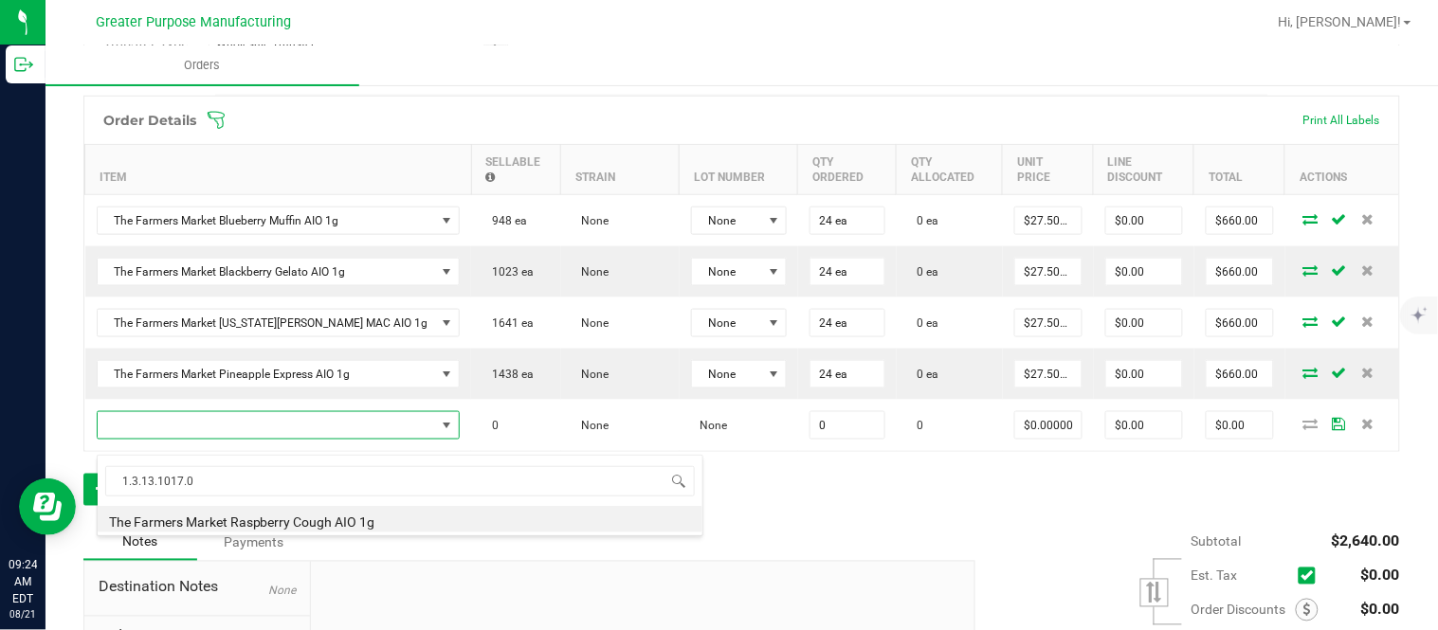
type input "0 ea"
type input "$30.00000"
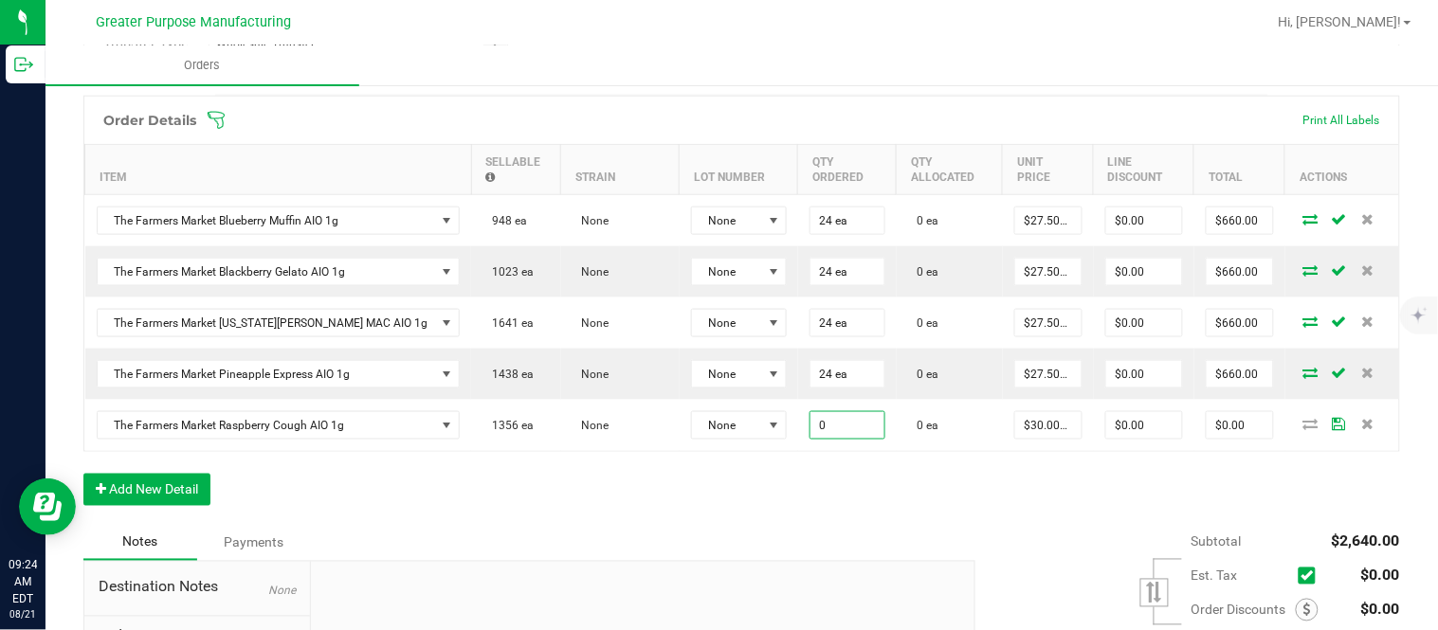
paste input "24"
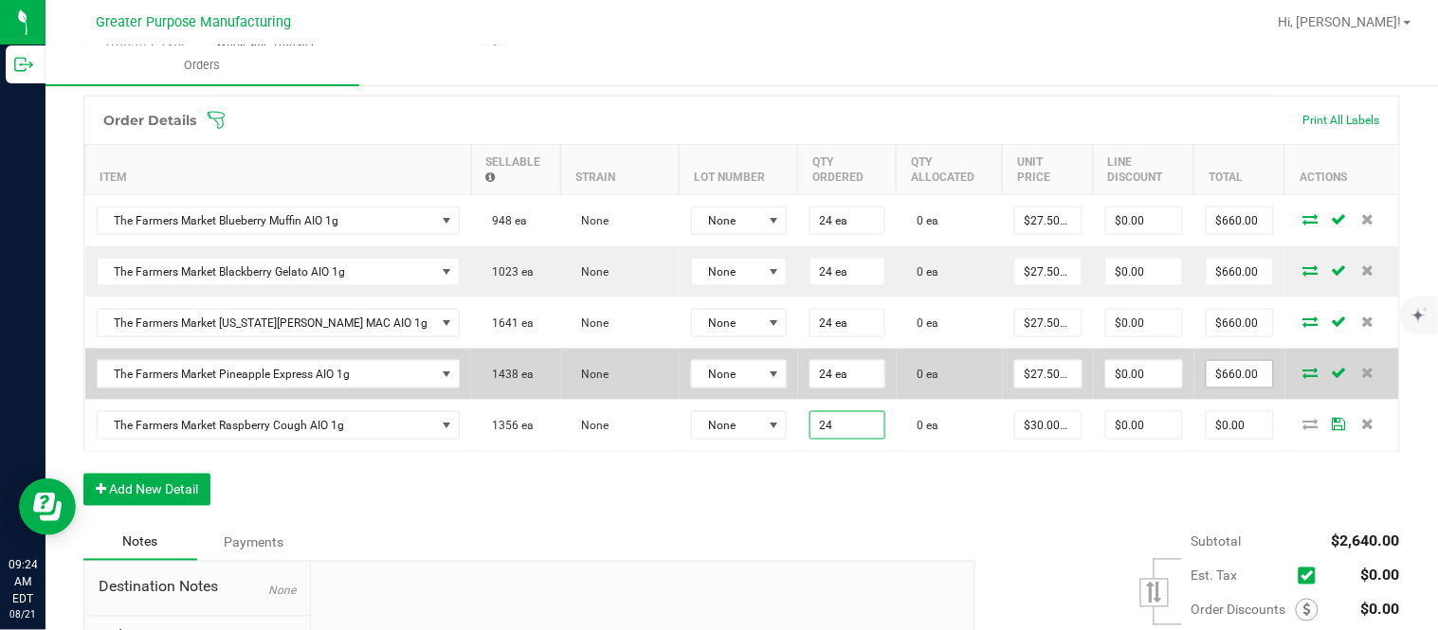
click at [1217, 383] on input "$660.00" at bounding box center [1240, 374] width 66 height 27
type input "24 ea"
type input "$720.00"
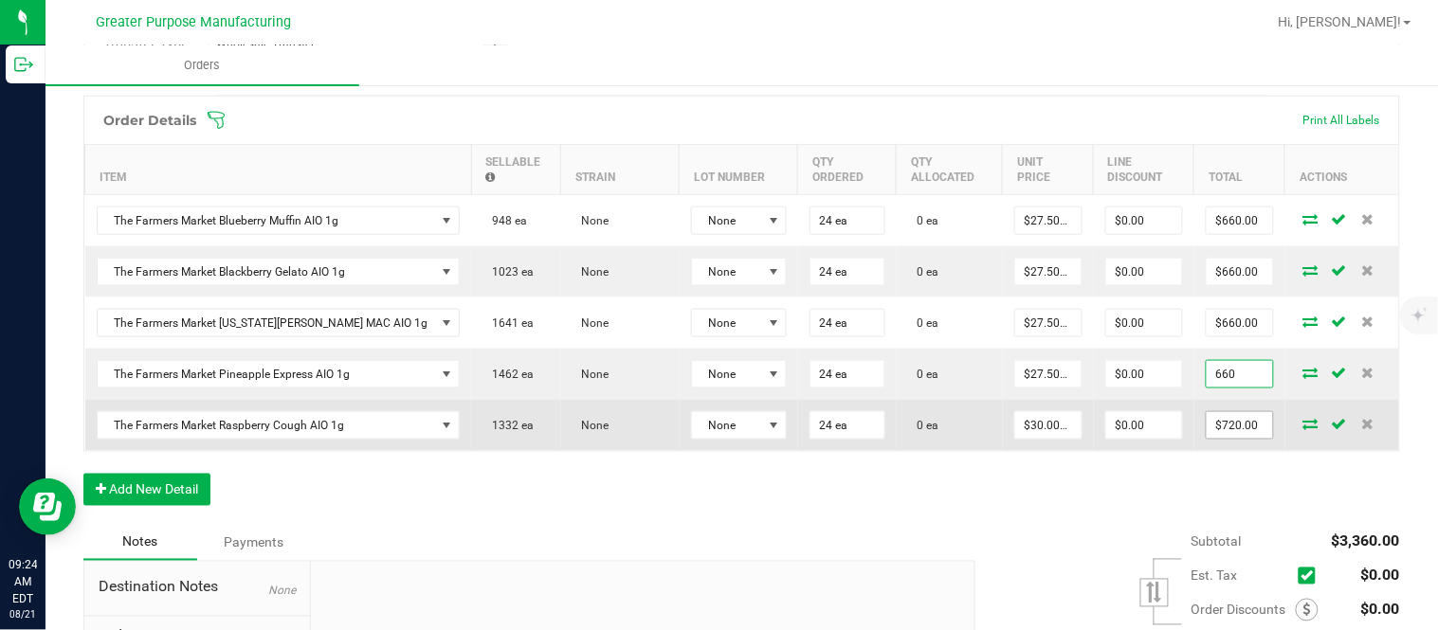
click at [1207, 436] on input "$720.00" at bounding box center [1240, 425] width 66 height 27
type input "$660.00"
paste input "66"
type input "660"
type input "$27.50000"
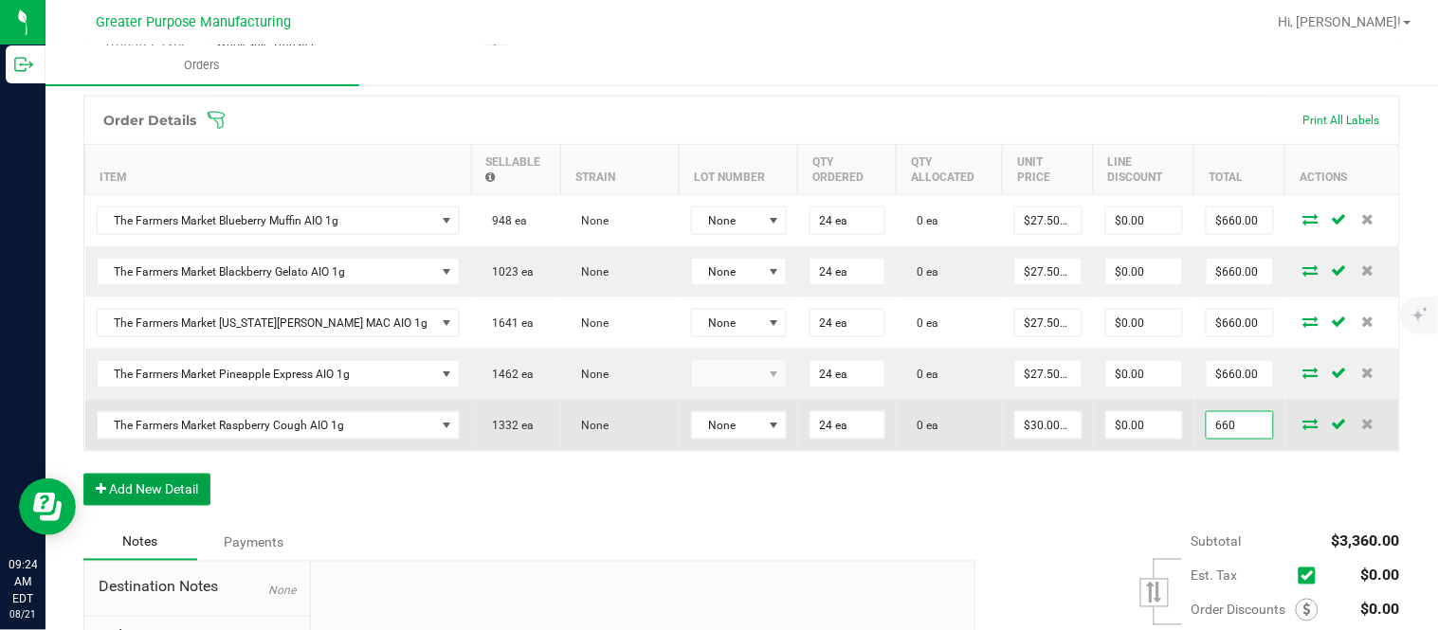
type input "$660.00"
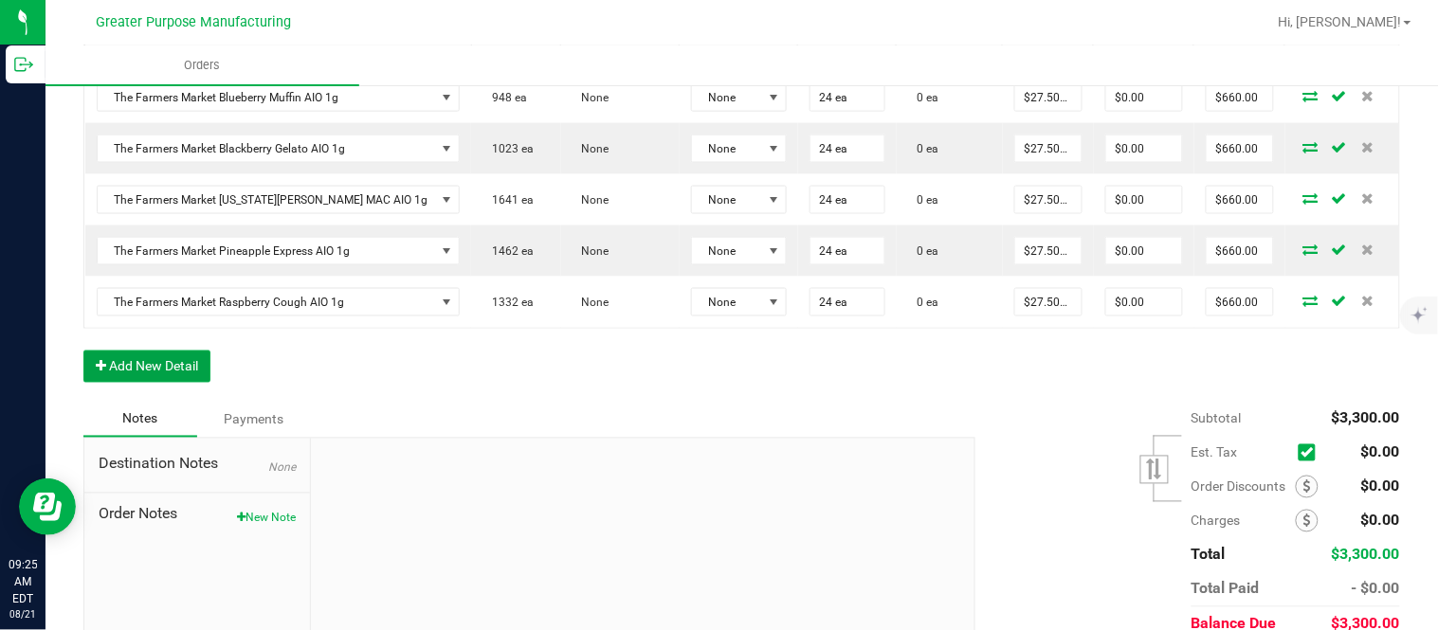
scroll to position [0, 0]
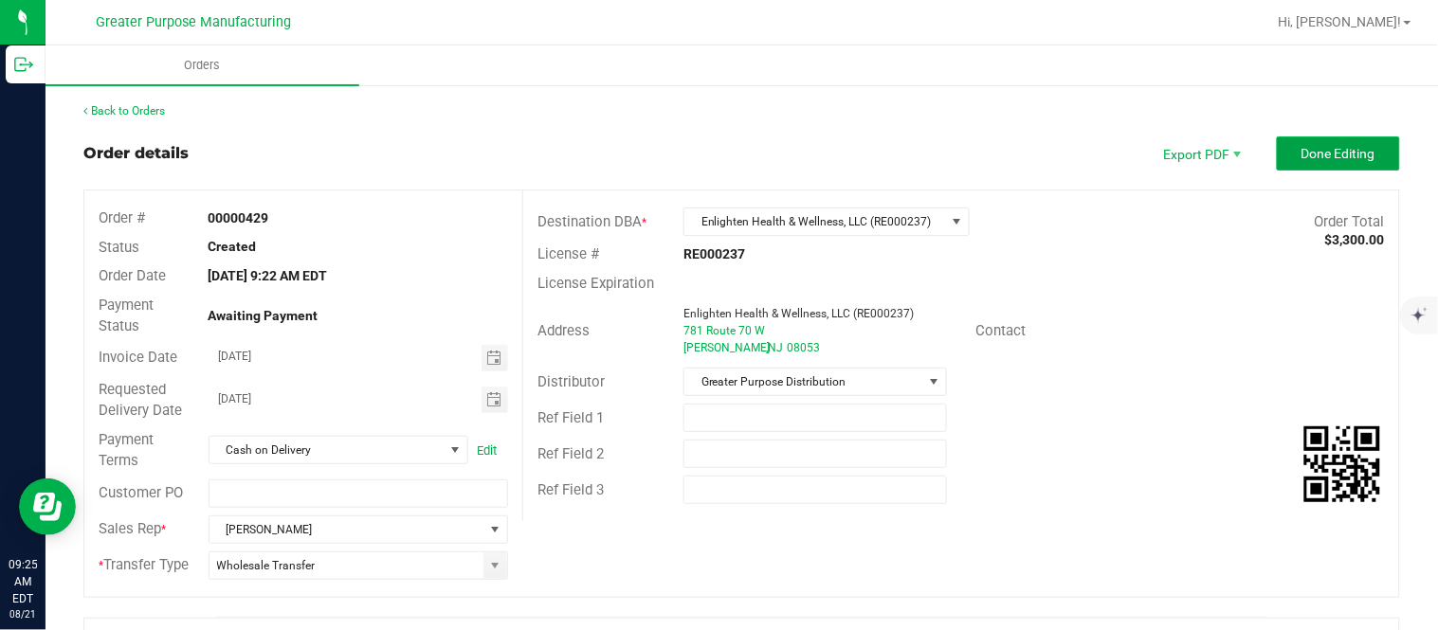
click at [1283, 166] on button "Done Editing" at bounding box center [1338, 154] width 123 height 34
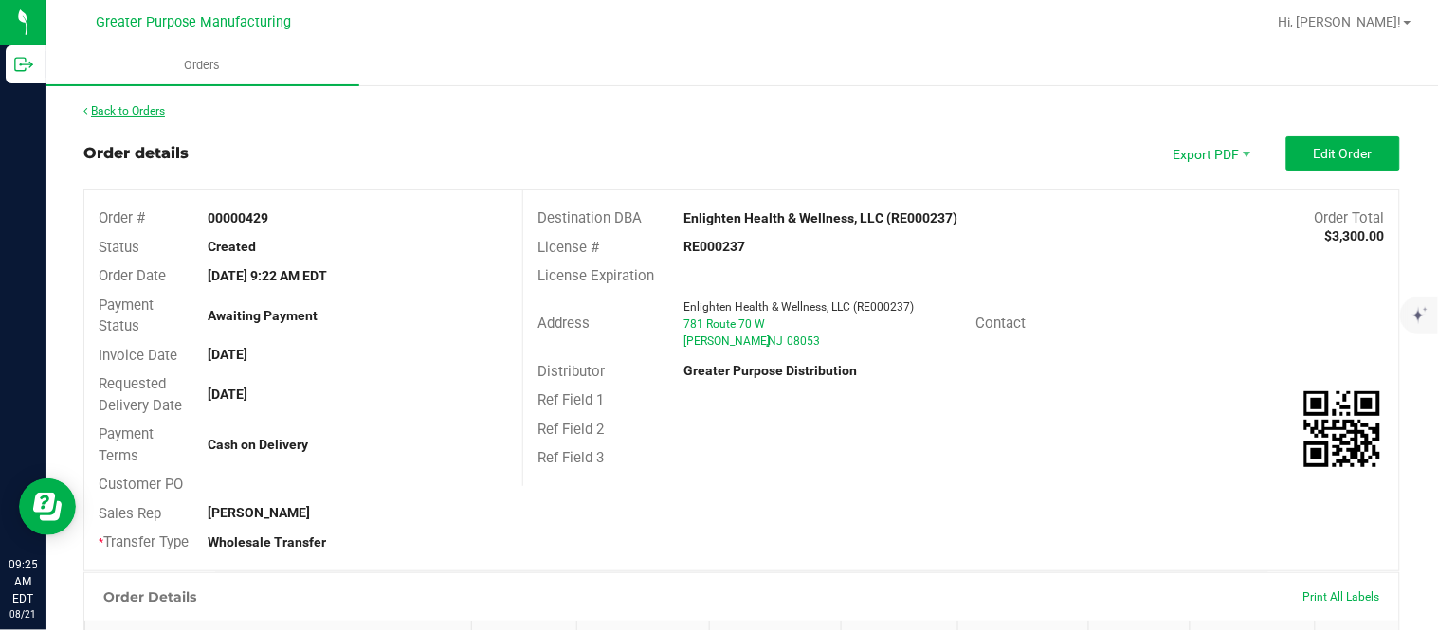
click at [164, 107] on link "Back to Orders" at bounding box center [124, 110] width 82 height 13
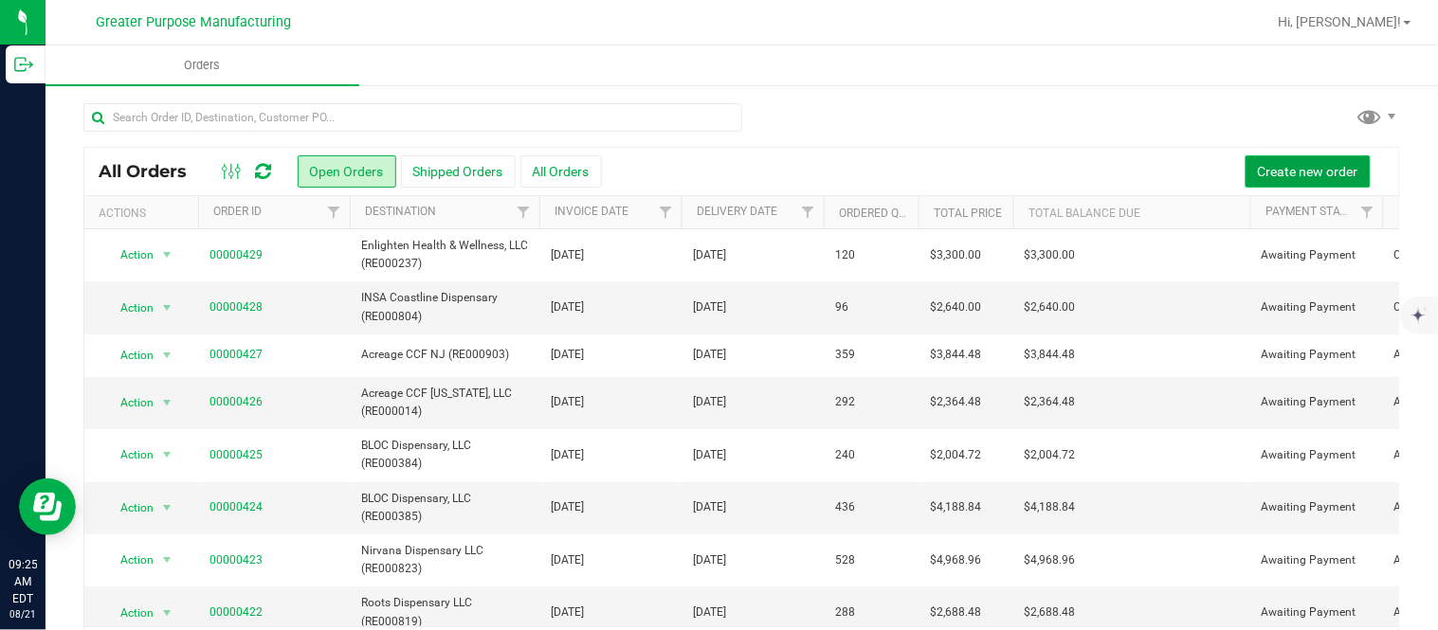
click at [1285, 167] on span "Create new order" at bounding box center [1308, 171] width 100 height 15
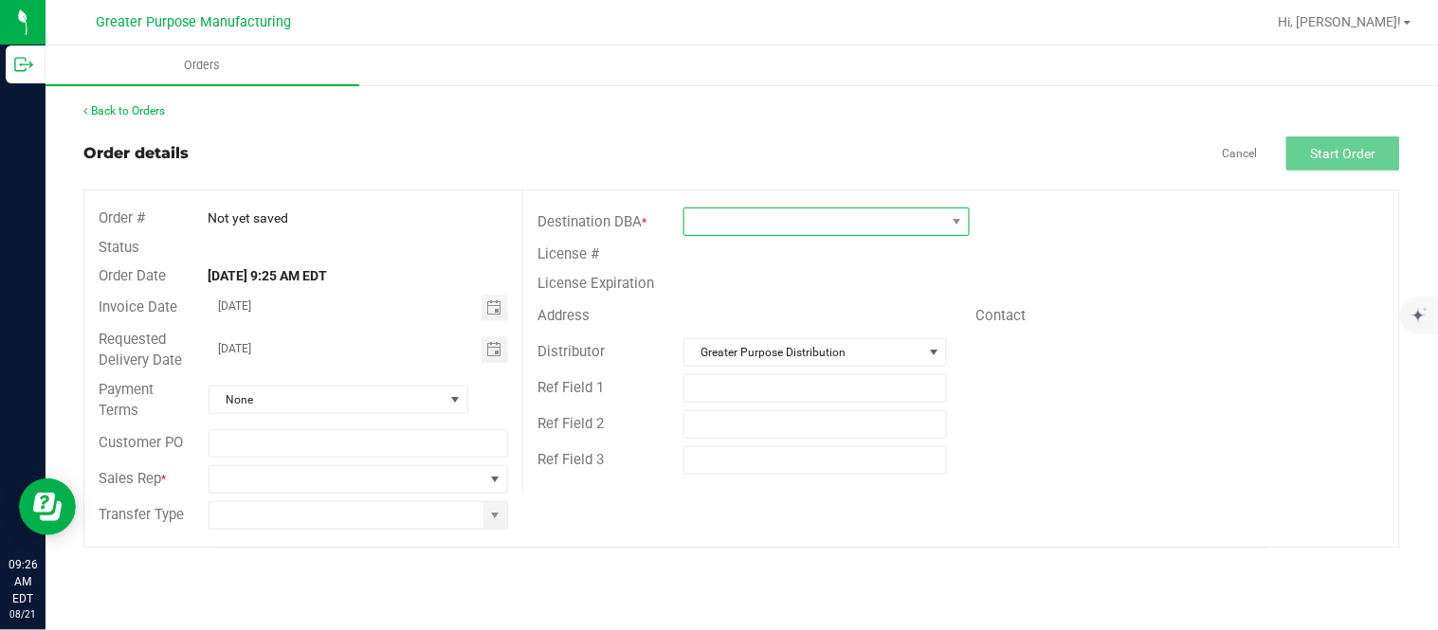
click at [743, 216] on span at bounding box center [814, 222] width 261 height 27
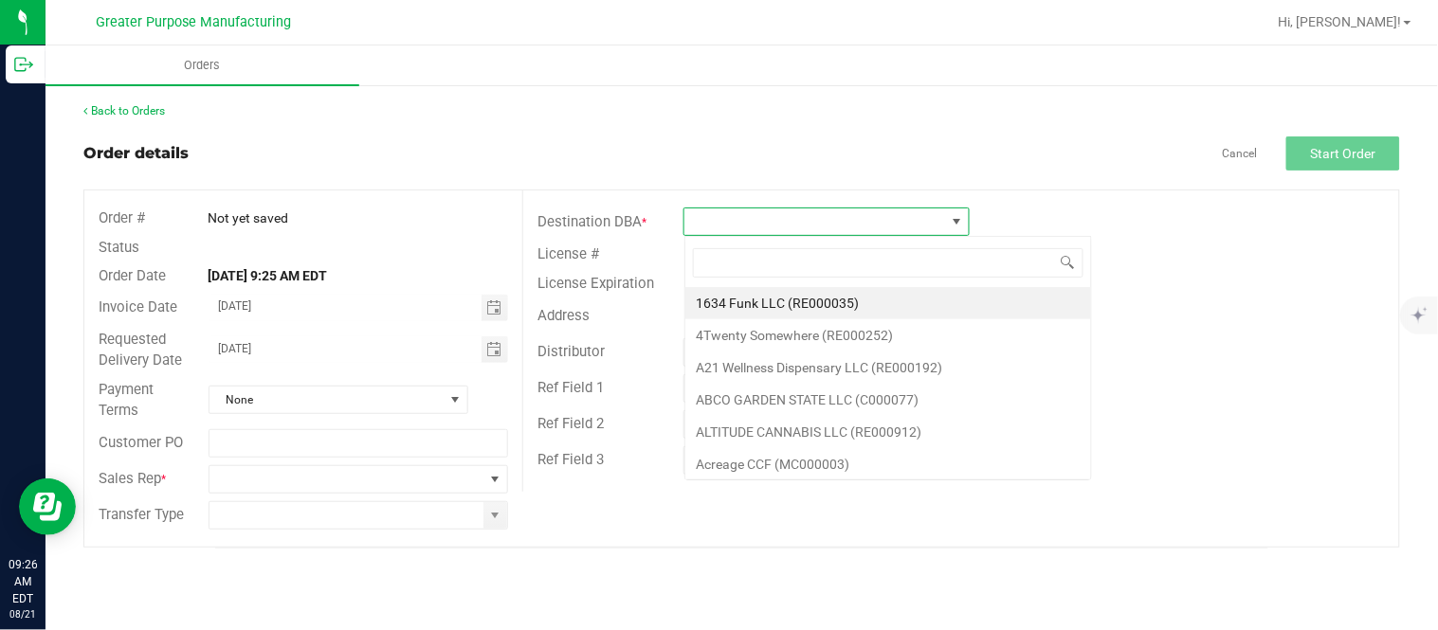
scroll to position [28, 285]
type input "RE000063"
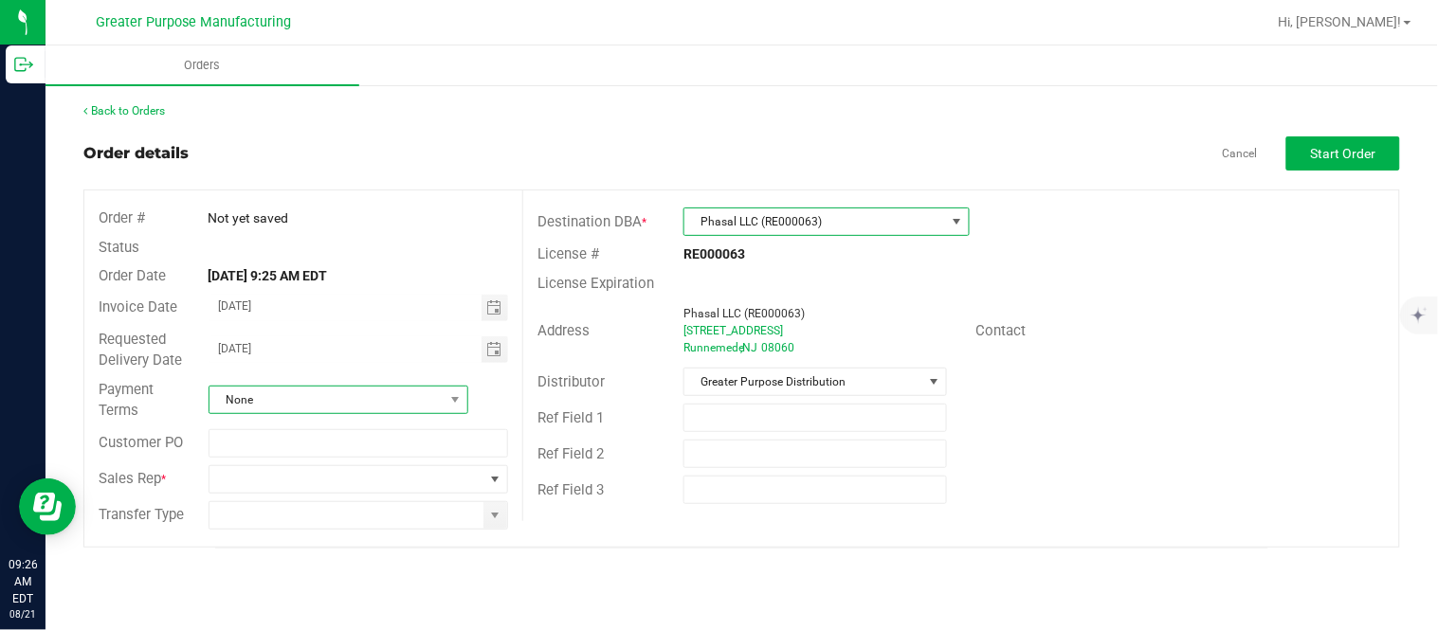
click at [427, 395] on span "None" at bounding box center [327, 400] width 234 height 27
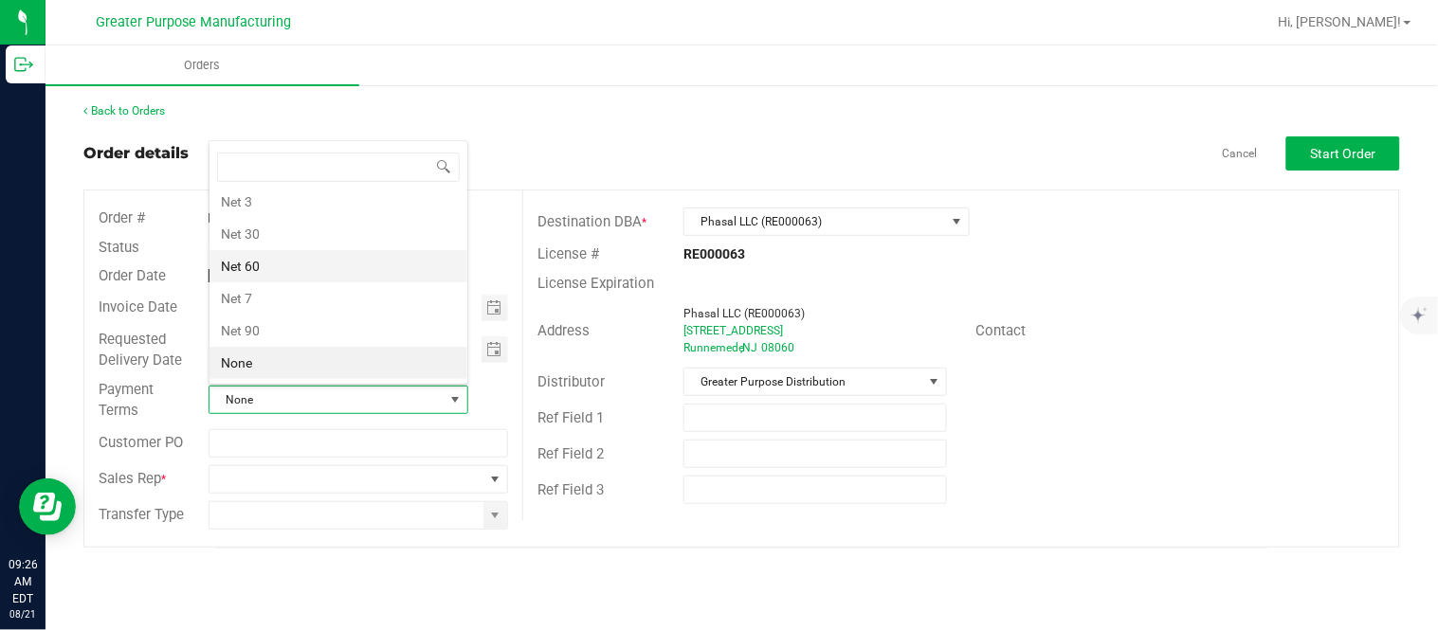
scroll to position [0, 0]
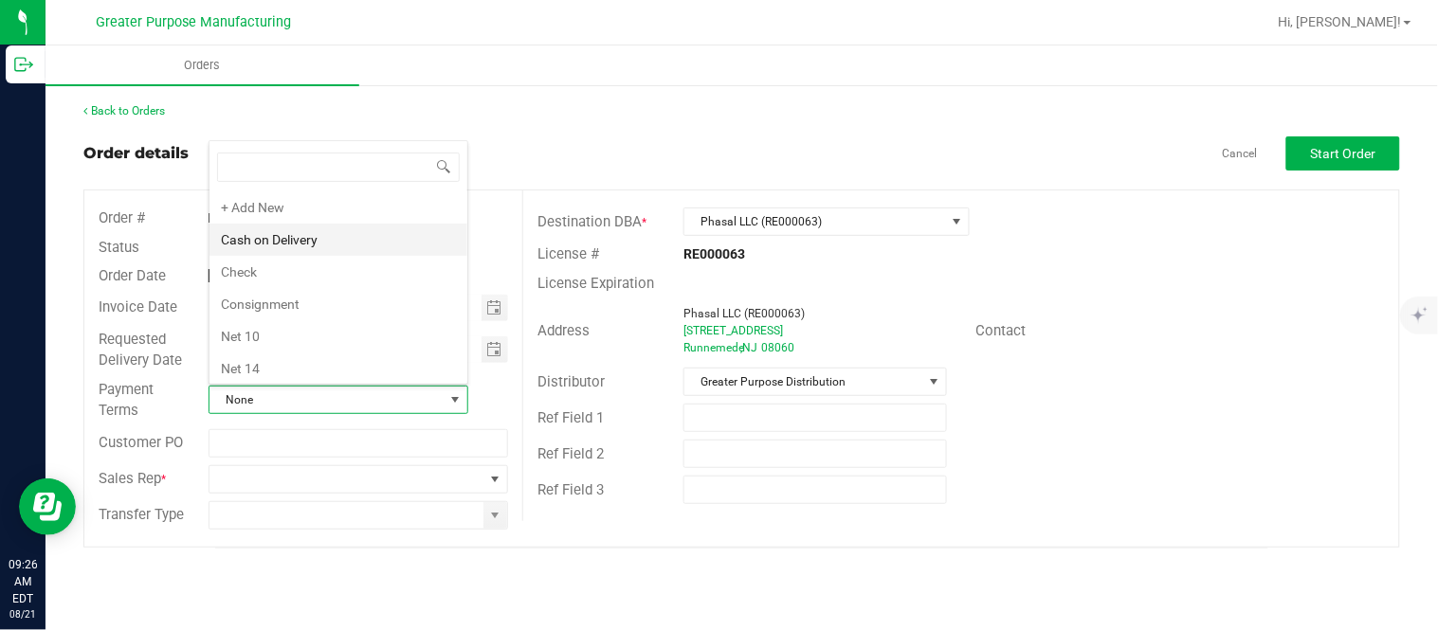
click at [363, 243] on li "Cash on Delivery" at bounding box center [339, 240] width 258 height 32
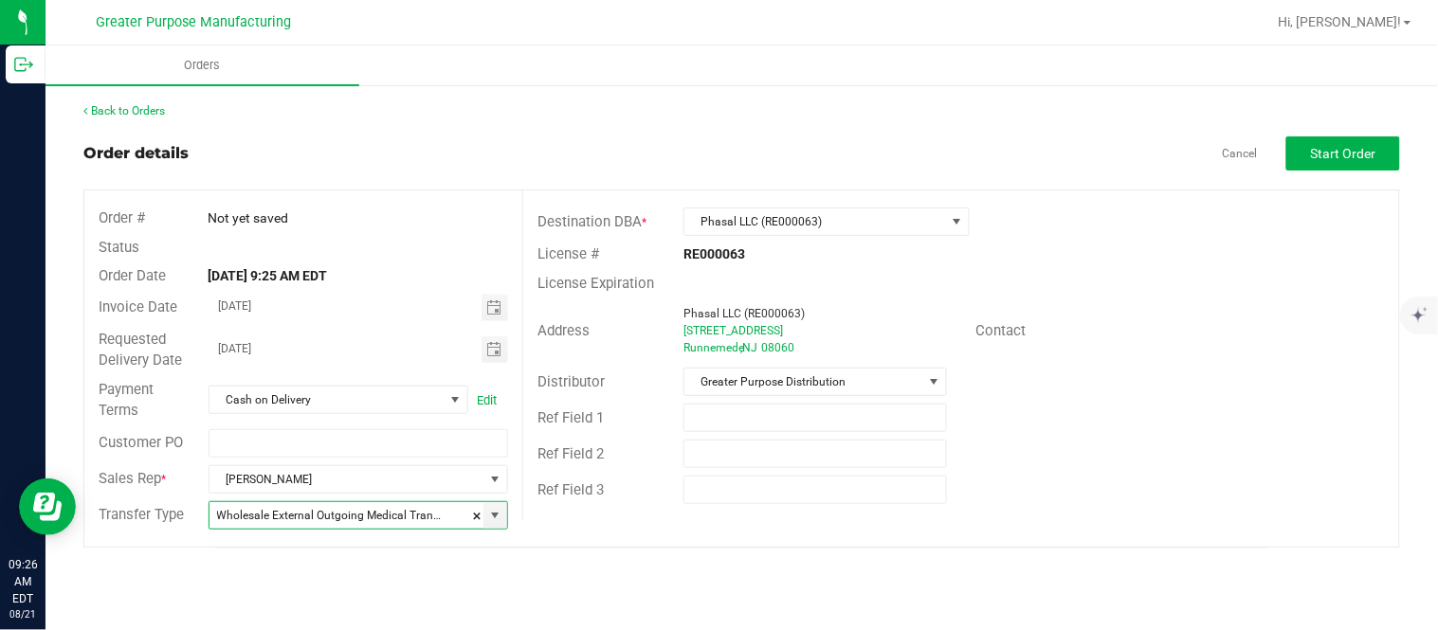
type input "Wholesale Transfer"
click at [1348, 158] on span "Start Order" at bounding box center [1343, 153] width 65 height 15
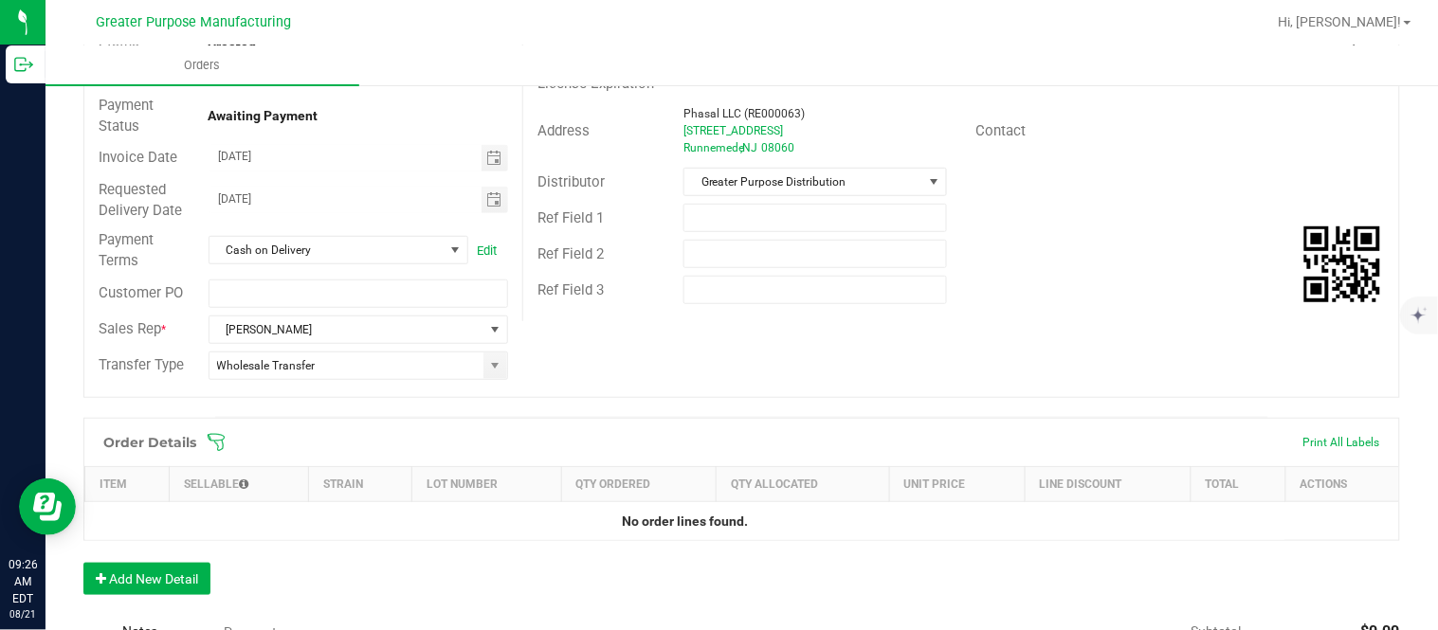
scroll to position [245, 0]
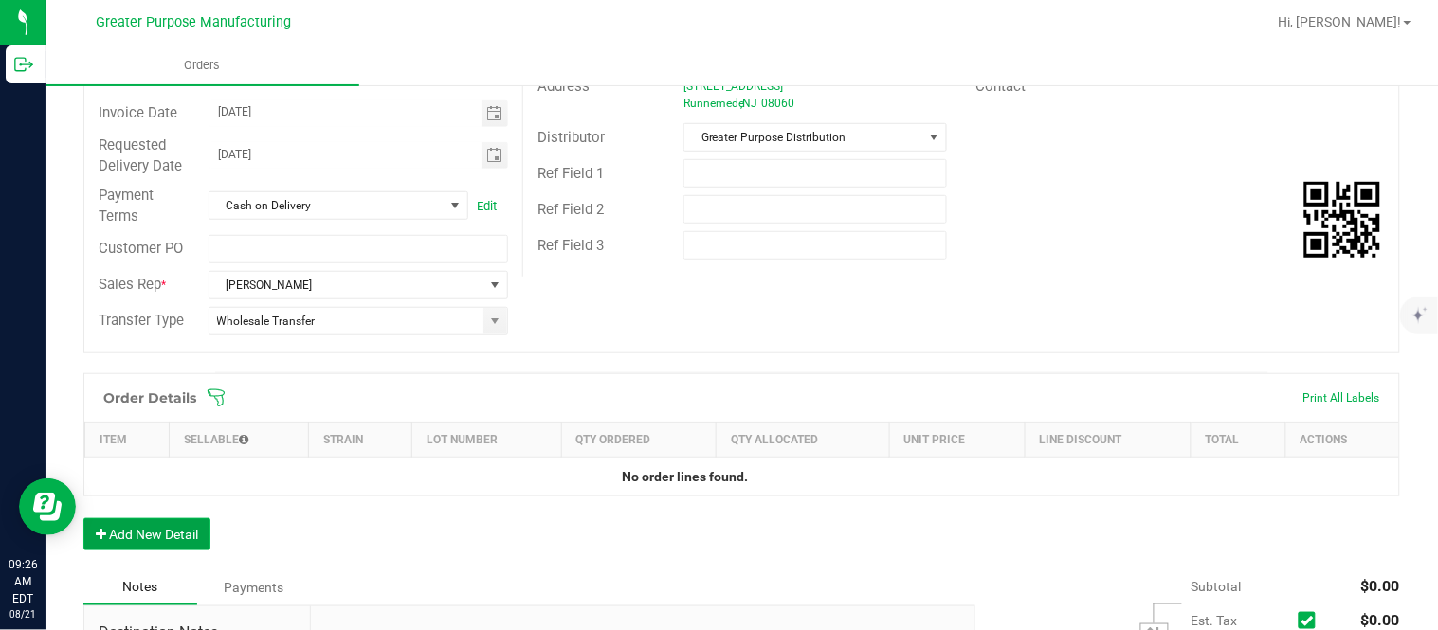
click at [187, 521] on button "Add New Detail" at bounding box center [146, 535] width 127 height 32
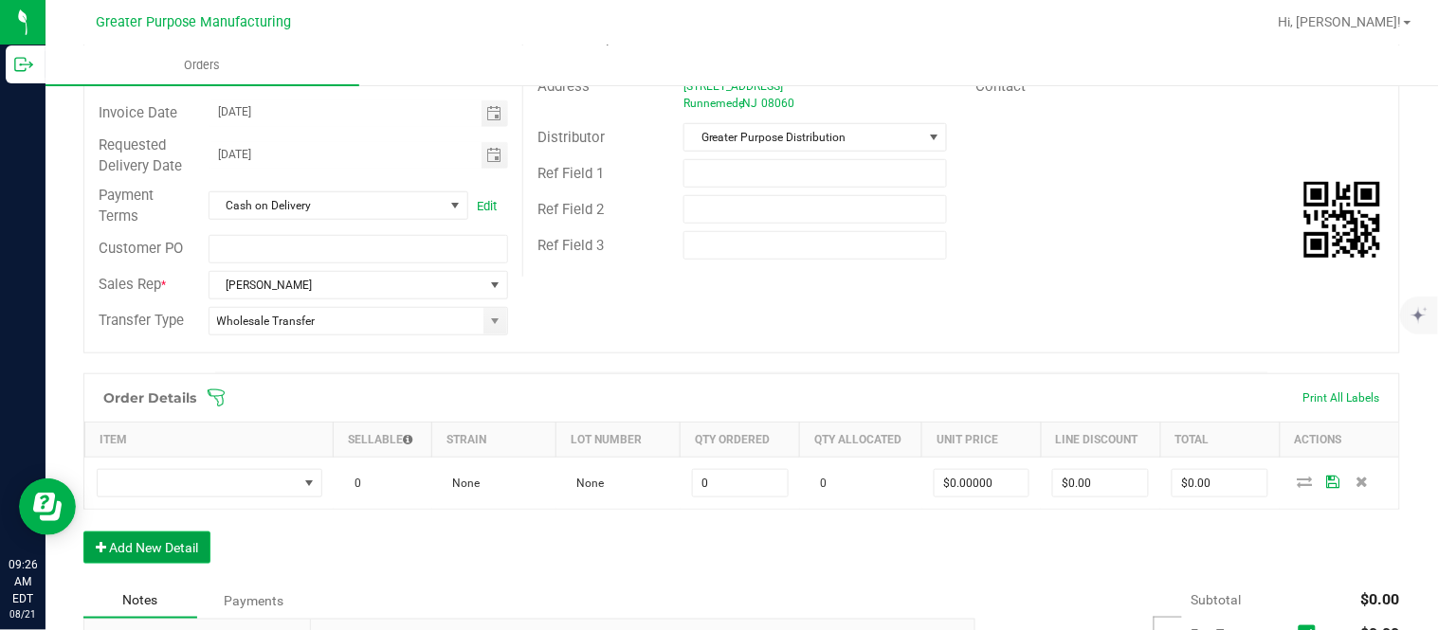
click at [83, 532] on button "Add New Detail" at bounding box center [146, 548] width 127 height 32
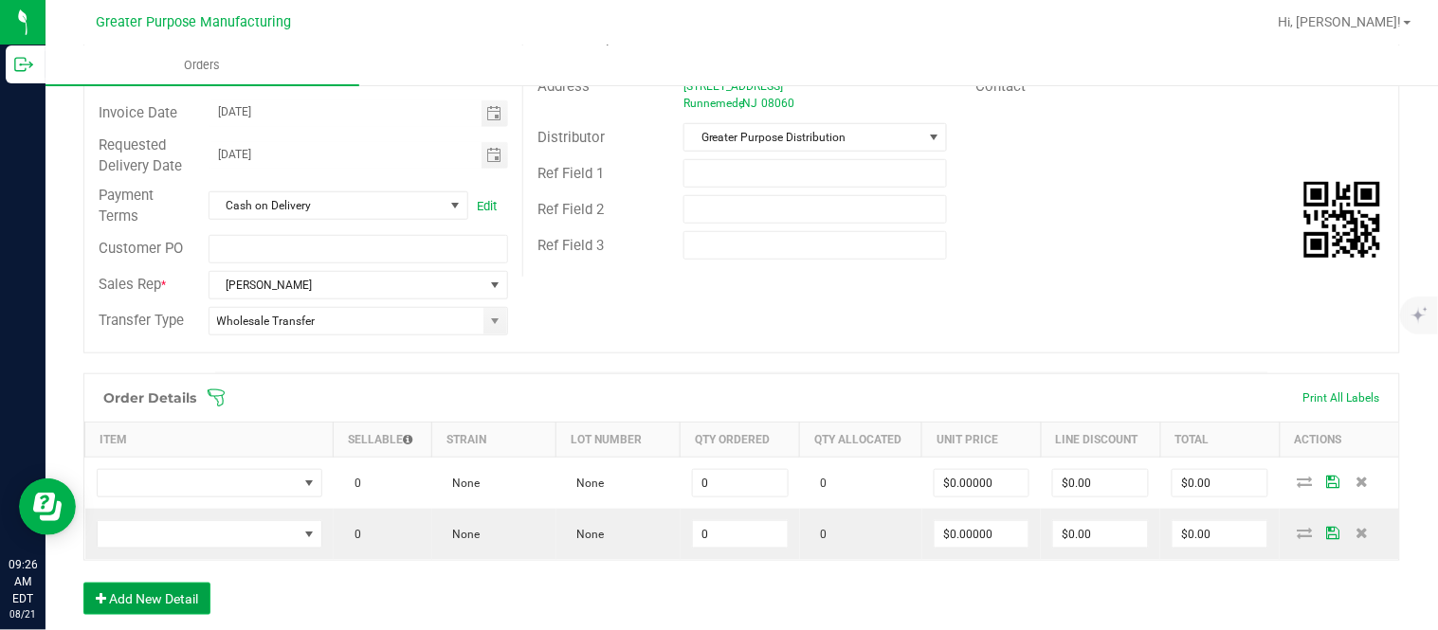
click at [83, 583] on button "Add New Detail" at bounding box center [146, 599] width 127 height 32
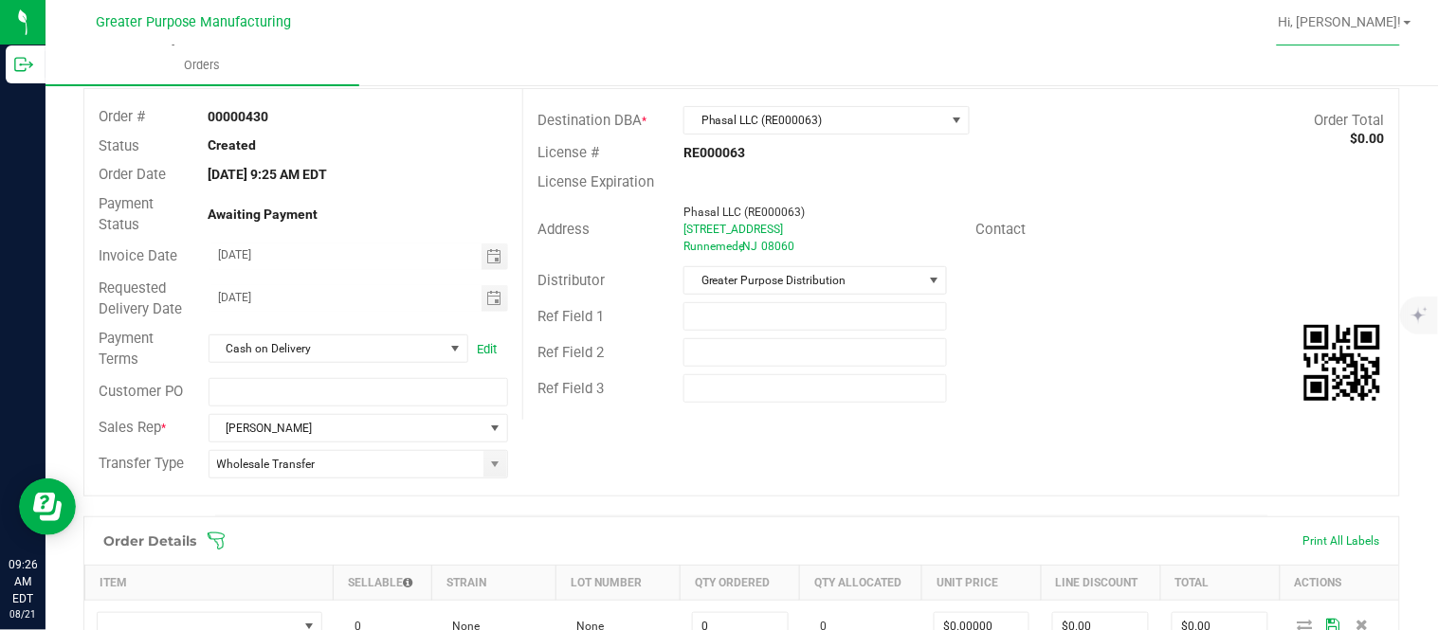
scroll to position [52, 0]
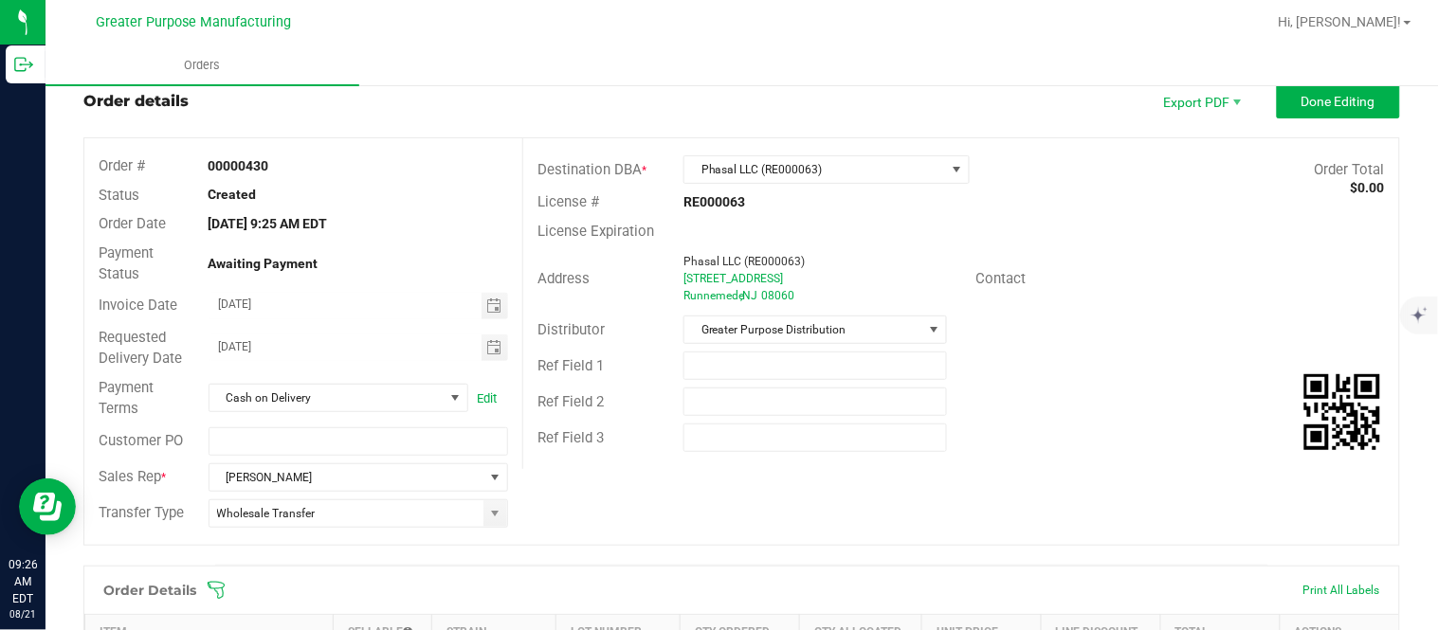
click at [257, 164] on strong "00000430" at bounding box center [239, 165] width 61 height 15
copy strong "00000430"
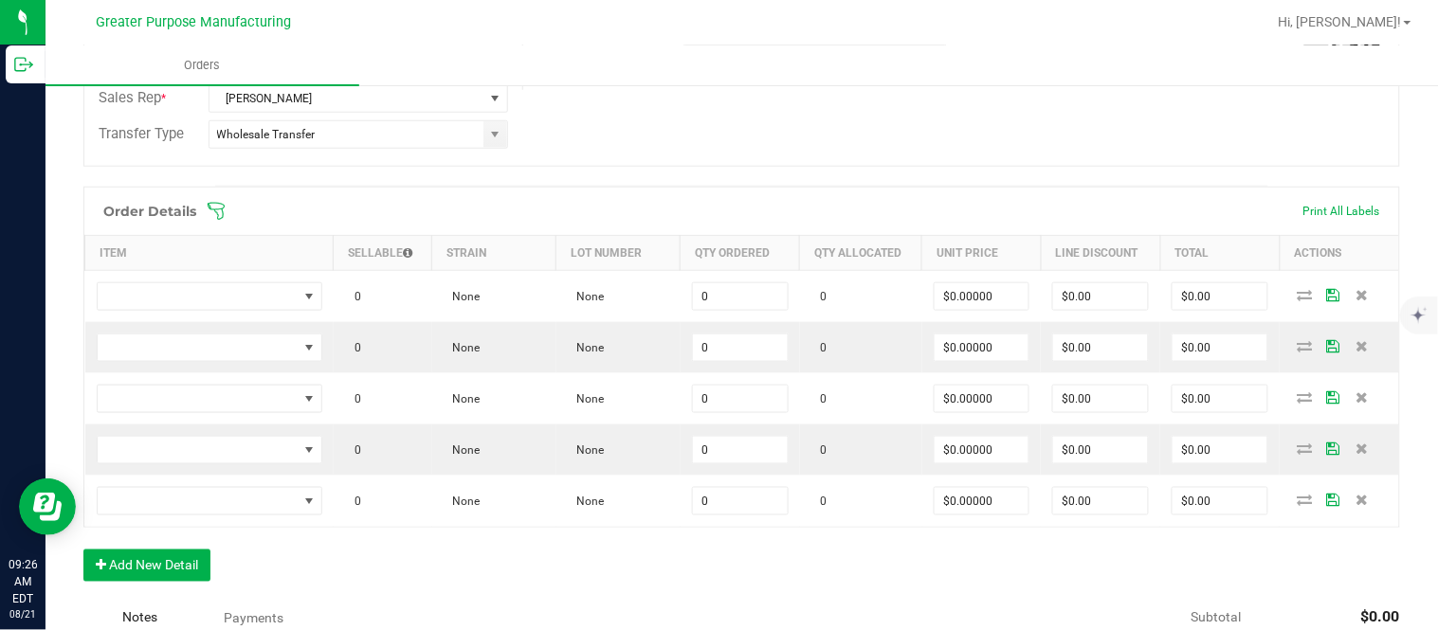
scroll to position [439, 0]
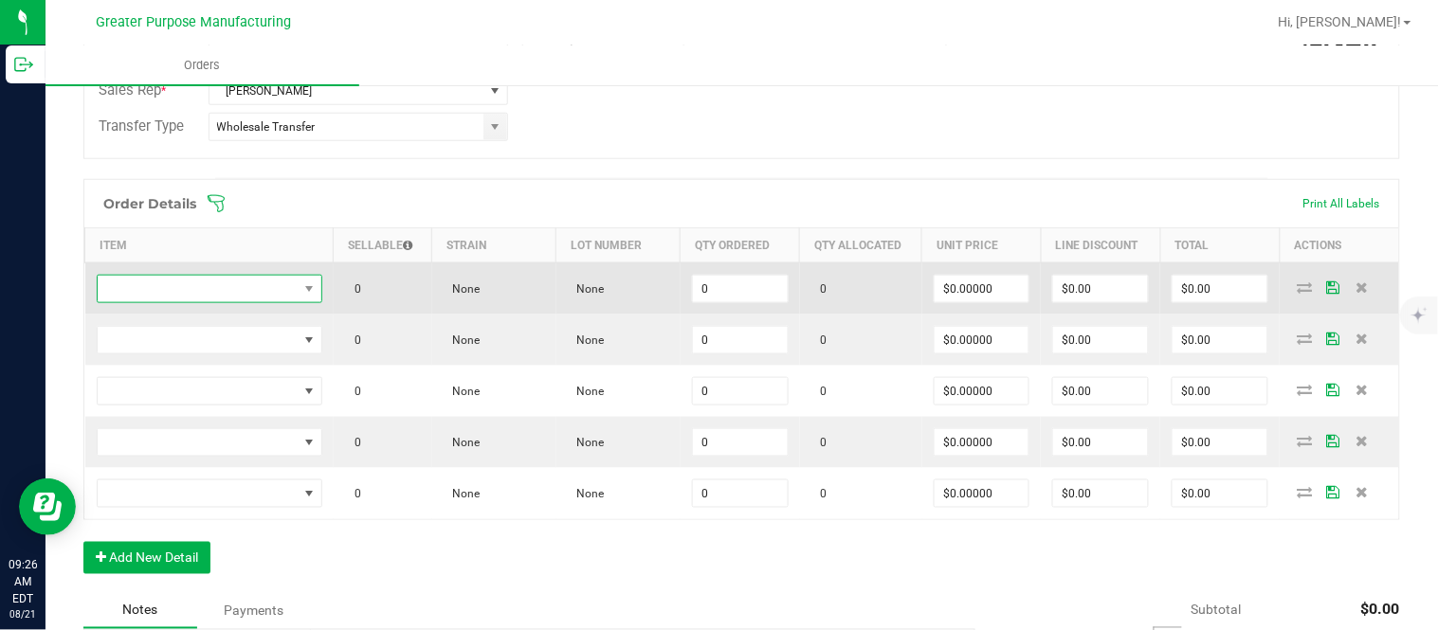
click at [242, 291] on span "NO DATA FOUND" at bounding box center [198, 289] width 200 height 27
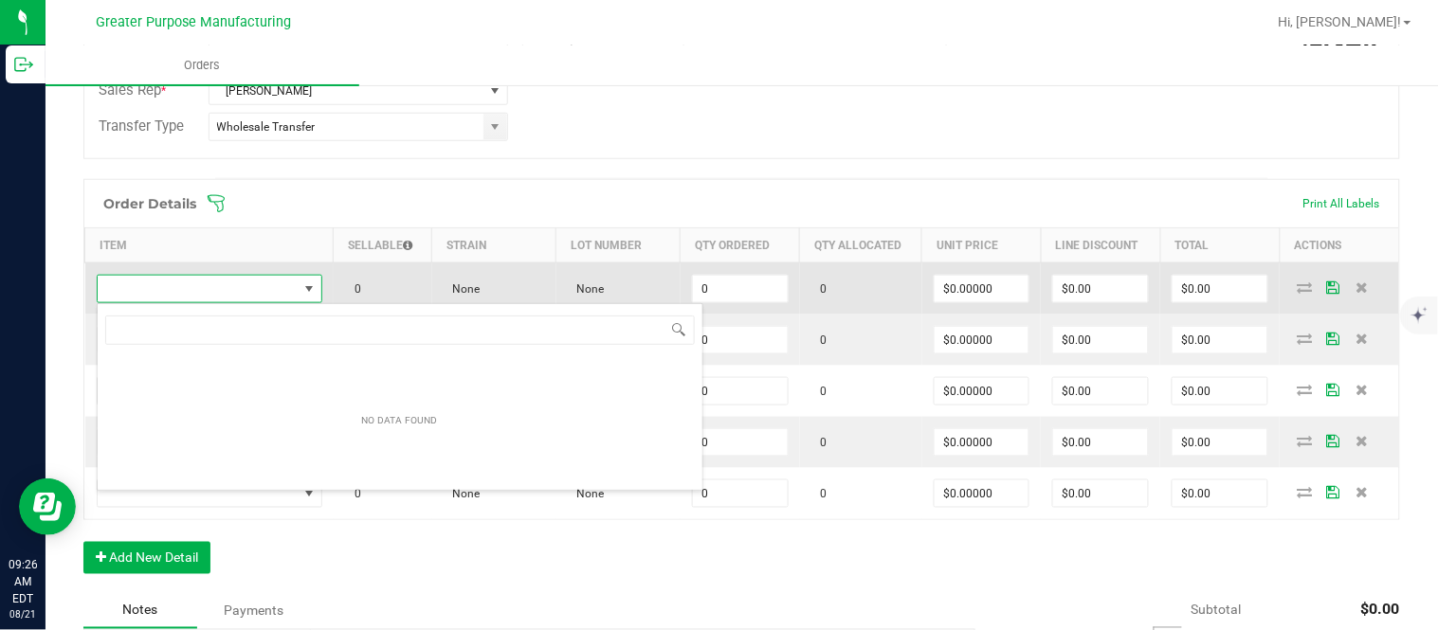
scroll to position [28, 219]
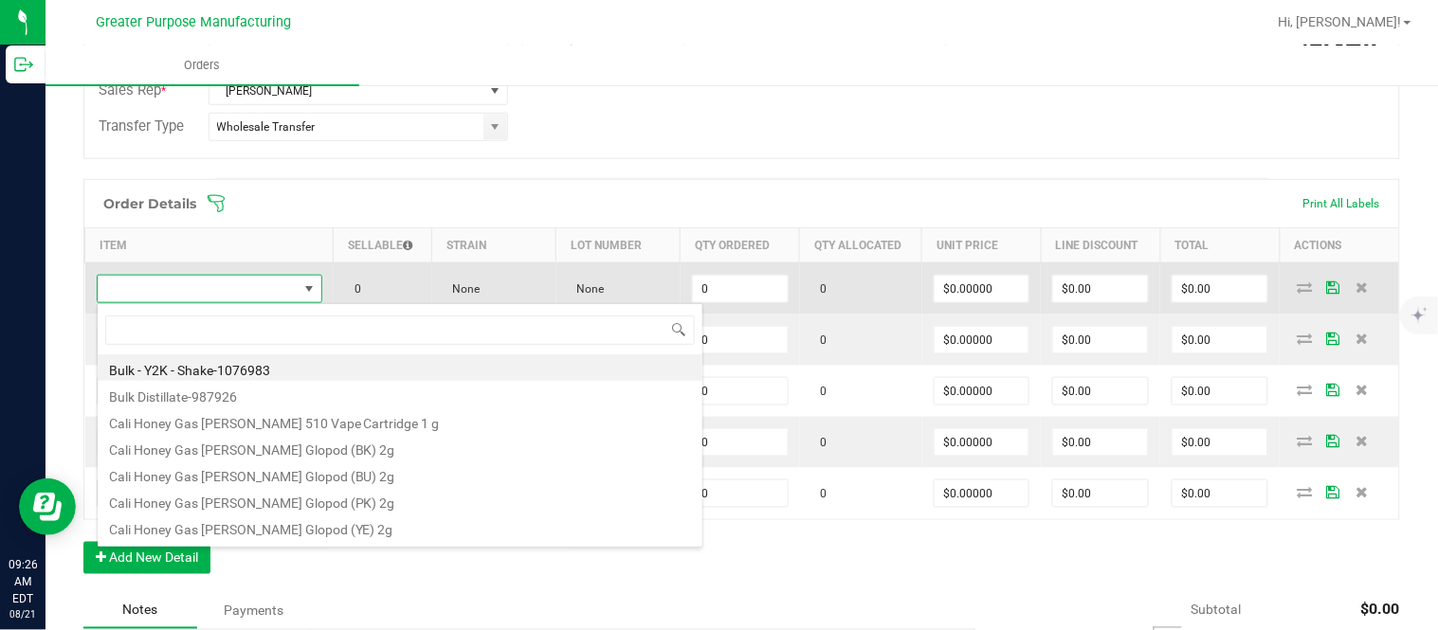
type input "1.3.13.1013.0"
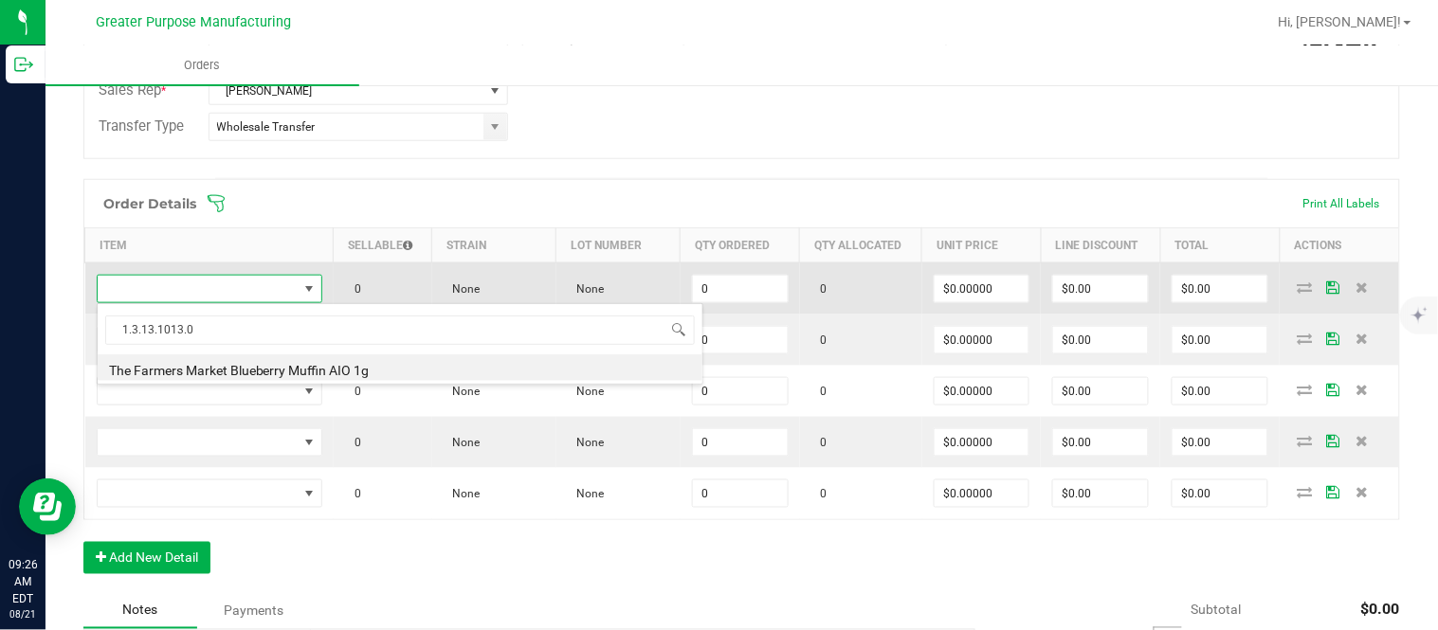
type input "0 ea"
type input "$30.00000"
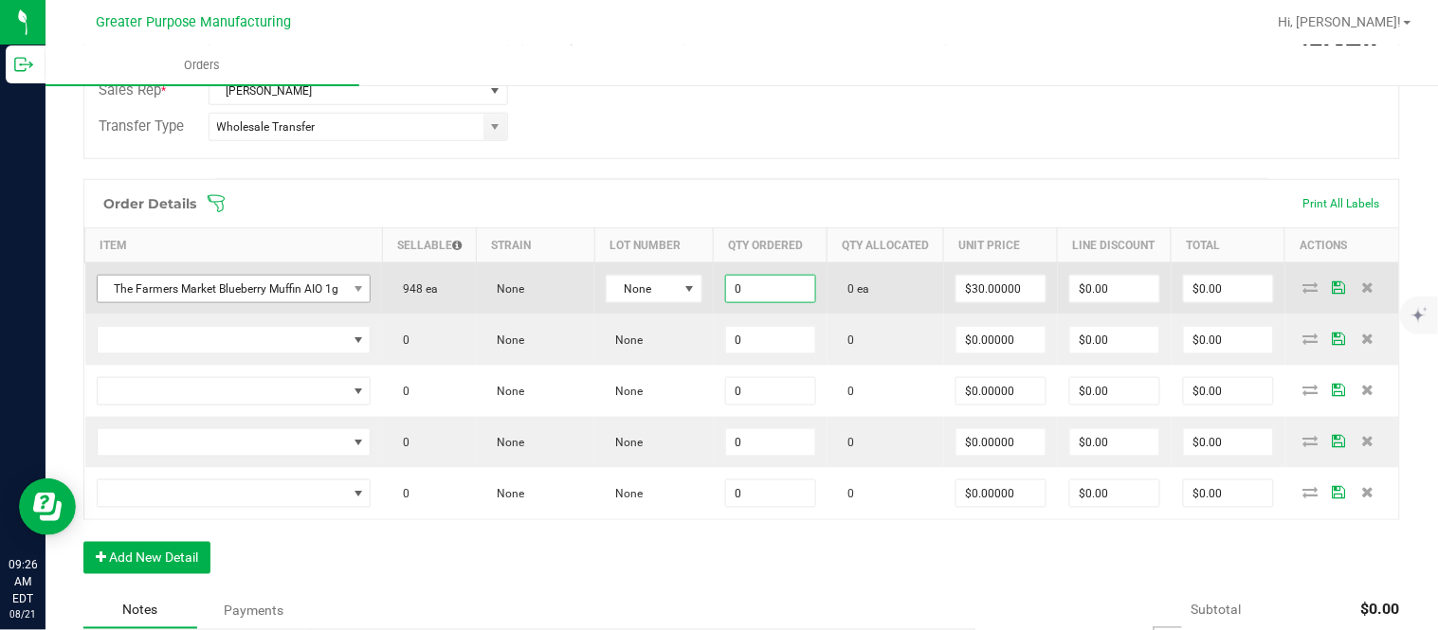
paste input "24"
type input "24 ea"
type input "30"
type input "$720.00"
type input "0"
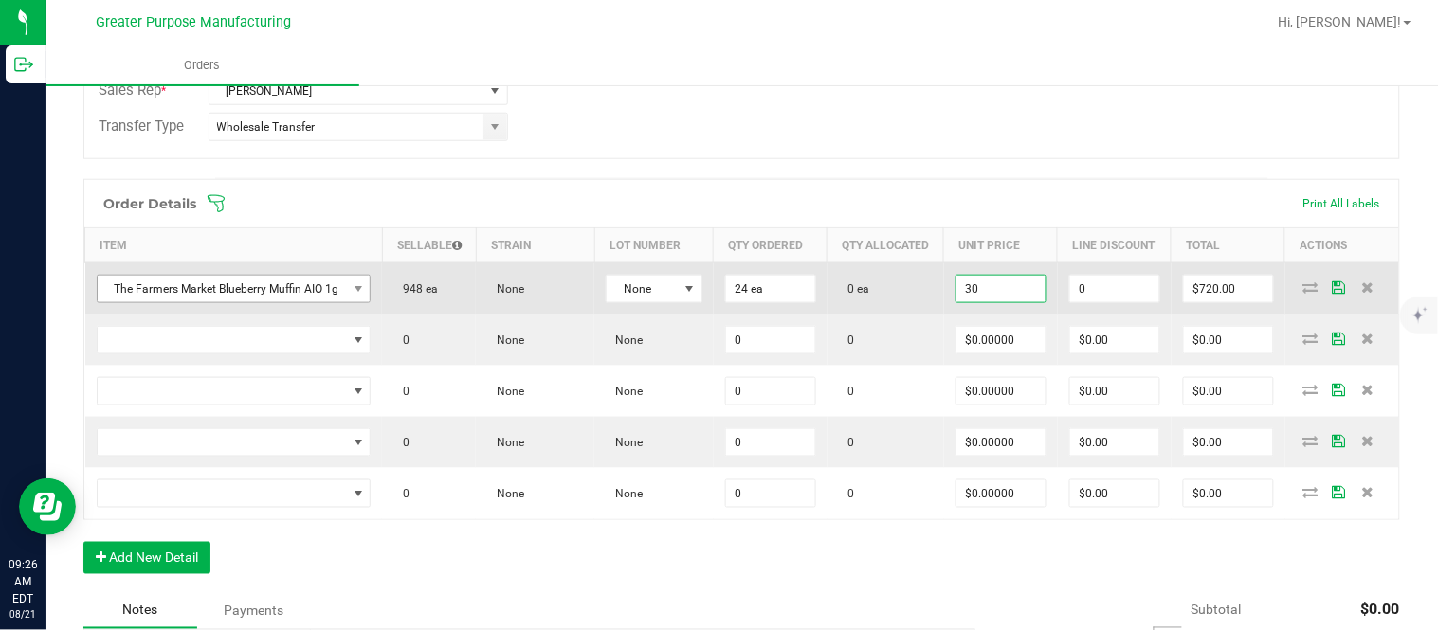
type input "$30.00000"
type input "$0.00"
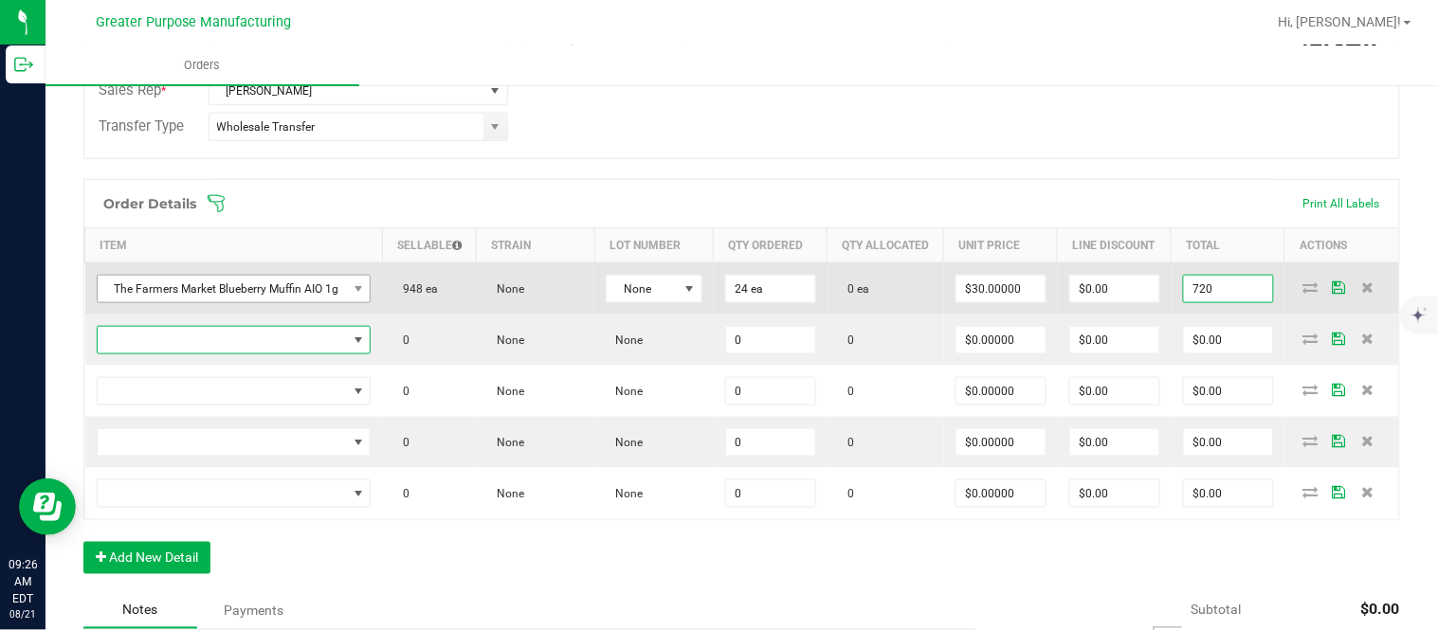
type input "$720.00"
click at [1219, 302] on input "$720.00" at bounding box center [1228, 289] width 89 height 27
paste input "66"
type input "660"
type input "$27.50000"
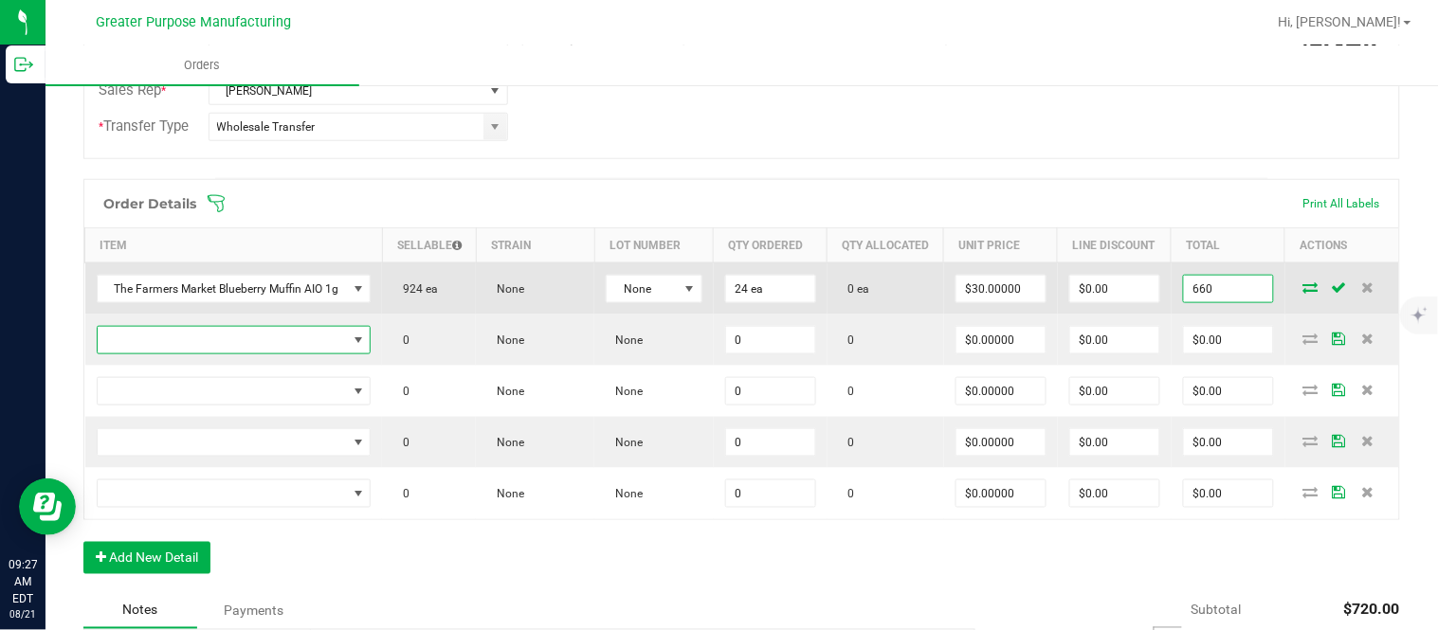
type input "$660.00"
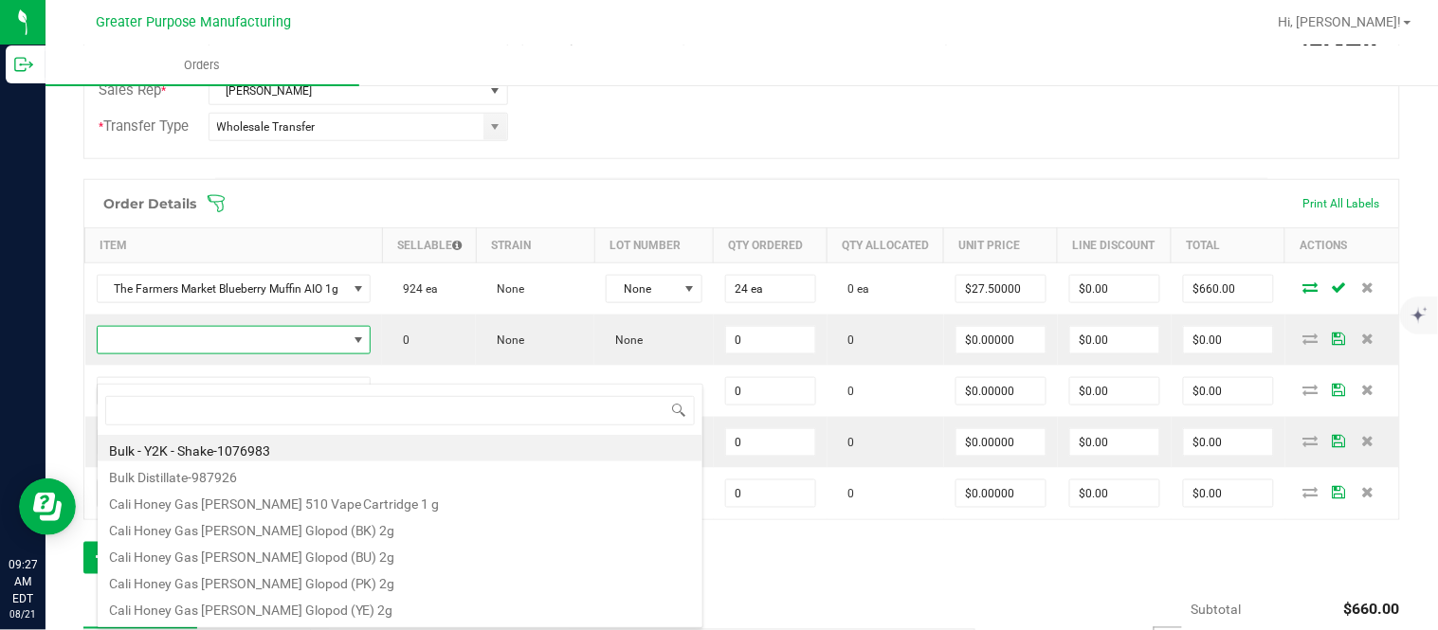
scroll to position [28, 275]
type input "1.3.13.1012.0"
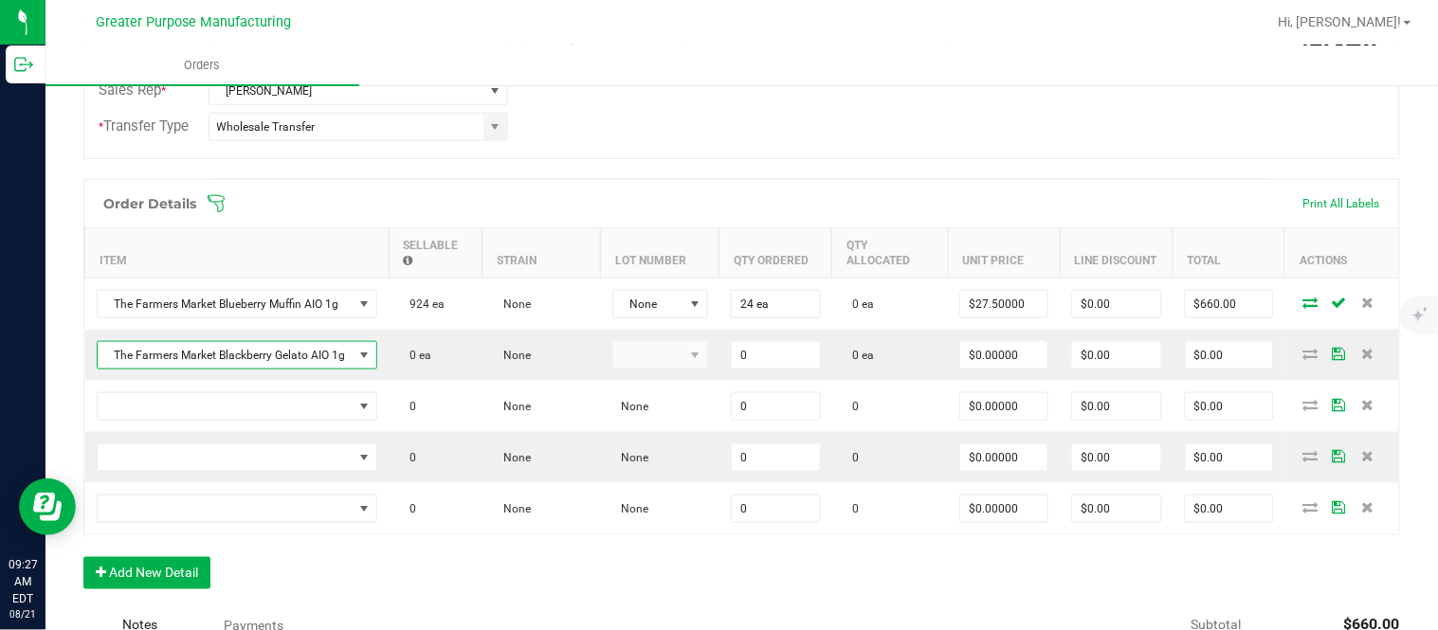
type input "0 ea"
type input "$30.00000"
paste input "24"
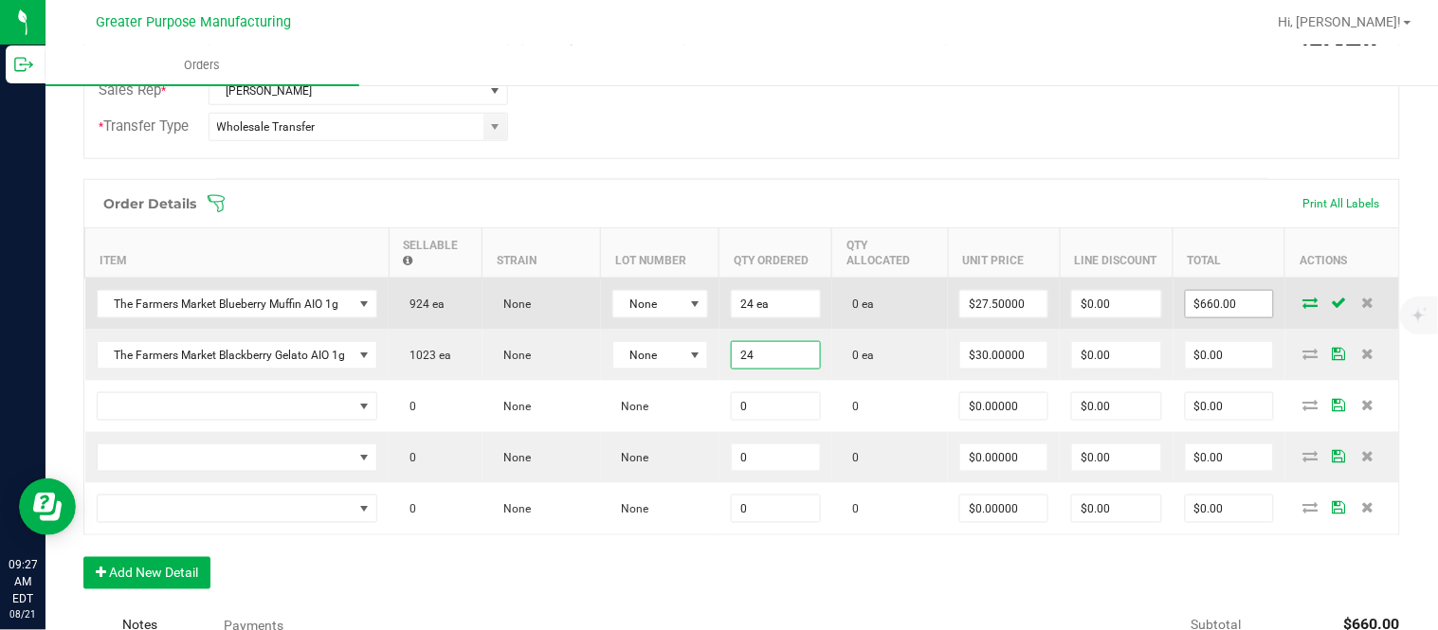
click at [1188, 318] on input "$660.00" at bounding box center [1229, 304] width 87 height 27
type input "24 ea"
type input "$720.00"
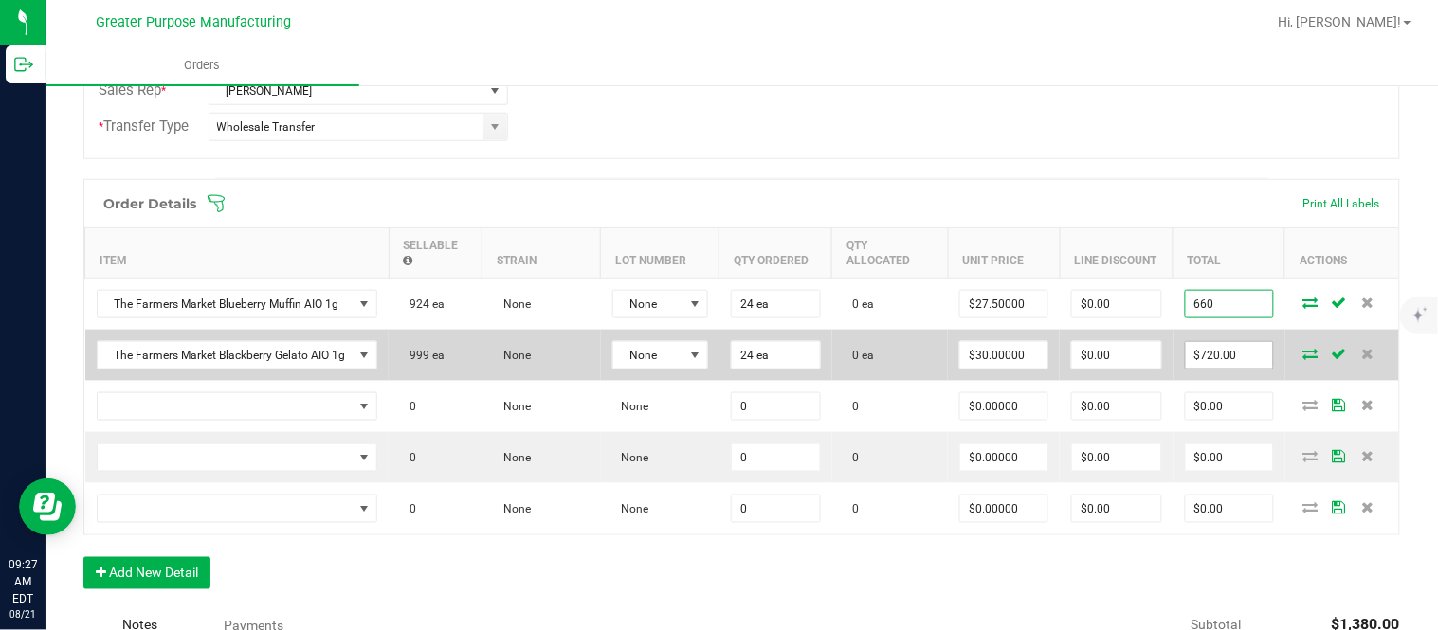
click at [1192, 365] on input "$720.00" at bounding box center [1229, 355] width 87 height 27
type input "$660.00"
paste input "66"
type input "660"
type input "$27.50000"
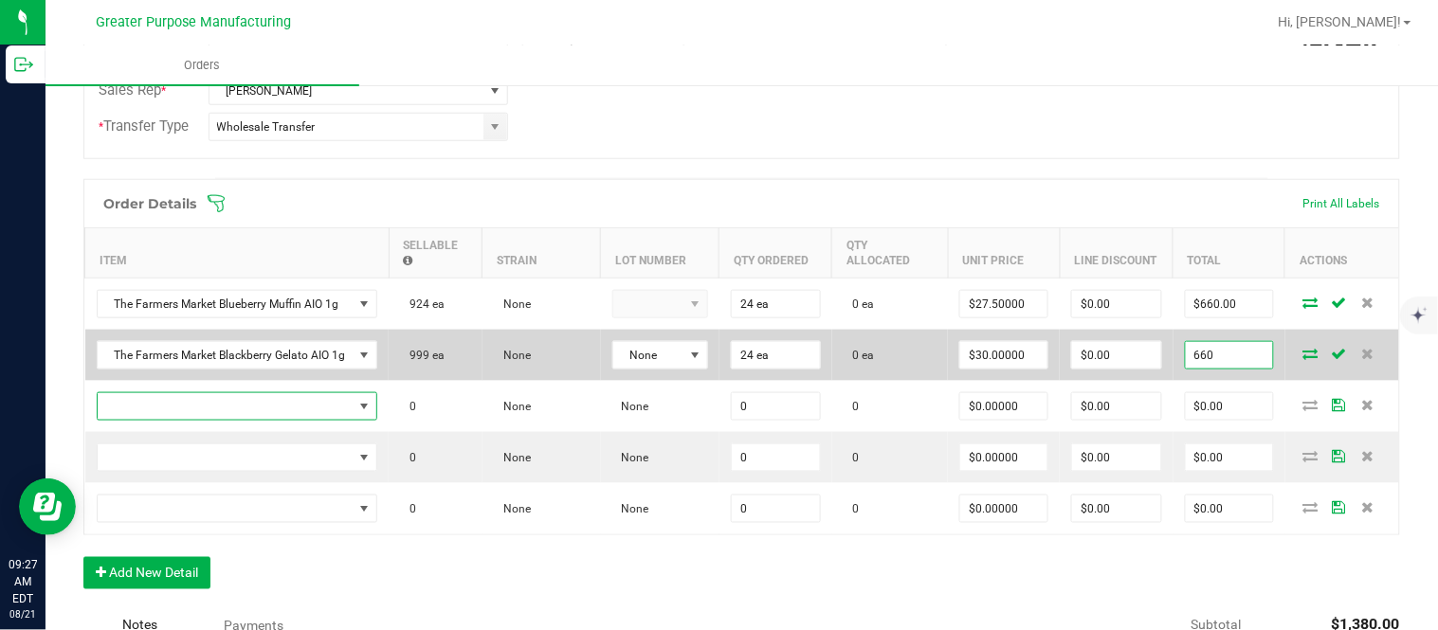
type input "$660.00"
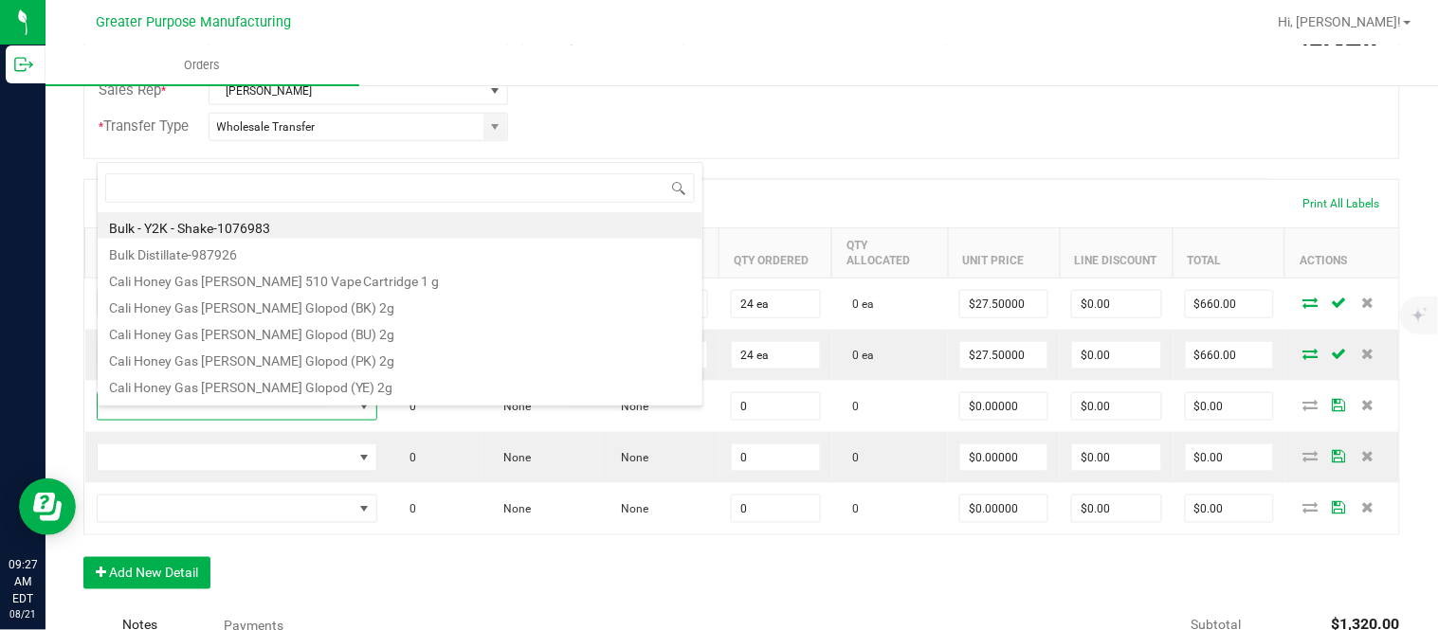
scroll to position [28, 280]
type input "1.3.13.1014.0"
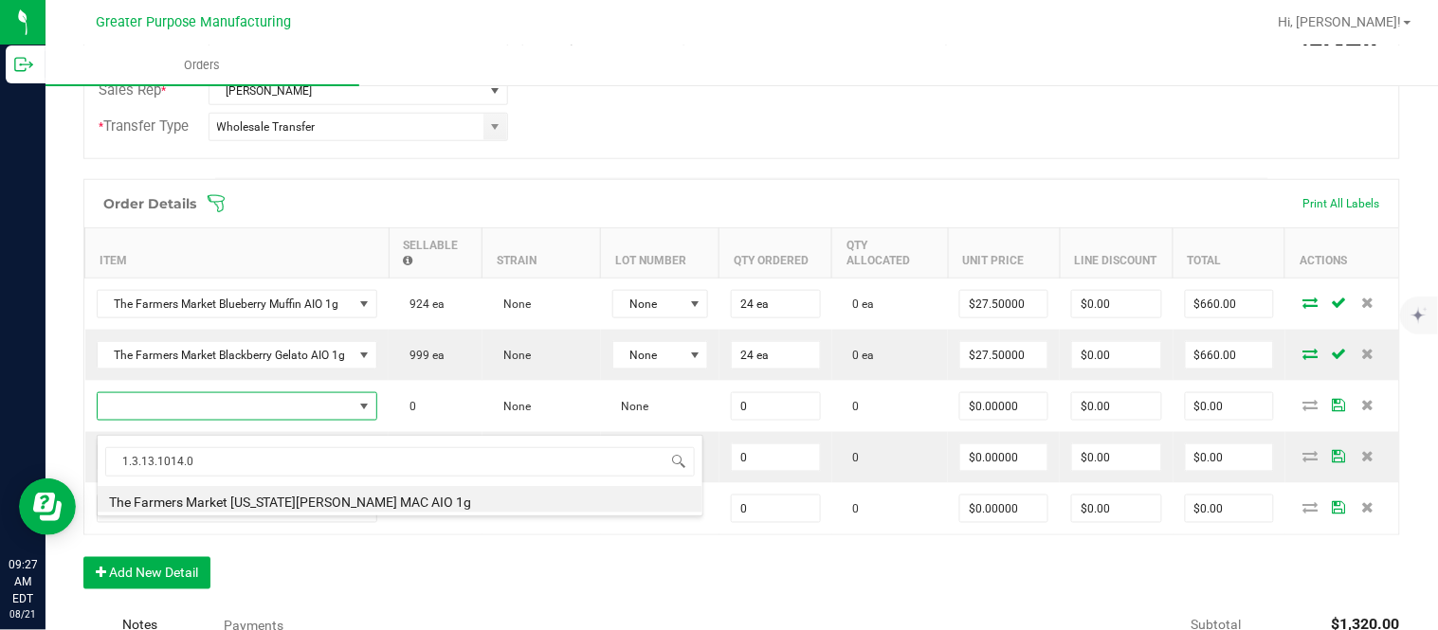
type input "0 ea"
type input "$30.00000"
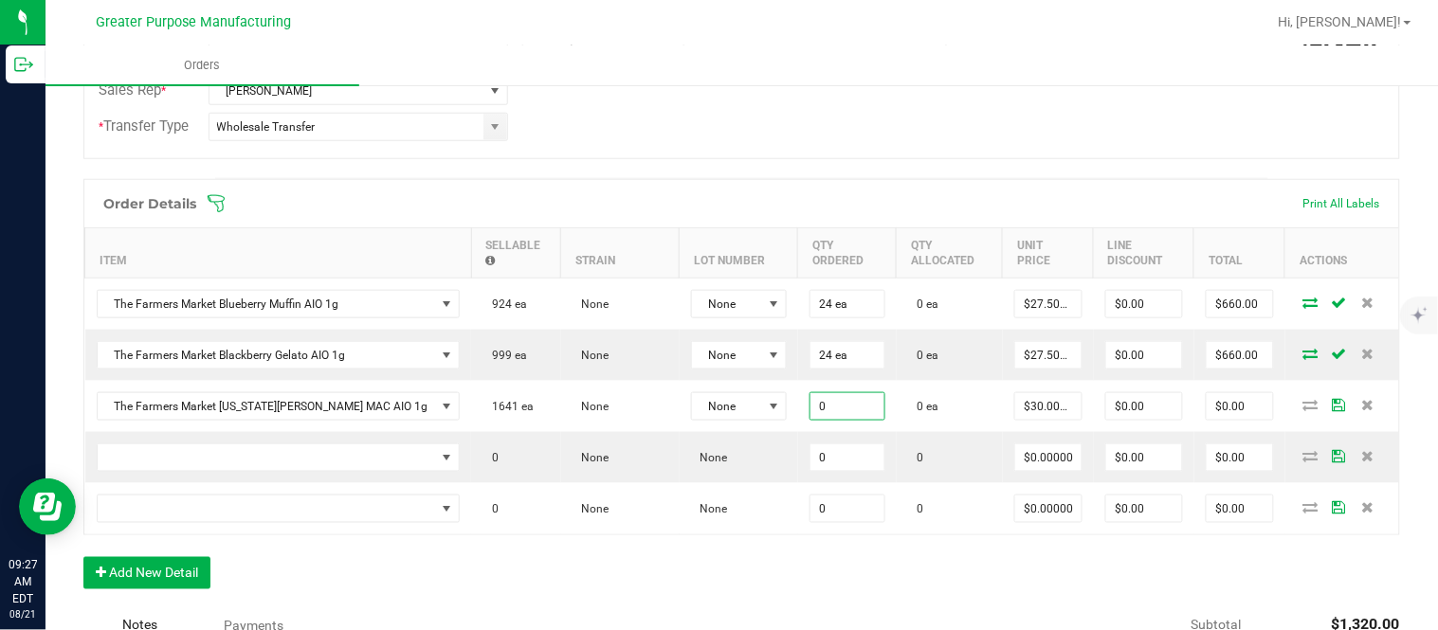
paste input "24"
click at [1207, 365] on input "$660.00" at bounding box center [1240, 355] width 66 height 27
type input "24 ea"
type input "$720.00"
click at [1207, 417] on input "$720.00" at bounding box center [1240, 406] width 66 height 27
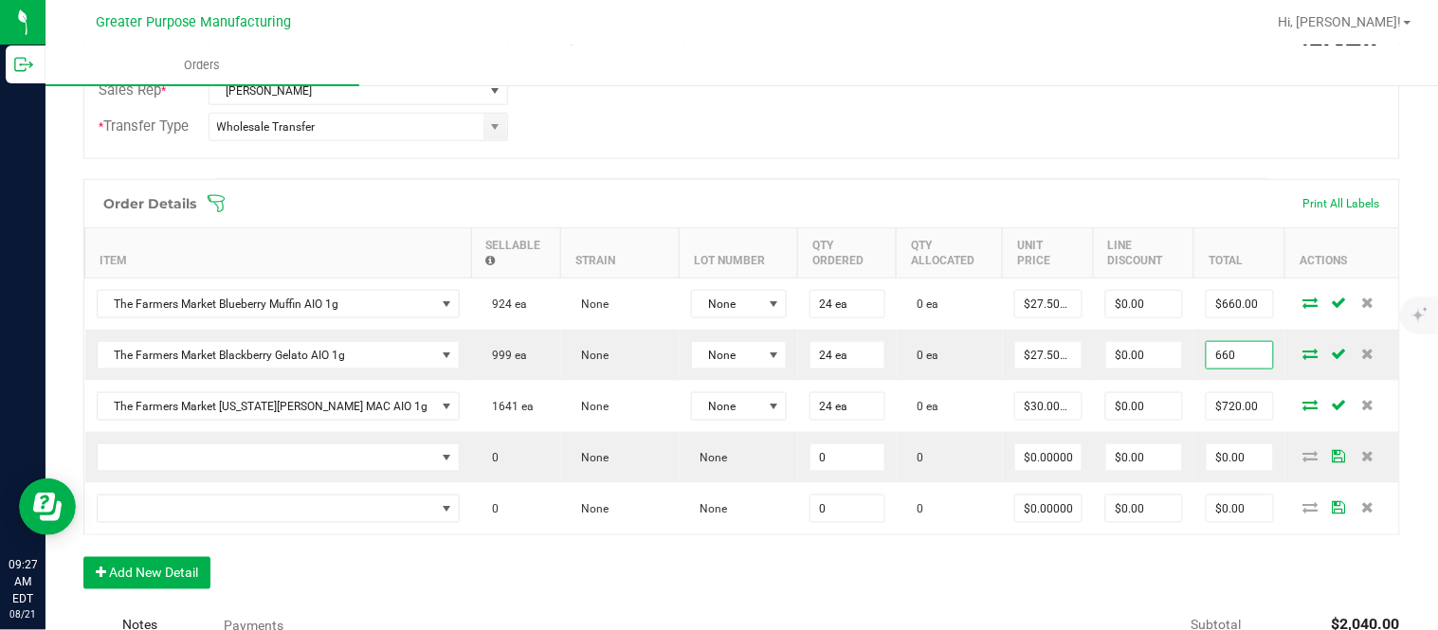
type input "$660.00"
paste input "66"
type input "660"
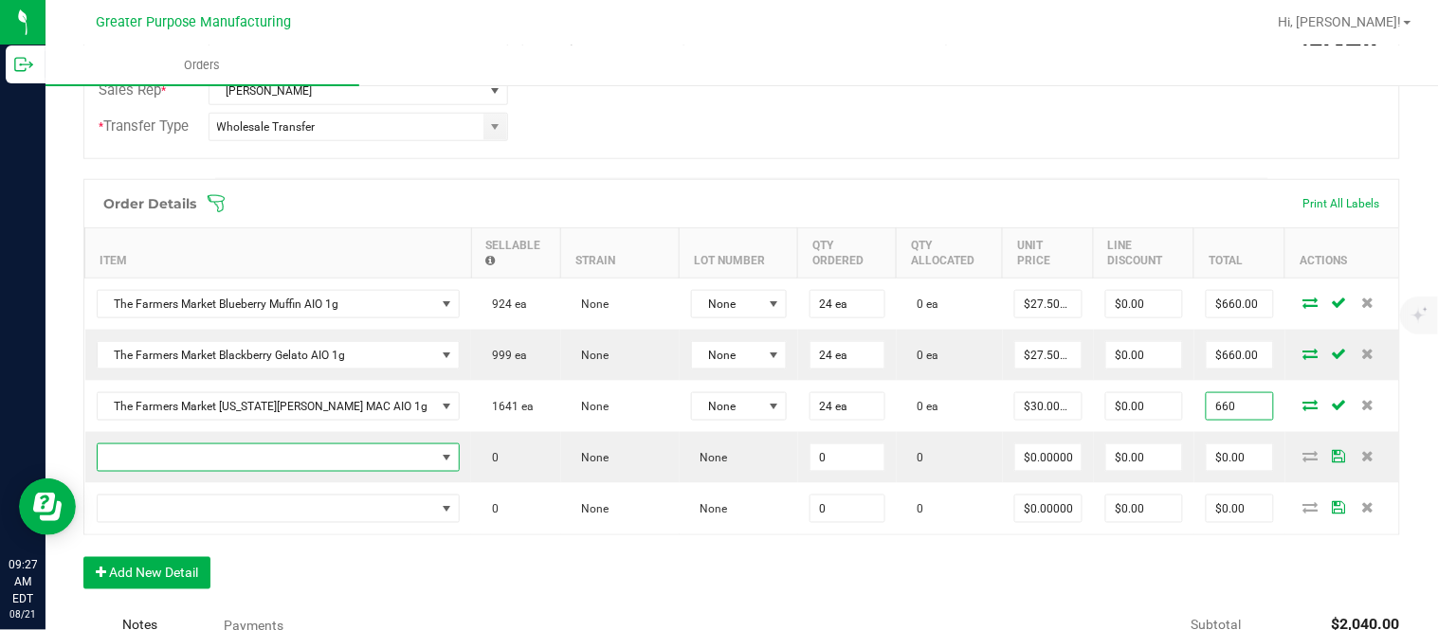
type input "$27.50000"
type input "$660.00"
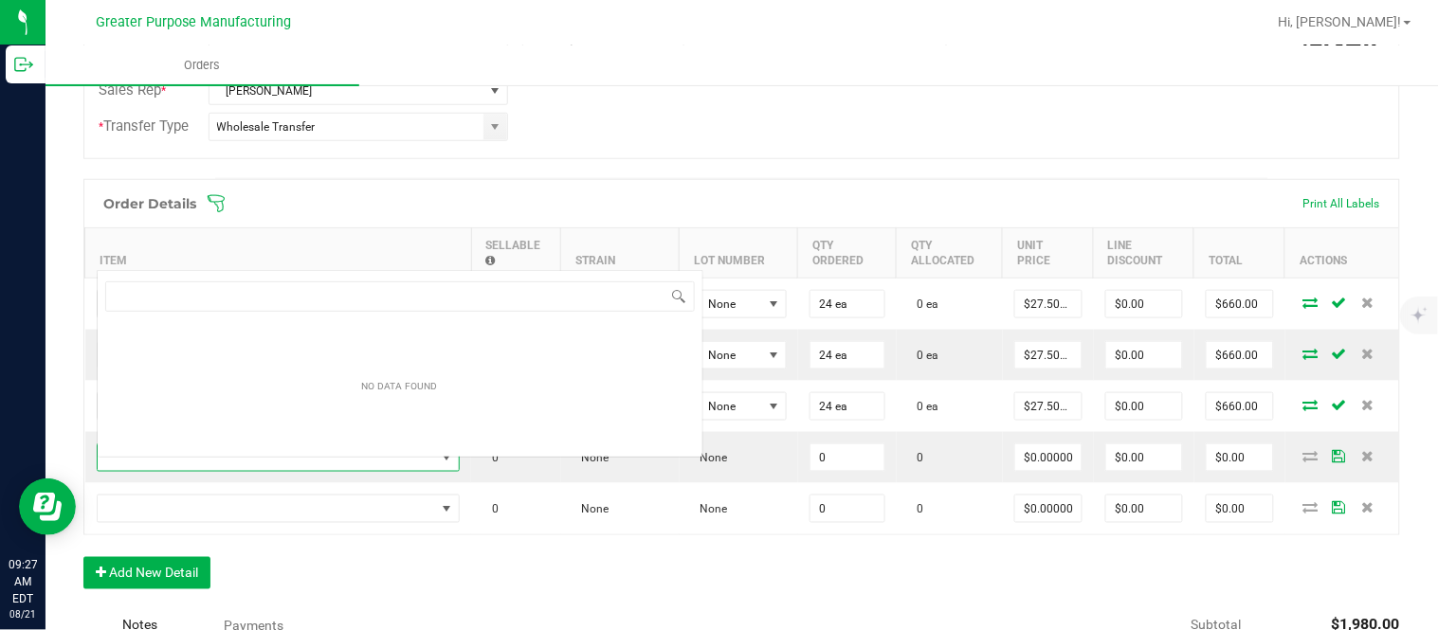
scroll to position [28, 292]
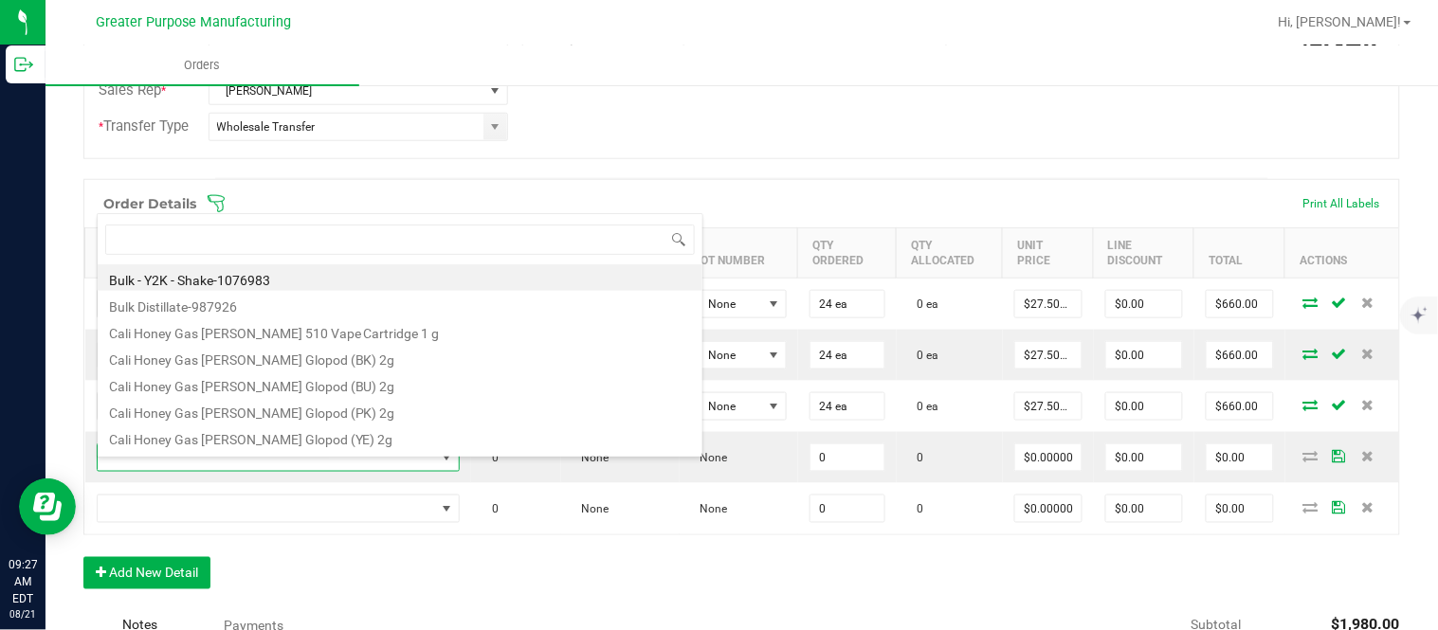
type input "1.3.13.1016.0"
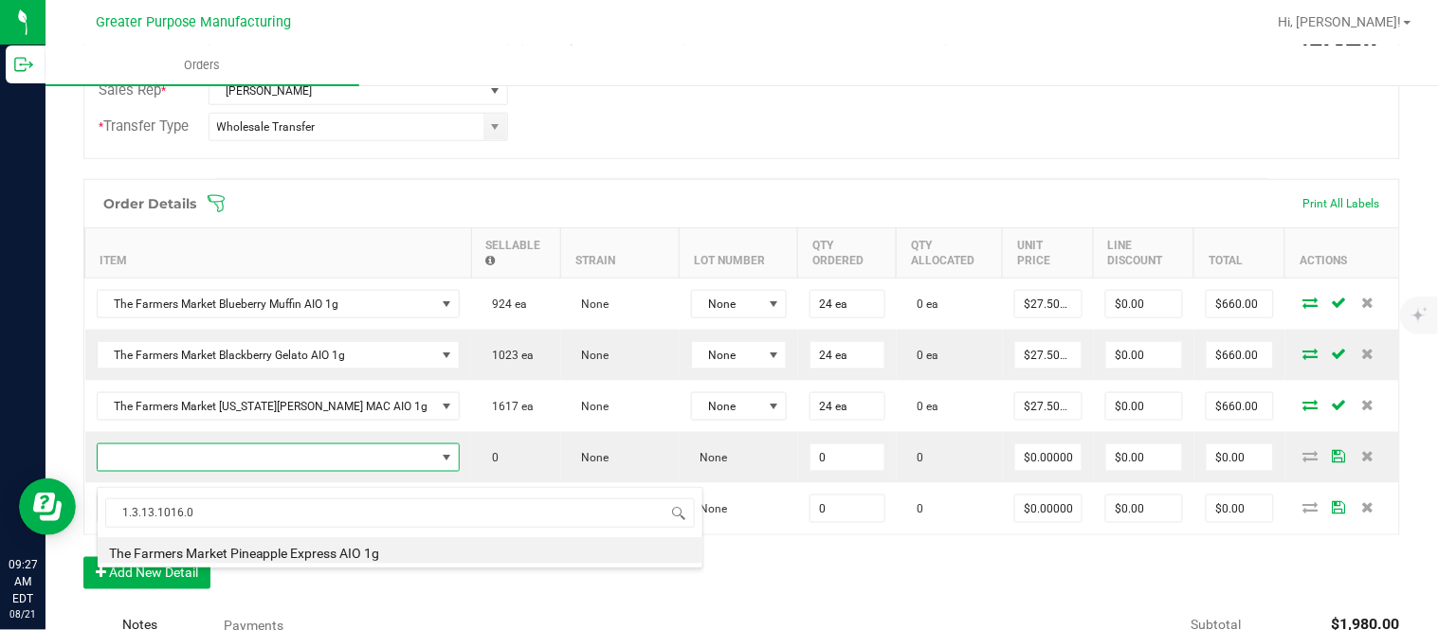
type input "0 ea"
type input "$30.00000"
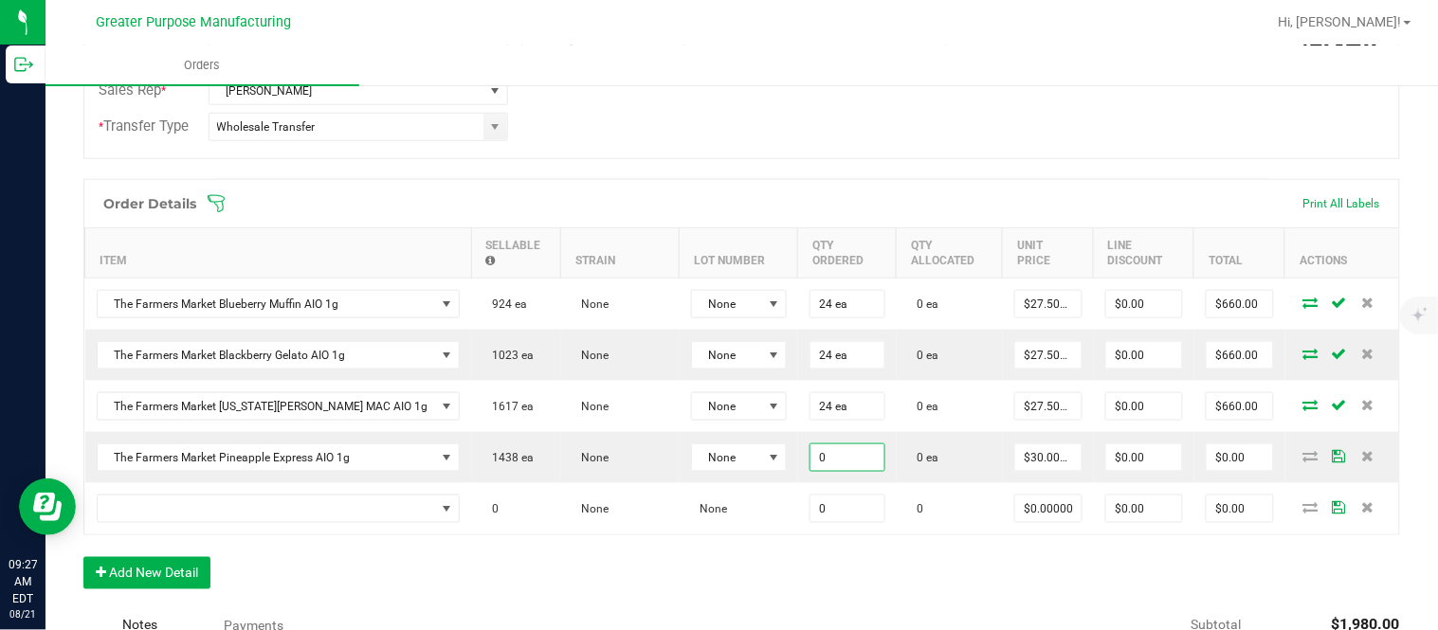
paste input "24"
type input "24 ea"
type input "30"
type input "$720.00"
click at [1207, 417] on input "$660.00" at bounding box center [1240, 406] width 66 height 27
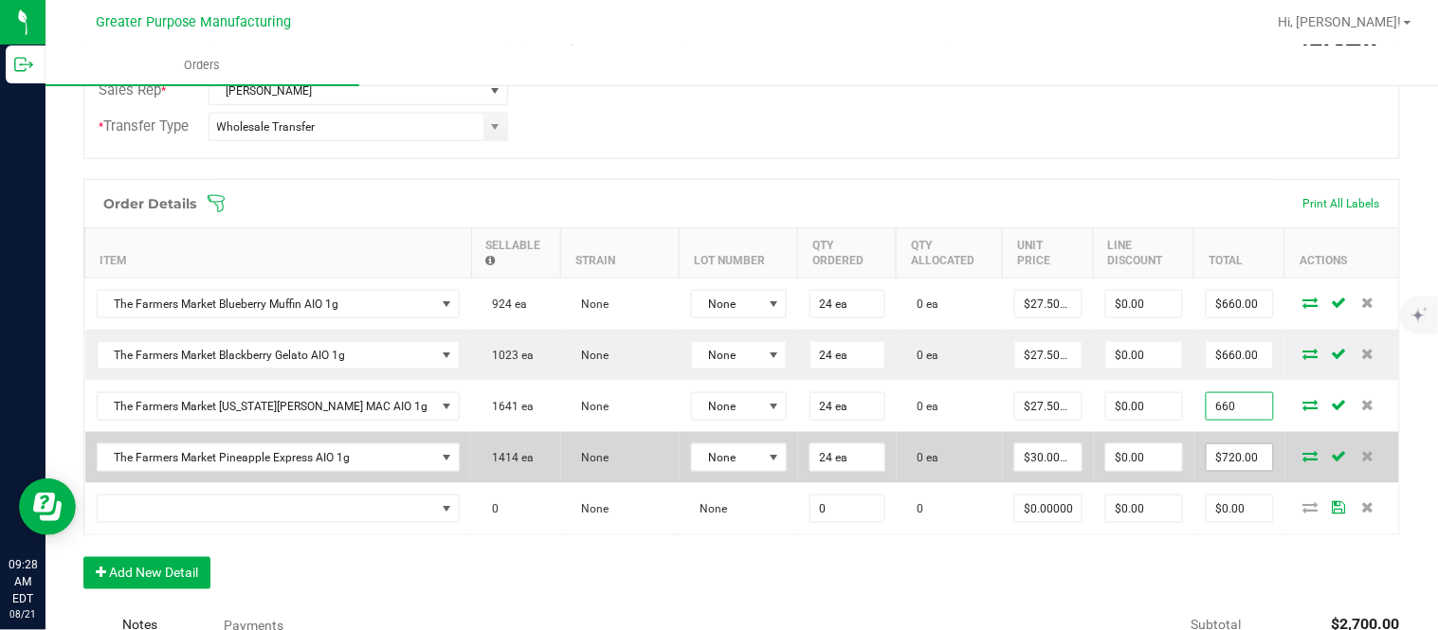
click at [1207, 465] on input "$720.00" at bounding box center [1240, 458] width 66 height 27
type input "$660.00"
paste input "66"
type input "660"
type input "$27.50000"
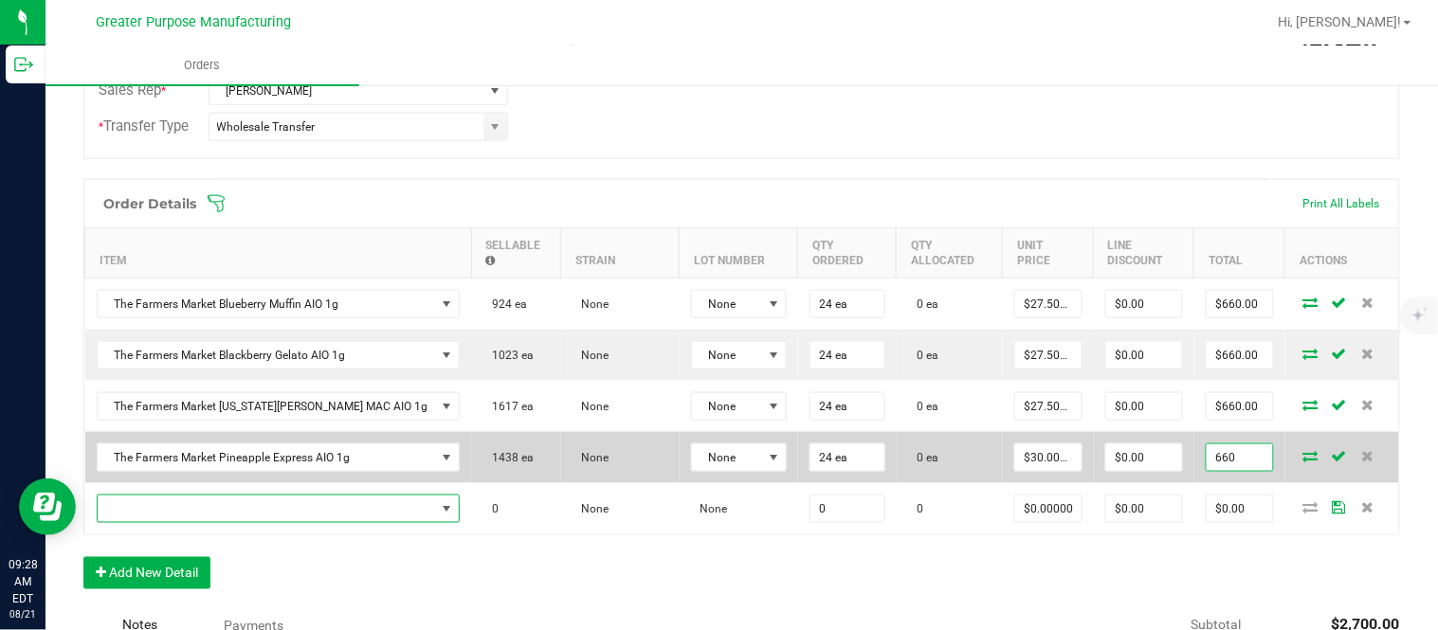
type input "$660.00"
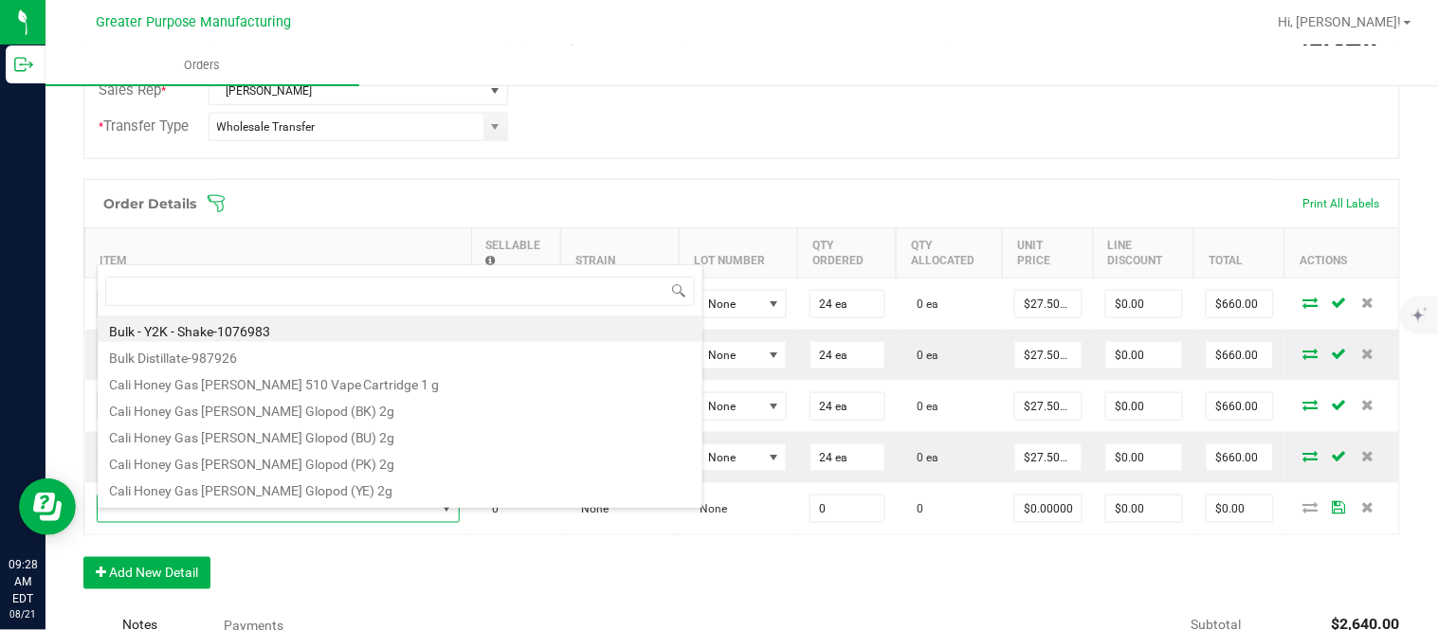
type input "1.3.13.1017.0"
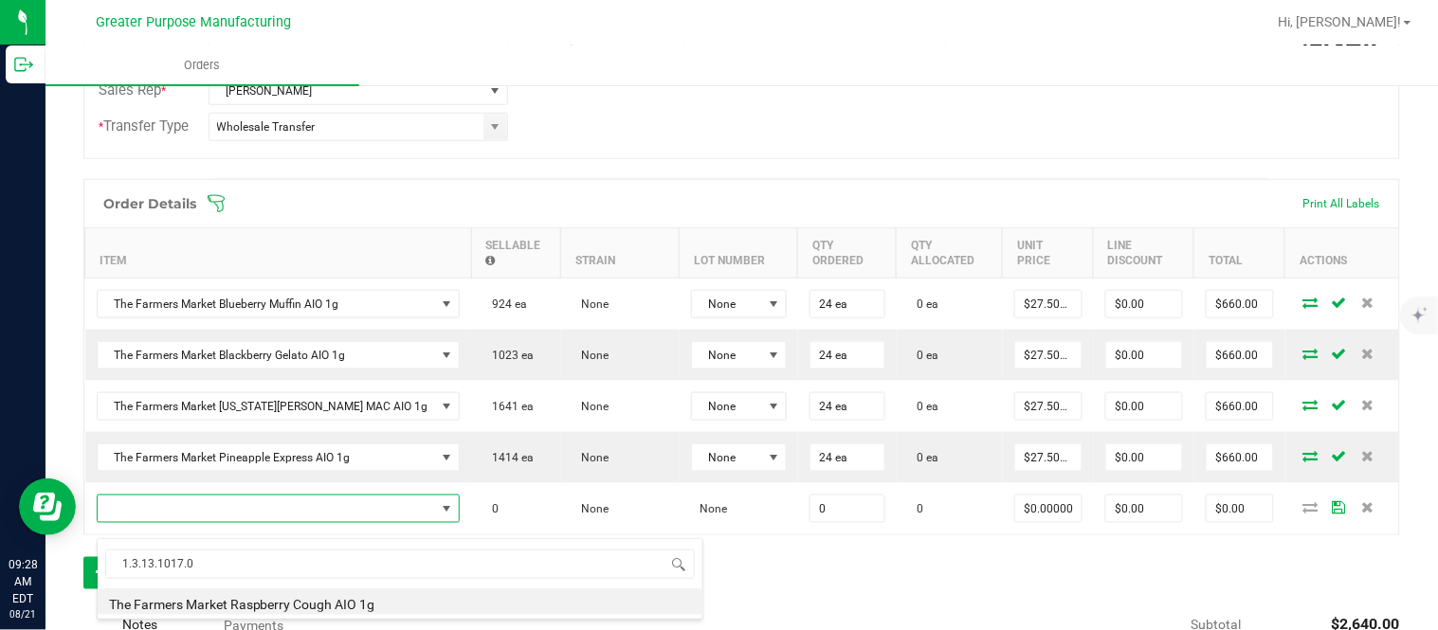
type input "0 ea"
type input "$30.00000"
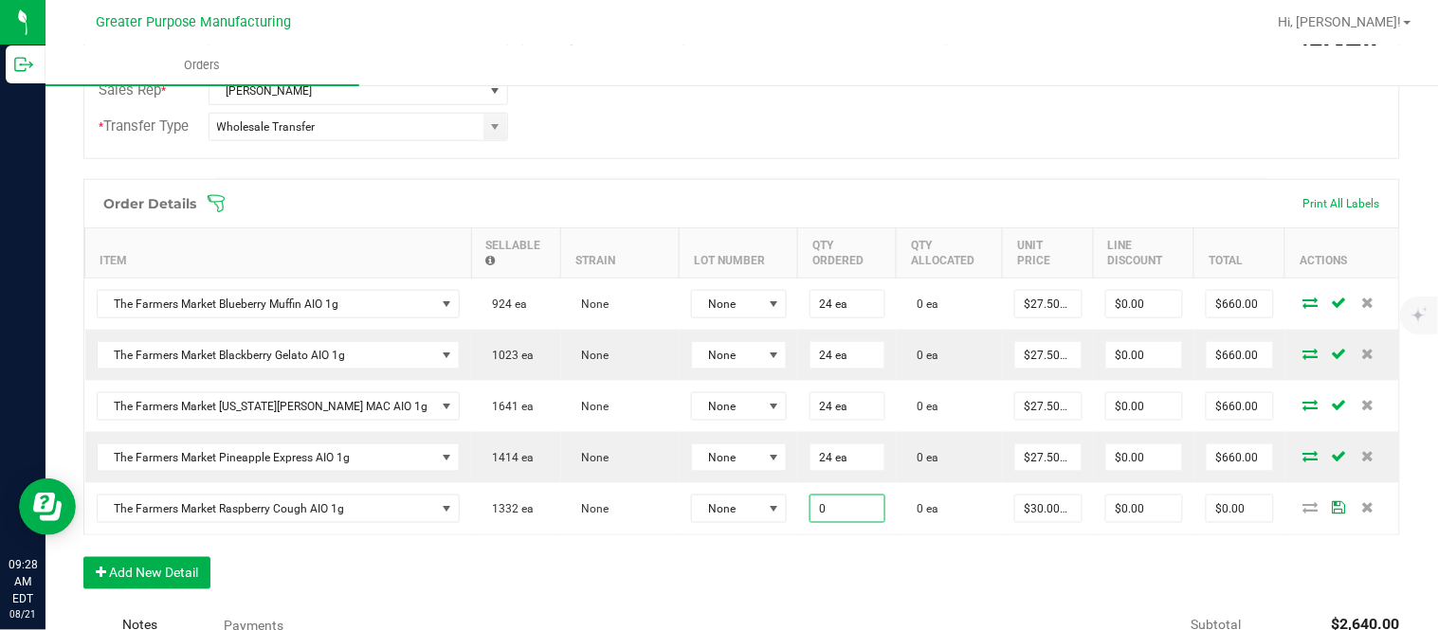
paste input "24"
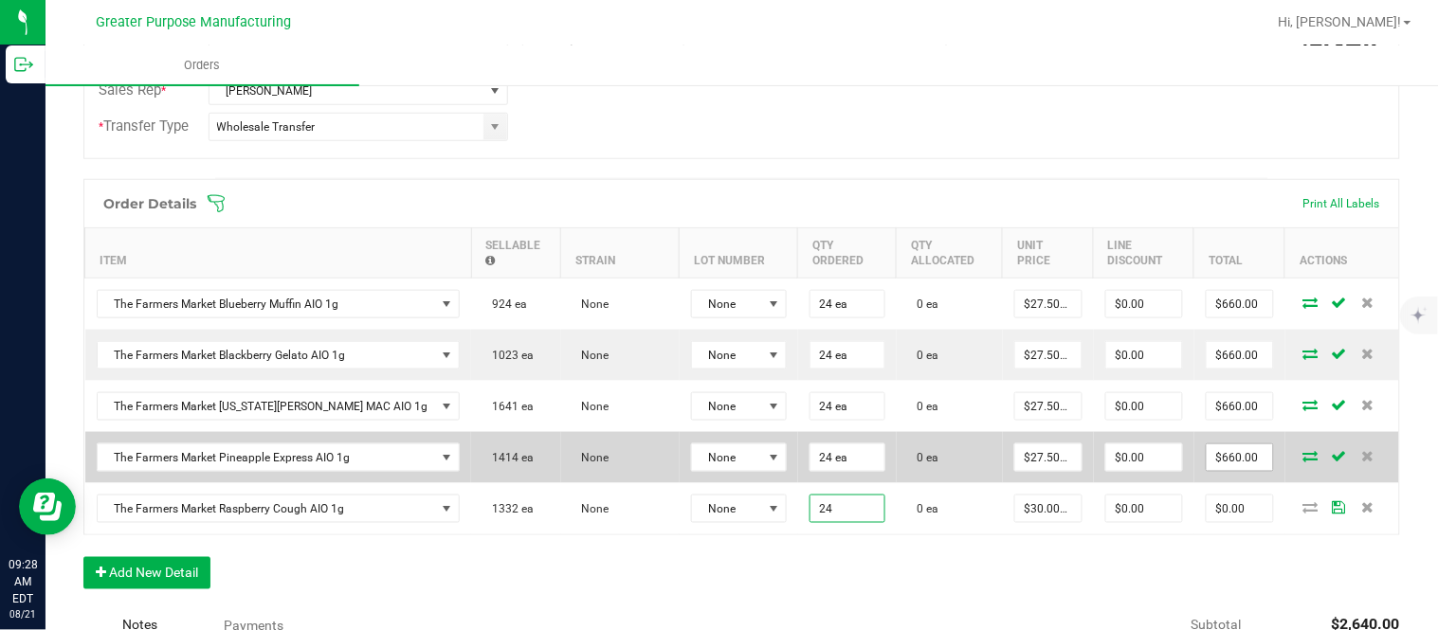
click at [1209, 471] on input "$660.00" at bounding box center [1240, 458] width 66 height 27
type input "24 ea"
type input "$720.00"
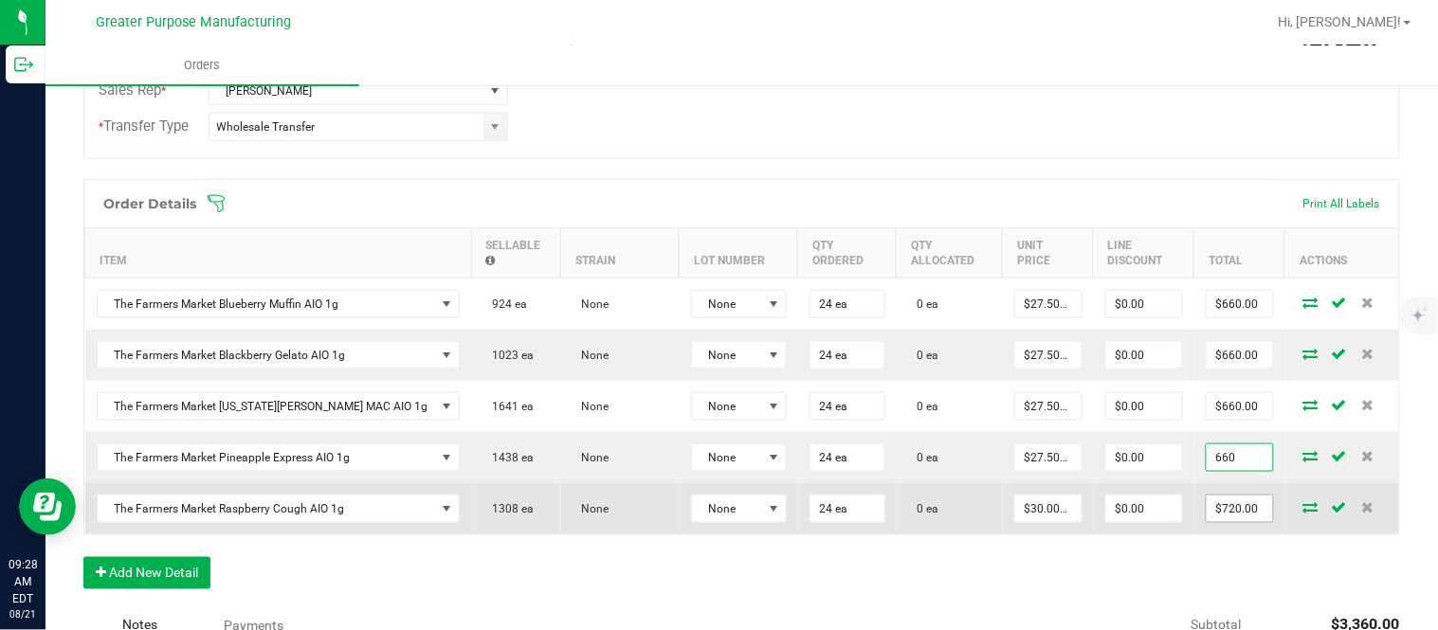
click at [1207, 513] on input "$720.00" at bounding box center [1240, 509] width 66 height 27
type input "$660.00"
paste input "66"
type input "660"
type input "$27.50000"
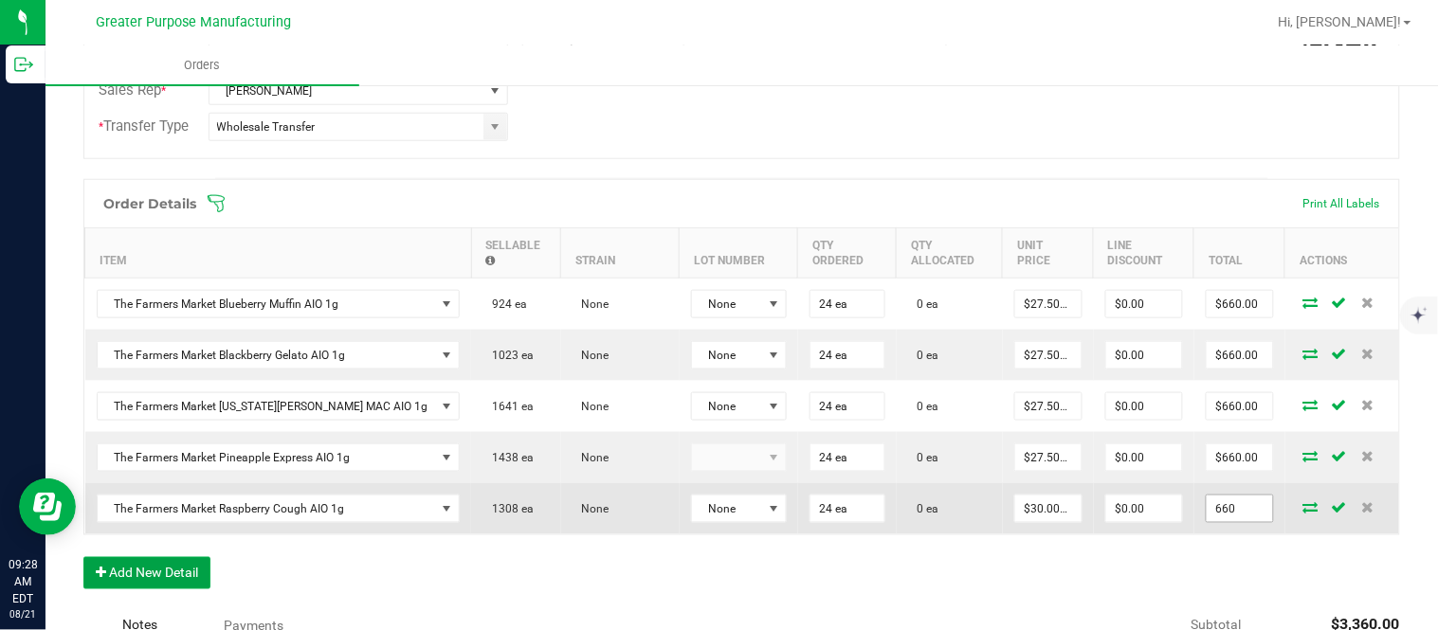
type input "$660.00"
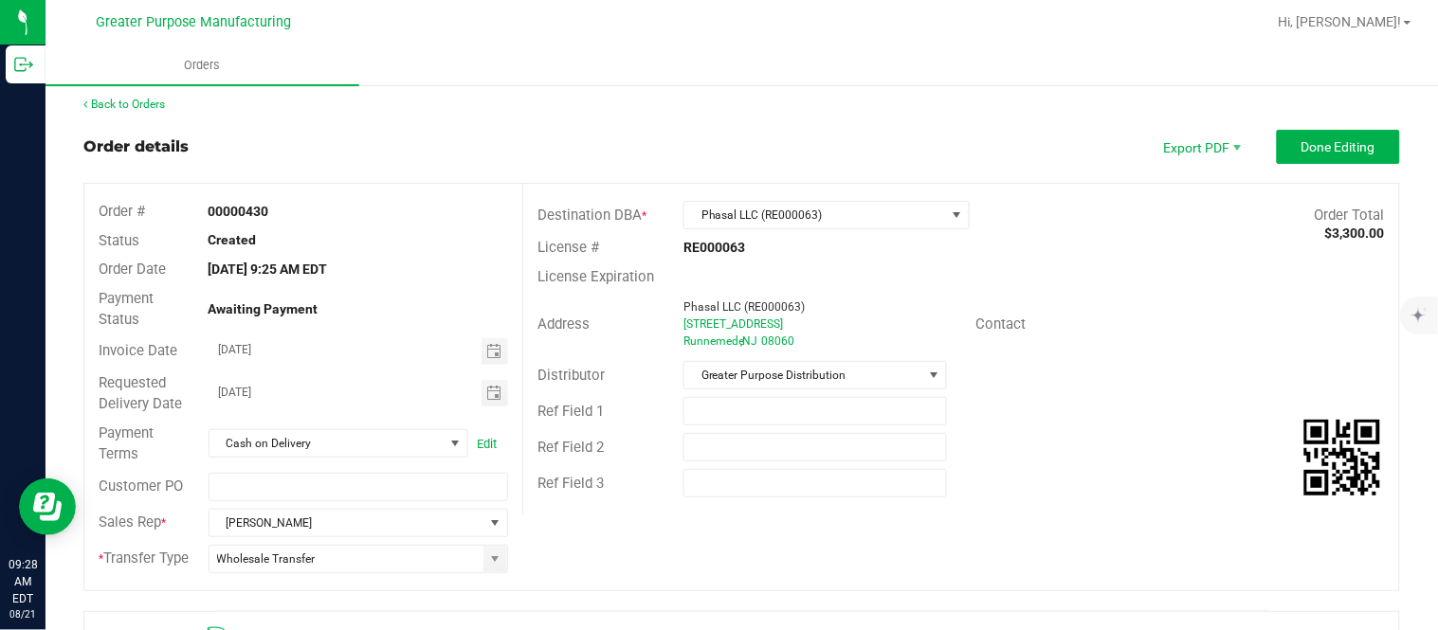
scroll to position [0, 0]
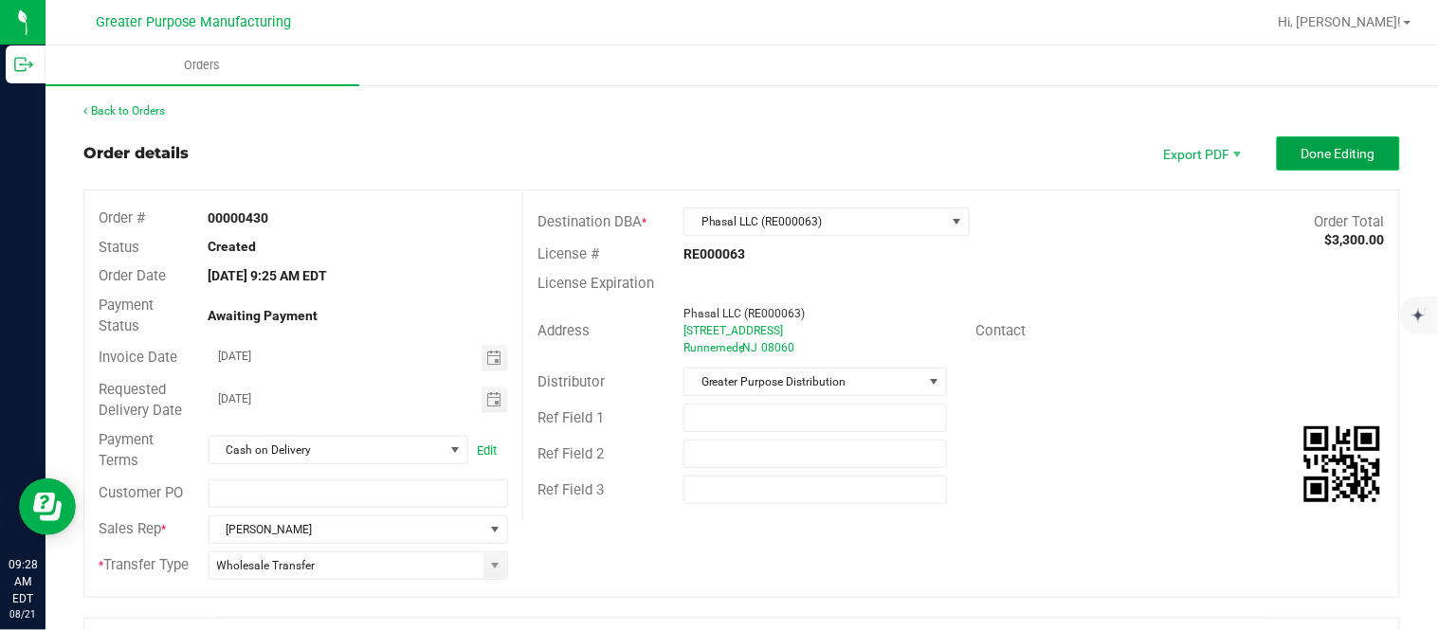
click at [1284, 164] on button "Done Editing" at bounding box center [1338, 154] width 123 height 34
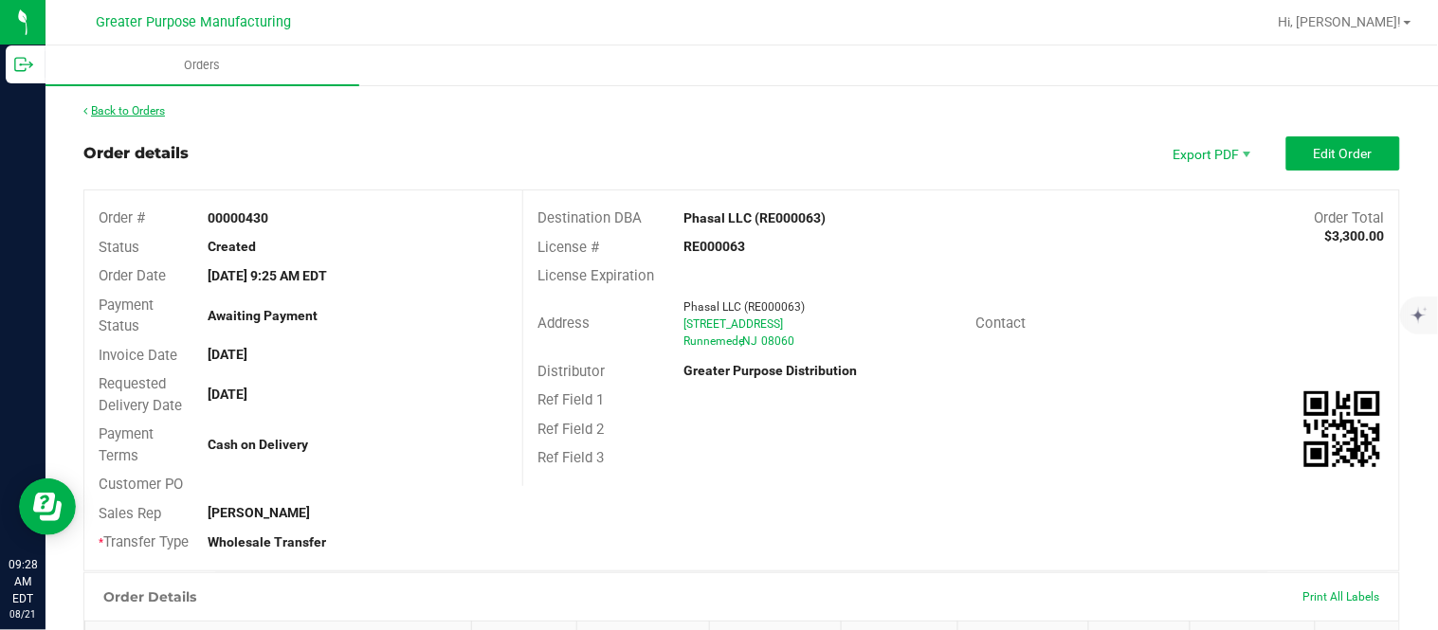
click at [97, 109] on link "Back to Orders" at bounding box center [124, 110] width 82 height 13
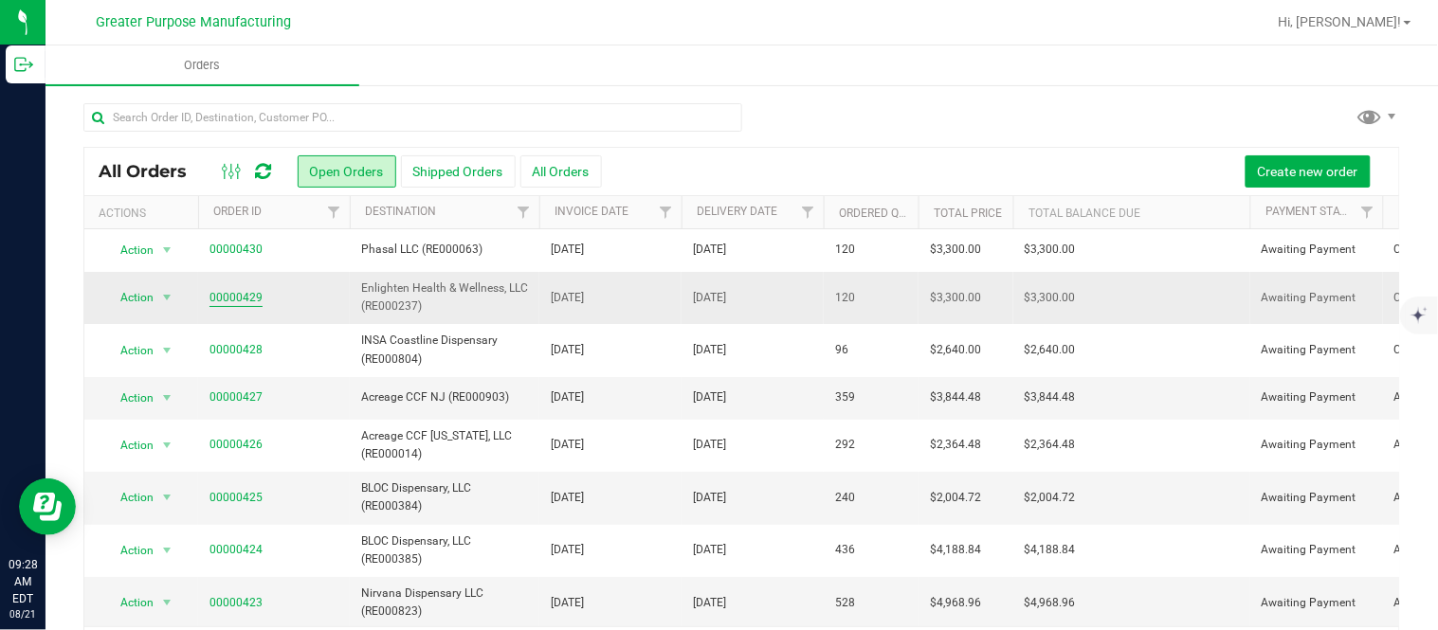
click at [232, 301] on link "00000429" at bounding box center [236, 298] width 53 height 18
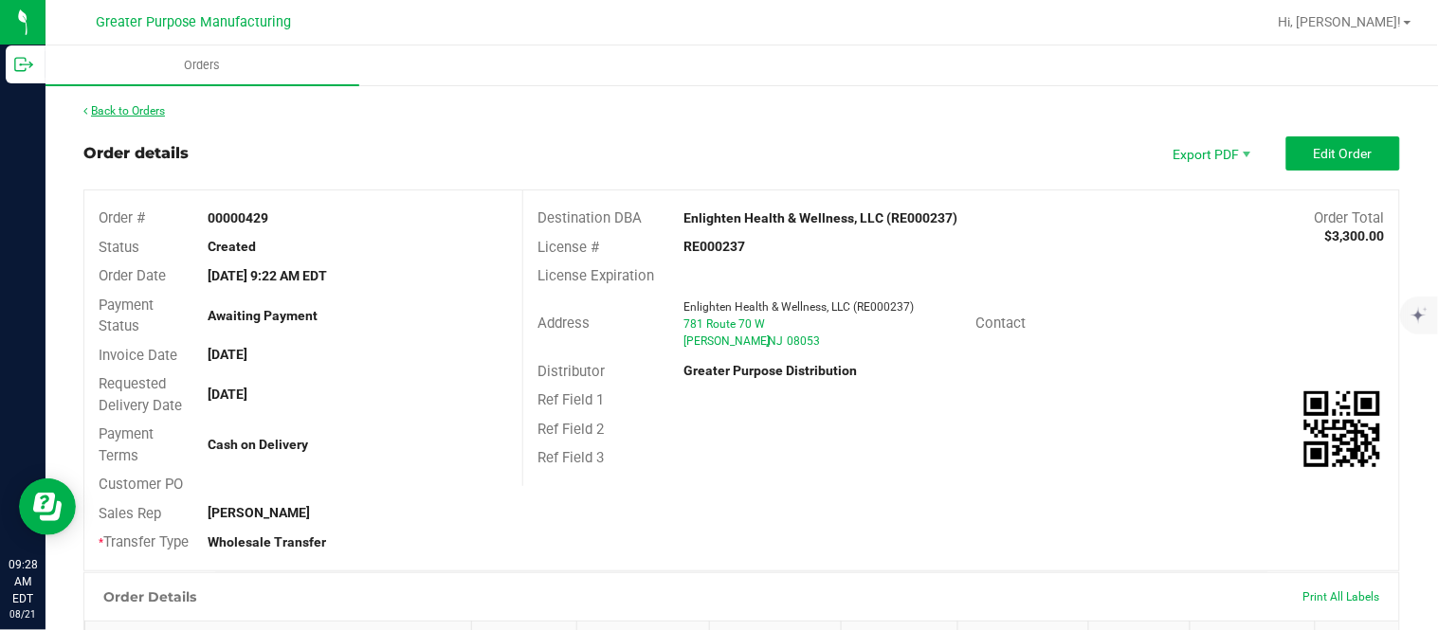
click at [147, 107] on link "Back to Orders" at bounding box center [124, 110] width 82 height 13
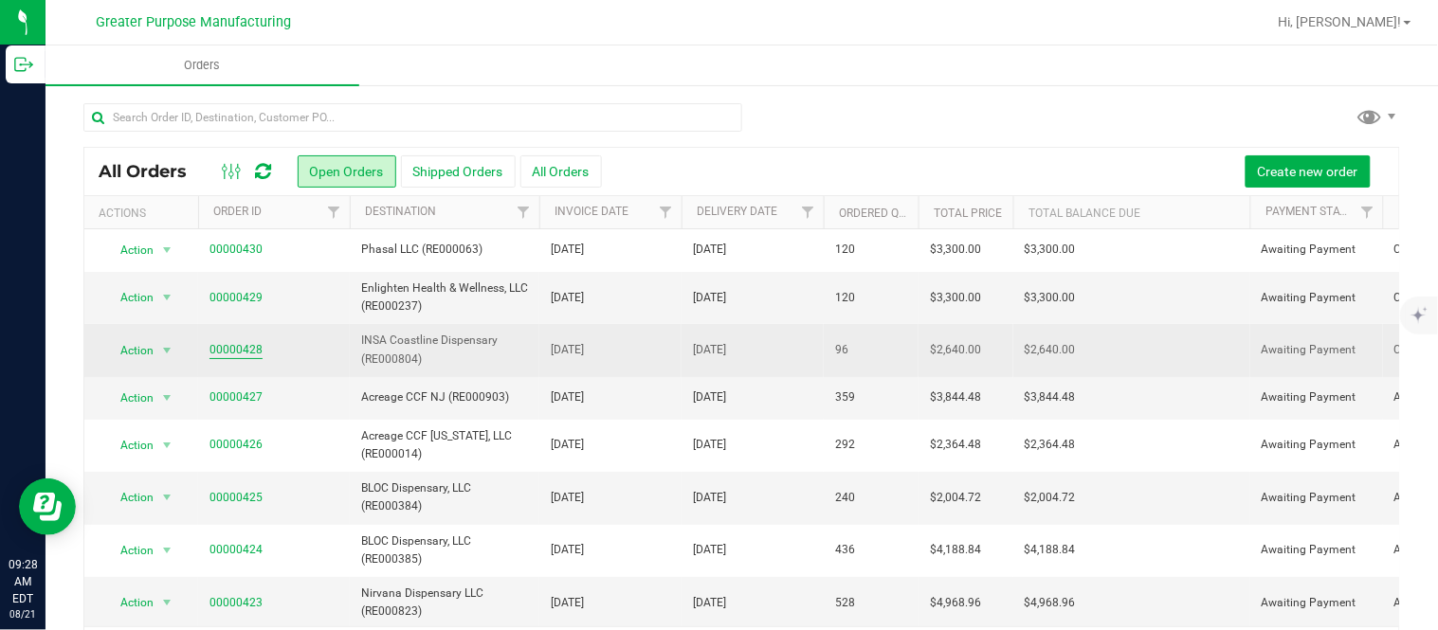
click at [235, 348] on link "00000428" at bounding box center [236, 350] width 53 height 18
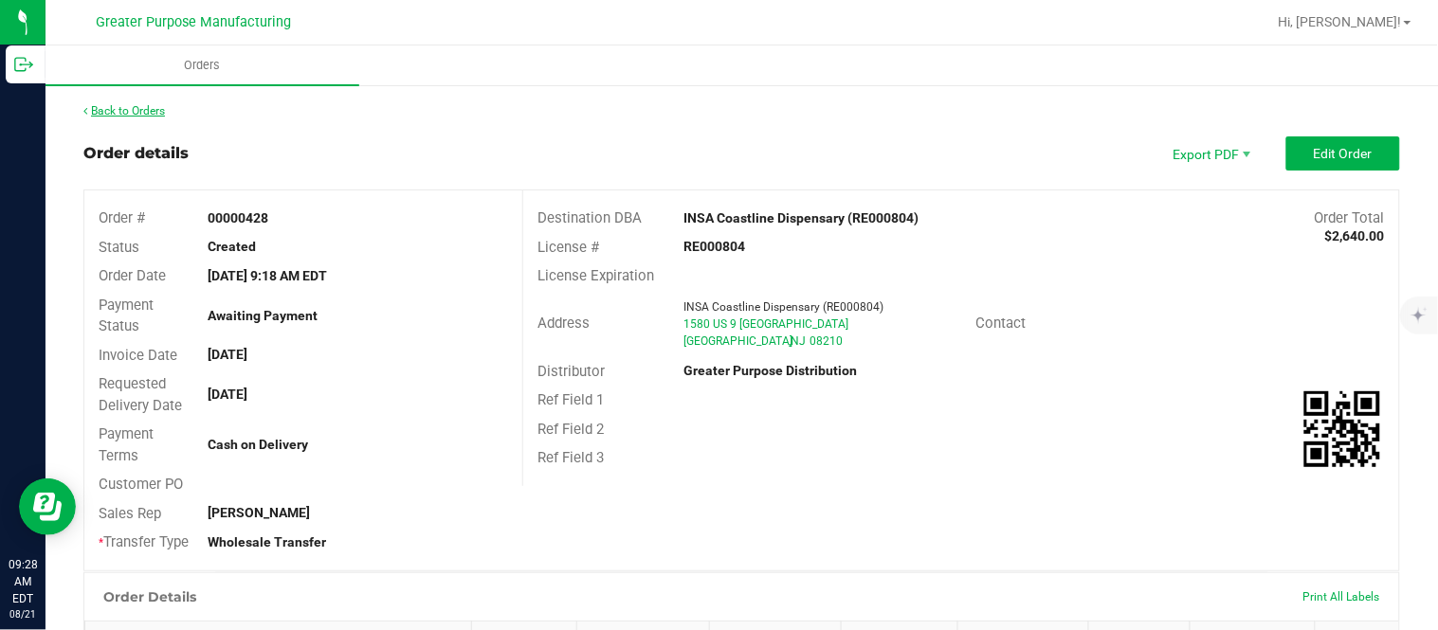
click at [153, 108] on link "Back to Orders" at bounding box center [124, 110] width 82 height 13
